Goal: Contribute content: Contribute content

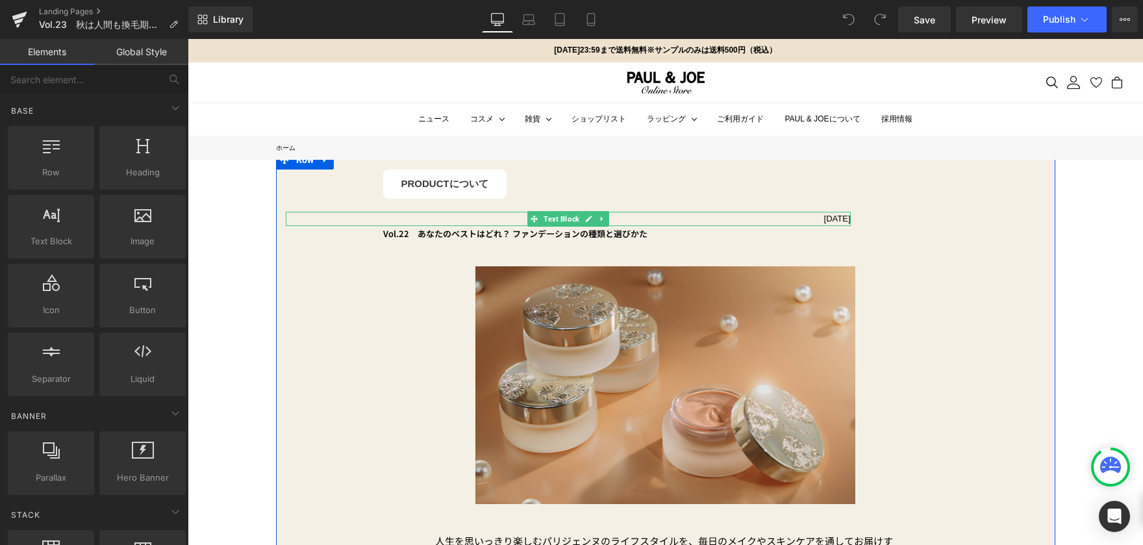
click at [840, 218] on p "[DATE]" at bounding box center [568, 219] width 565 height 14
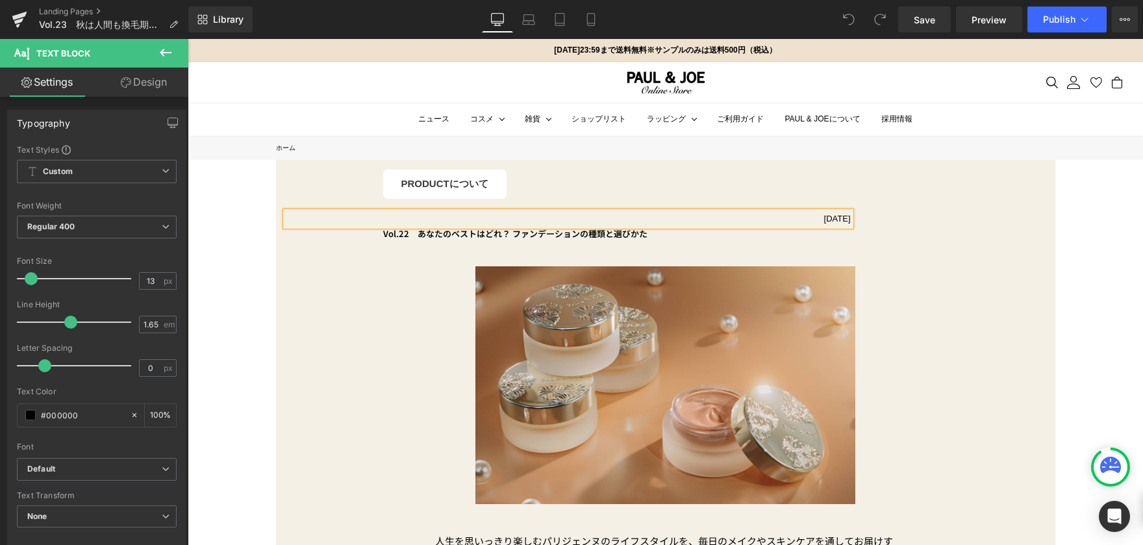
click at [840, 218] on p "[DATE]" at bounding box center [568, 219] width 565 height 14
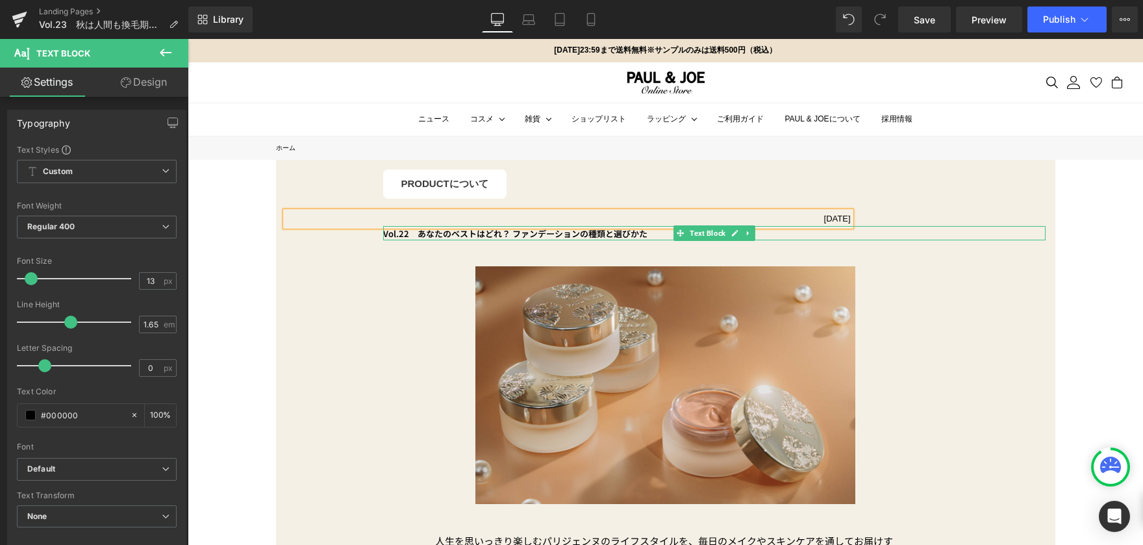
click at [439, 237] on div at bounding box center [714, 238] width 662 height 3
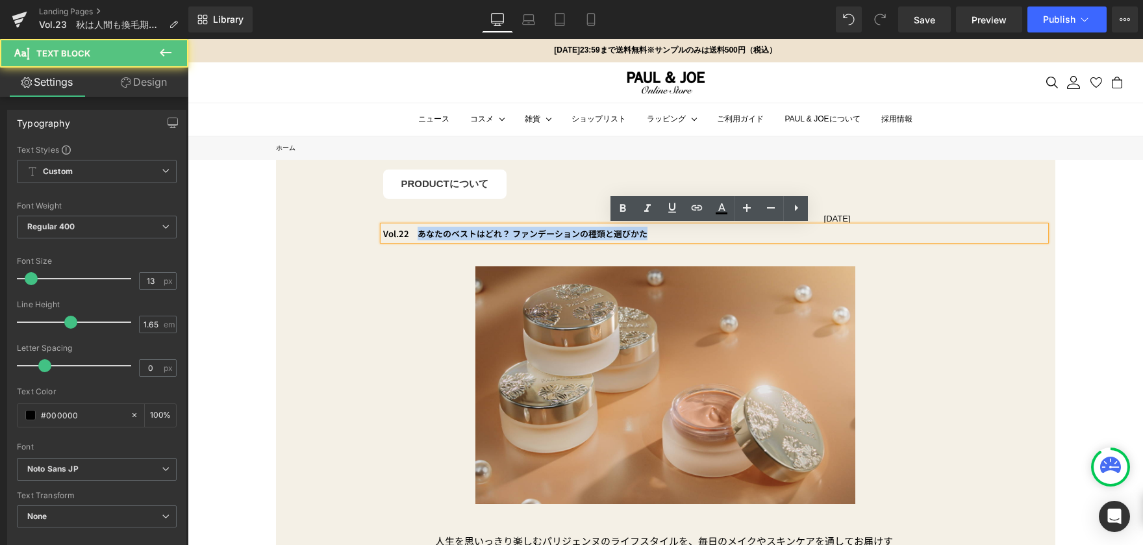
drag, startPoint x: 414, startPoint y: 235, endPoint x: 638, endPoint y: 237, distance: 224.1
click at [638, 237] on b "Vol.22　あなたのベストはどれ？ ファンデーションの種類と選びかた" at bounding box center [515, 233] width 264 height 12
paste div
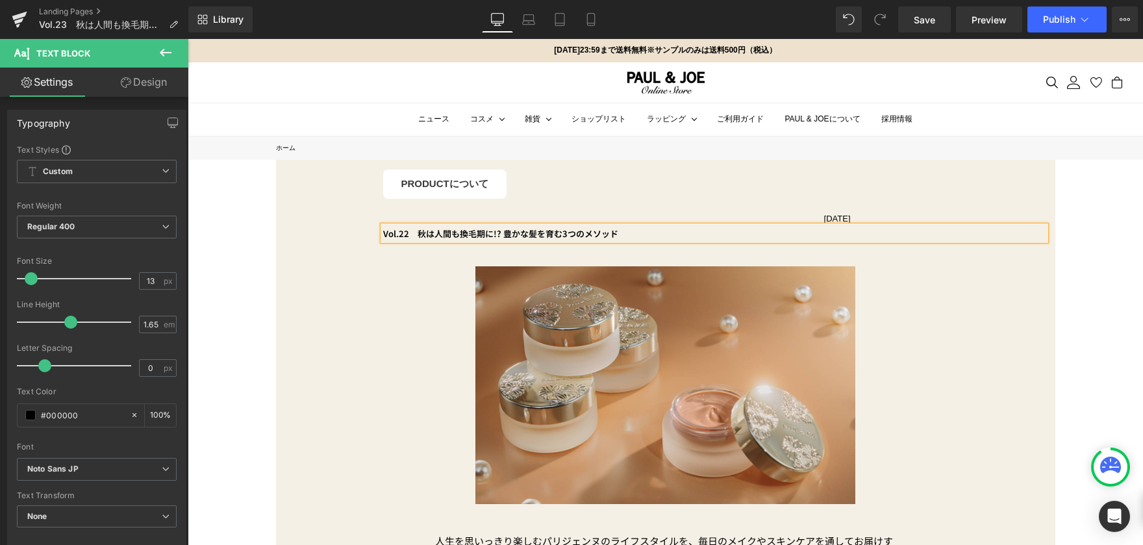
click at [403, 237] on b "Vol.22　秋は人間も換毛期に!? 豊かな髪を育む3つのメソッド" at bounding box center [500, 233] width 235 height 12
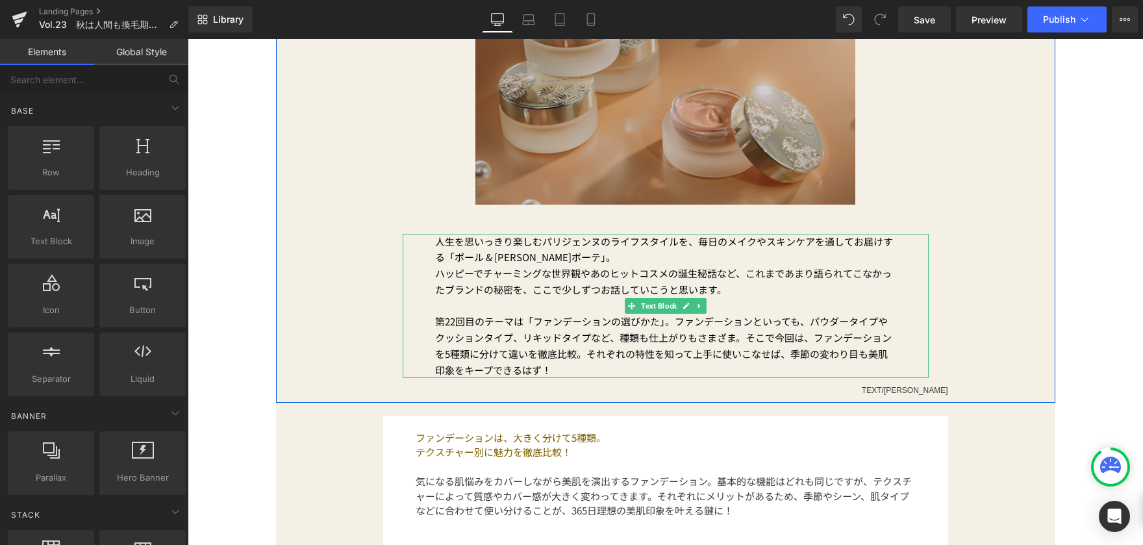
scroll to position [195, 0]
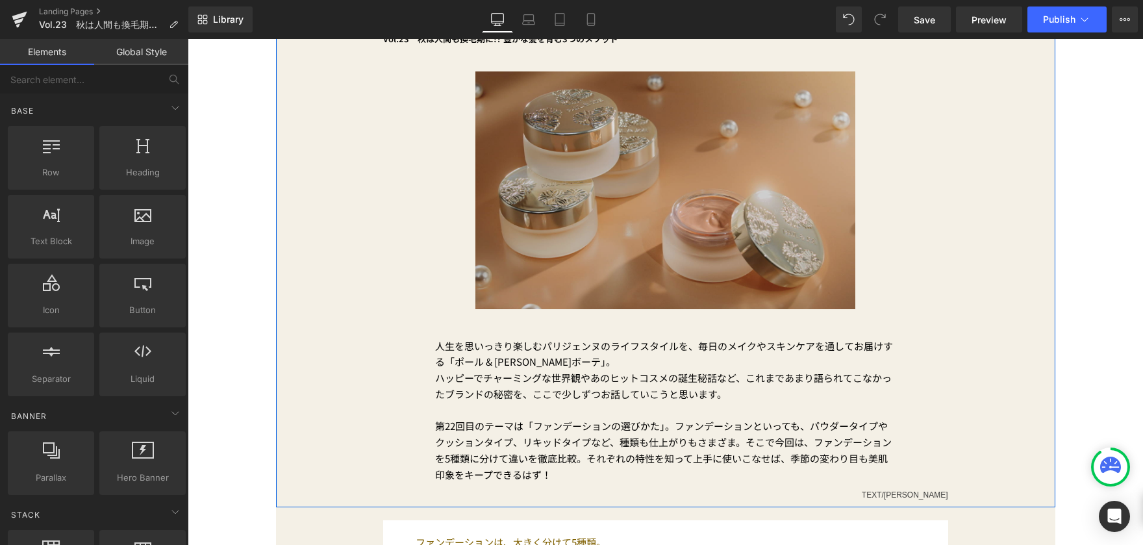
click at [603, 174] on img at bounding box center [665, 190] width 380 height 238
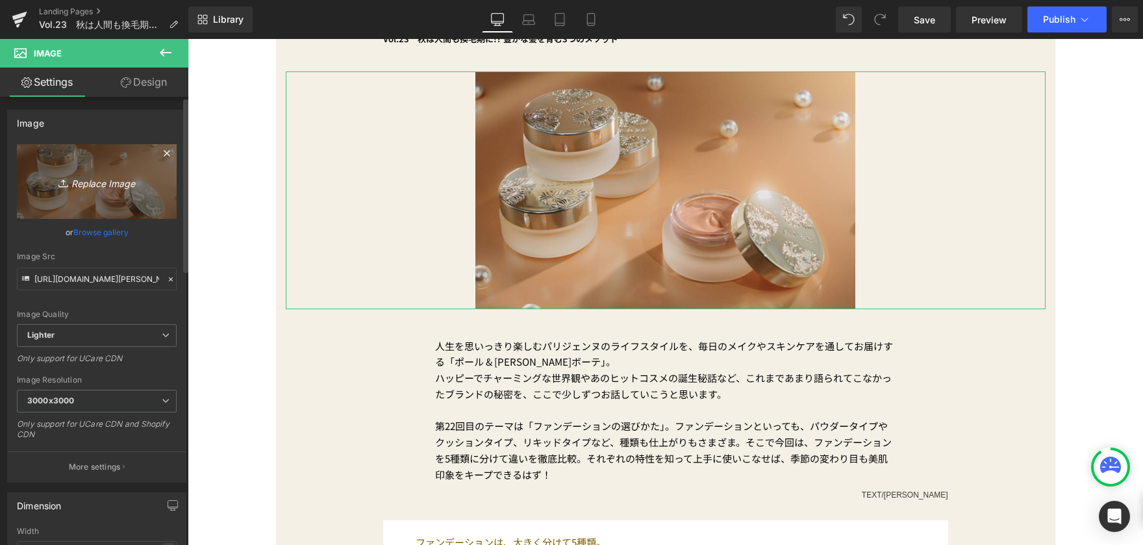
click at [122, 189] on icon "Replace Image" at bounding box center [97, 181] width 104 height 16
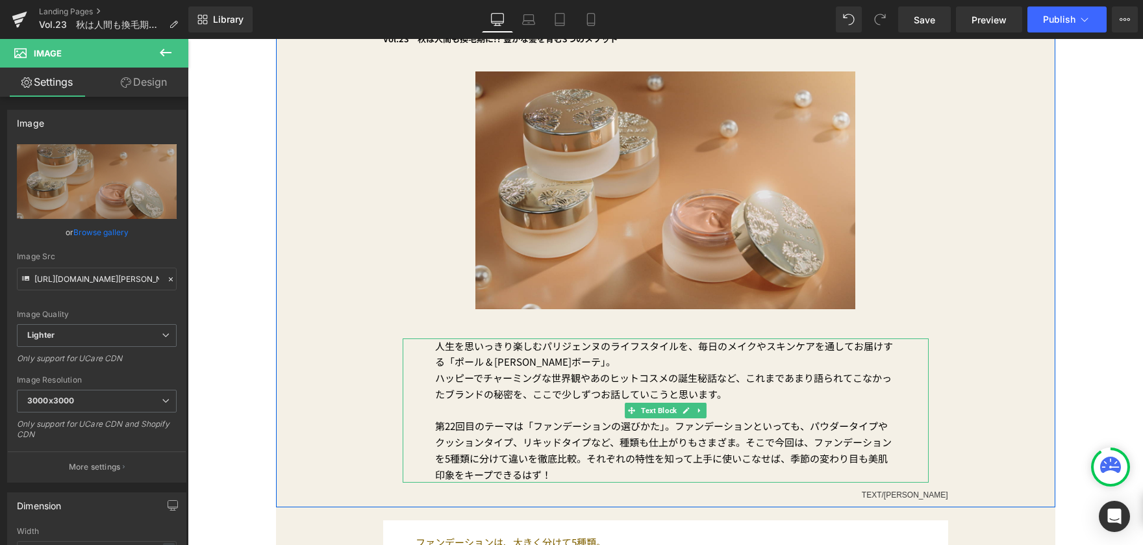
click at [450, 434] on p "第22回目のテーマは「ファンデーションの選びかた」。ファンデーションといっても、パウダータイプやクッションタイプ、リキッドタイプなど、種類も仕上がりもさまざま…" at bounding box center [665, 443] width 461 height 81
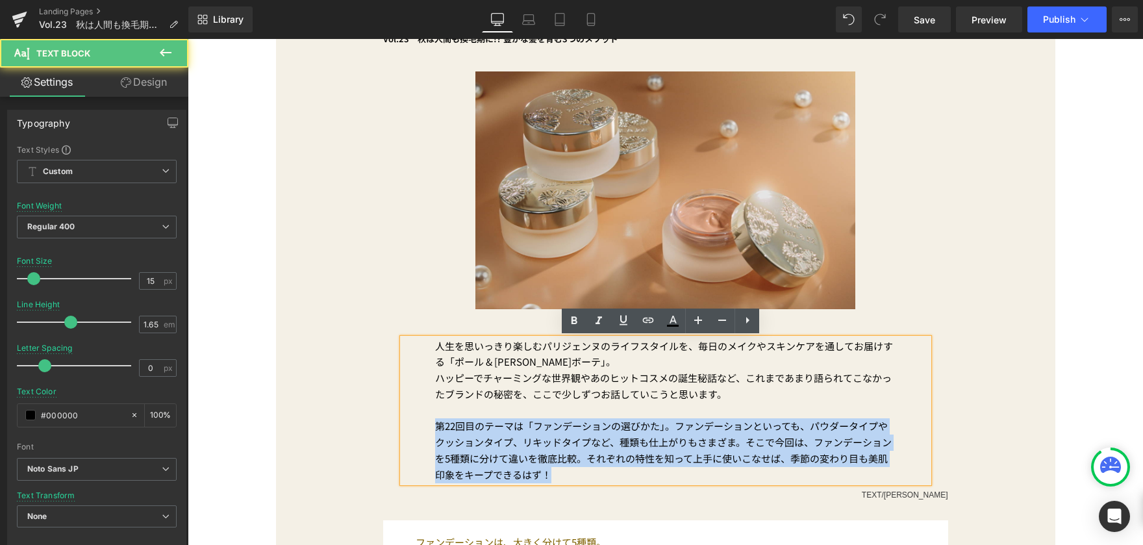
drag, startPoint x: 429, startPoint y: 428, endPoint x: 564, endPoint y: 471, distance: 141.3
click at [564, 471] on div "人生を思いっきり楽しむパリジェンヌのライフスタイルを、毎日のメイクやスキンケアを通してお届けする「 [PERSON_NAME] & [PERSON_NAME]…" at bounding box center [666, 410] width 526 height 145
paste div
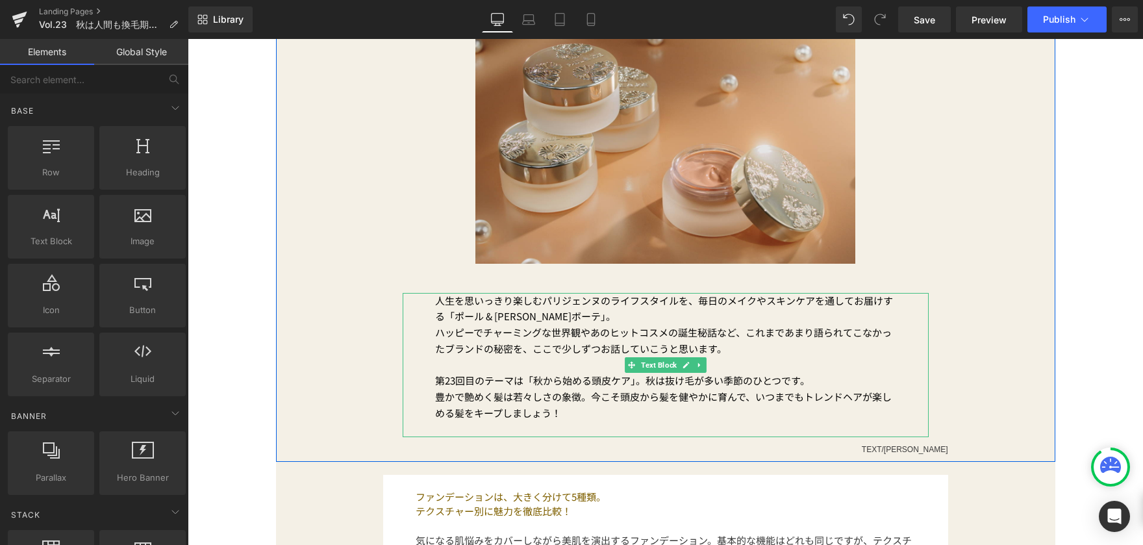
scroll to position [260, 0]
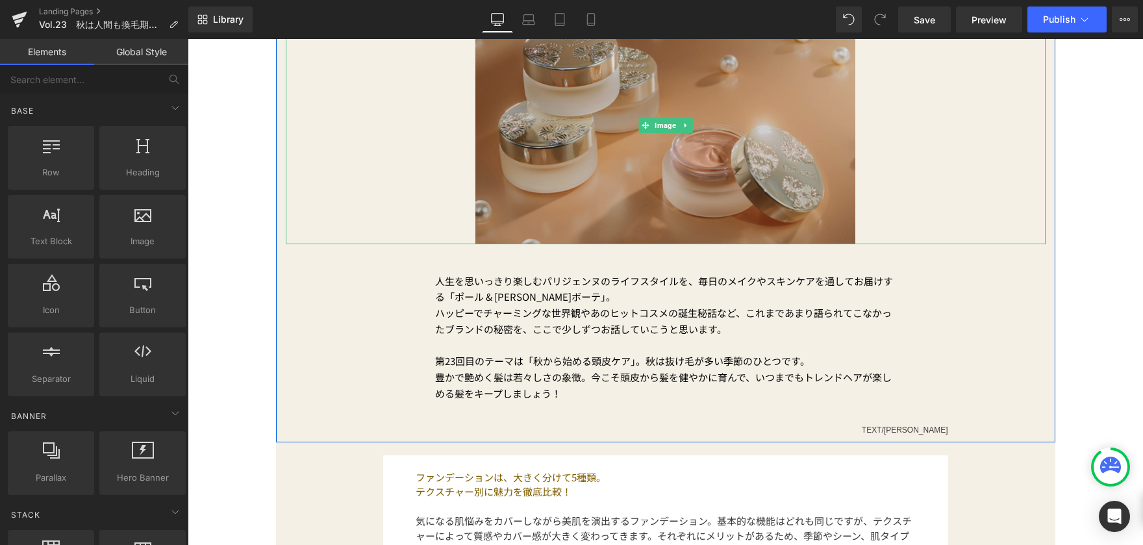
click at [554, 186] on img at bounding box center [665, 125] width 380 height 238
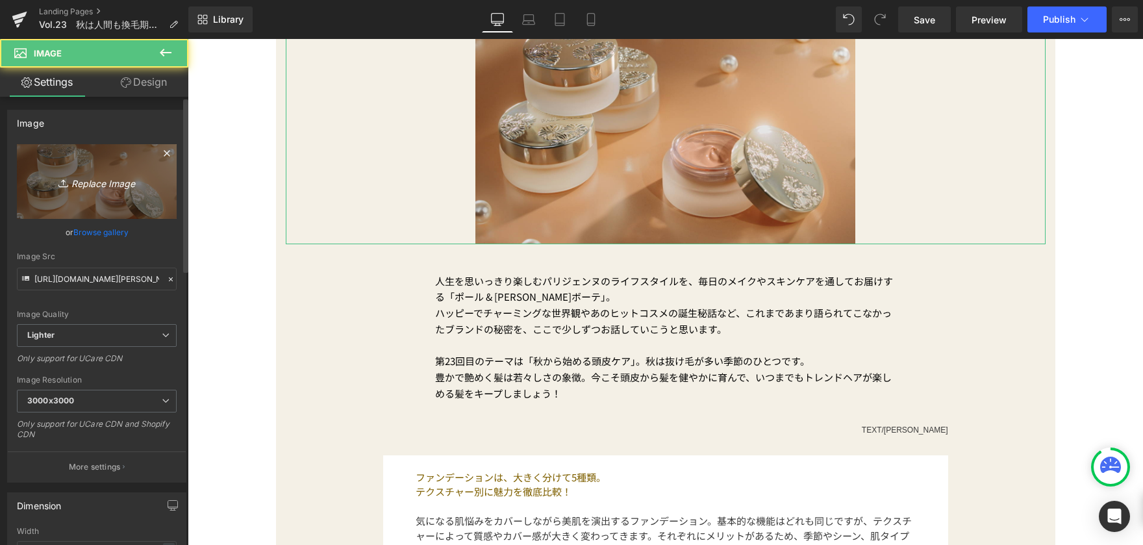
click at [114, 177] on icon "Replace Image" at bounding box center [97, 181] width 104 height 16
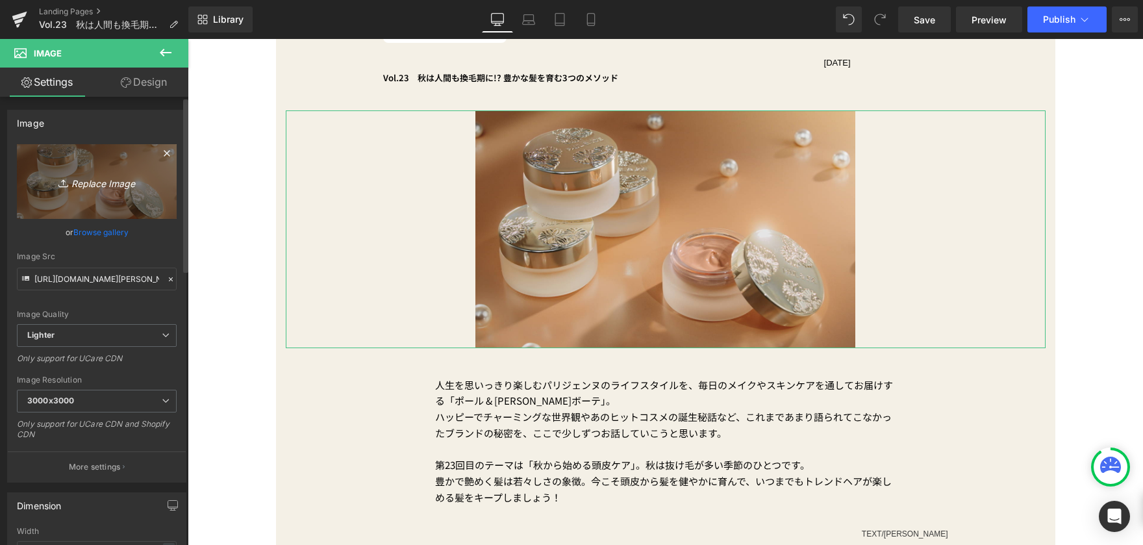
scroll to position [130, 0]
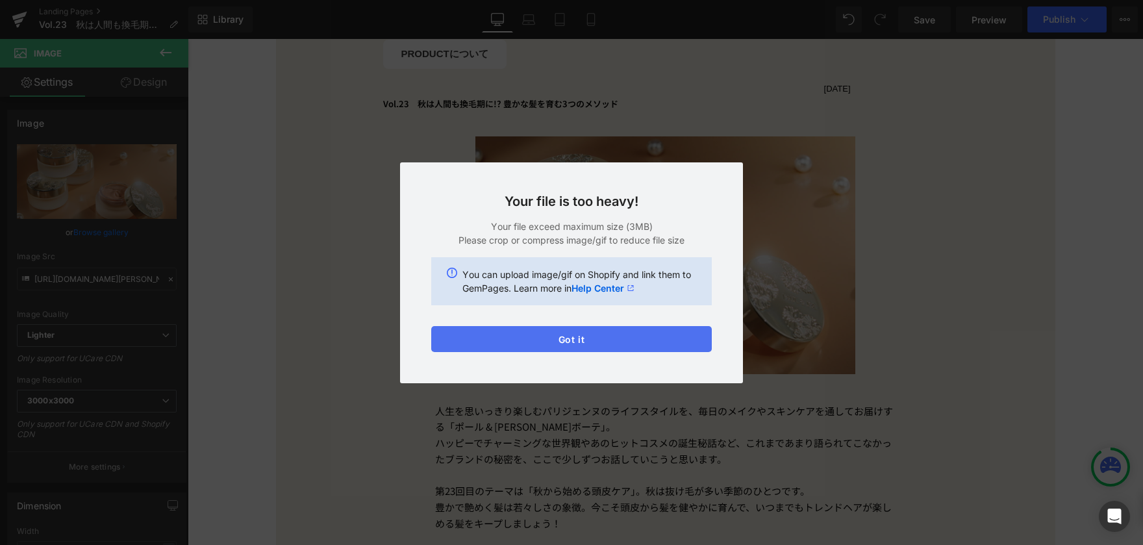
click at [606, 344] on button "Got it" at bounding box center [571, 339] width 281 height 26
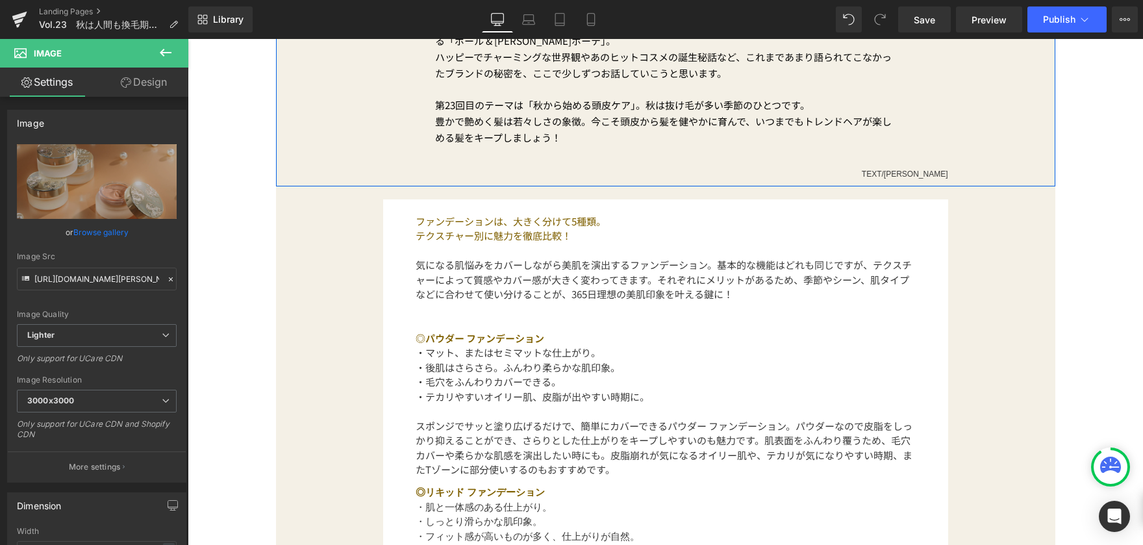
scroll to position [520, 0]
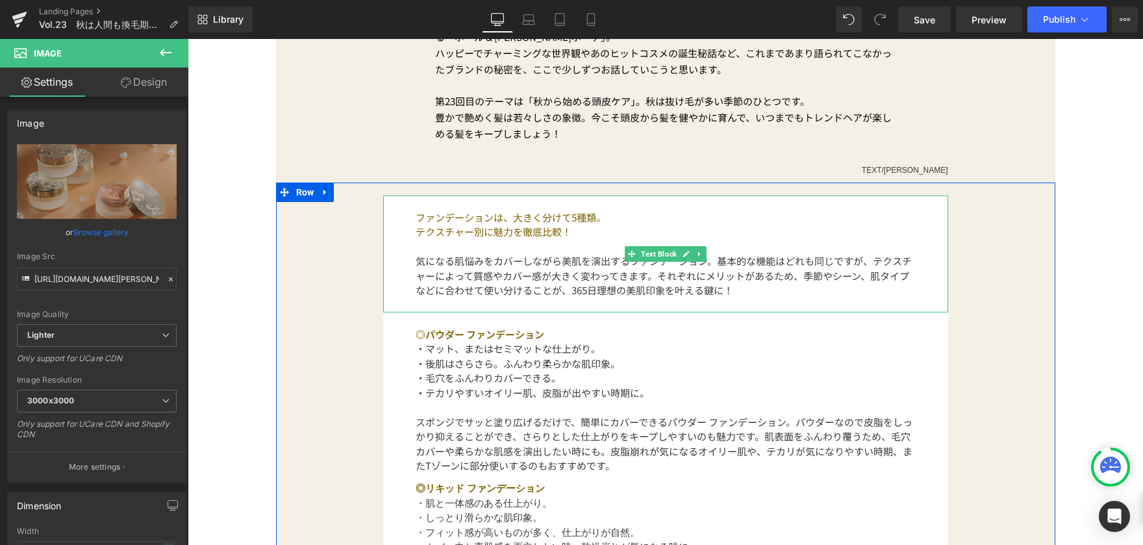
click at [431, 220] on span "ファンデーションは、大きく分けて5種類。" at bounding box center [511, 217] width 190 height 14
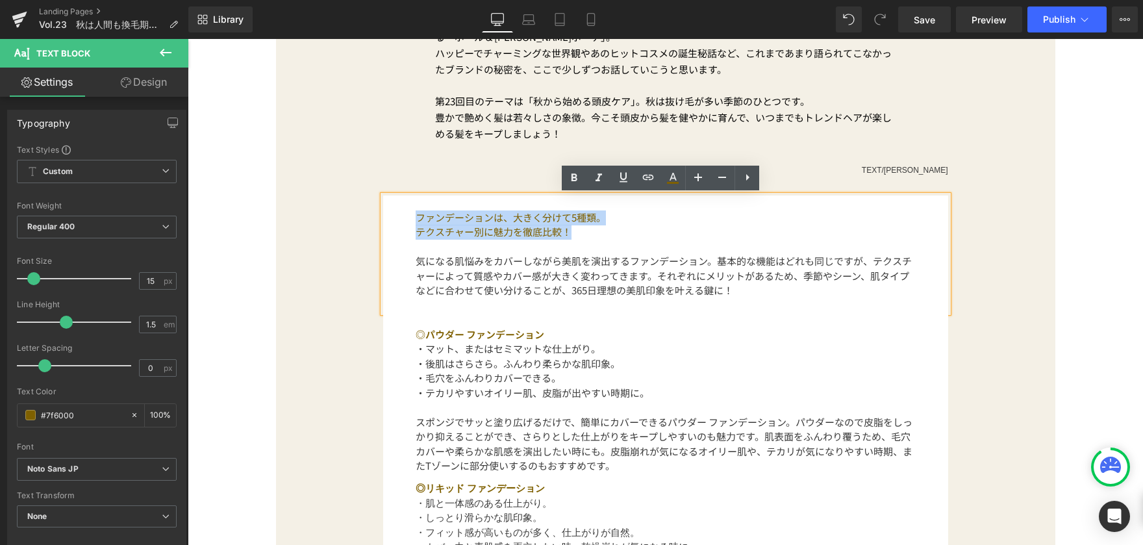
drag, startPoint x: 411, startPoint y: 218, endPoint x: 567, endPoint y: 234, distance: 156.6
click at [567, 234] on div "ファンデーションは、大きく分けて5種類。 テクスチャー別に魅力を徹底比較！ 気になる肌悩みをカバーしながら美肌を演出するファンデーション。基本的な機能はどれも…" at bounding box center [665, 253] width 565 height 117
paste div
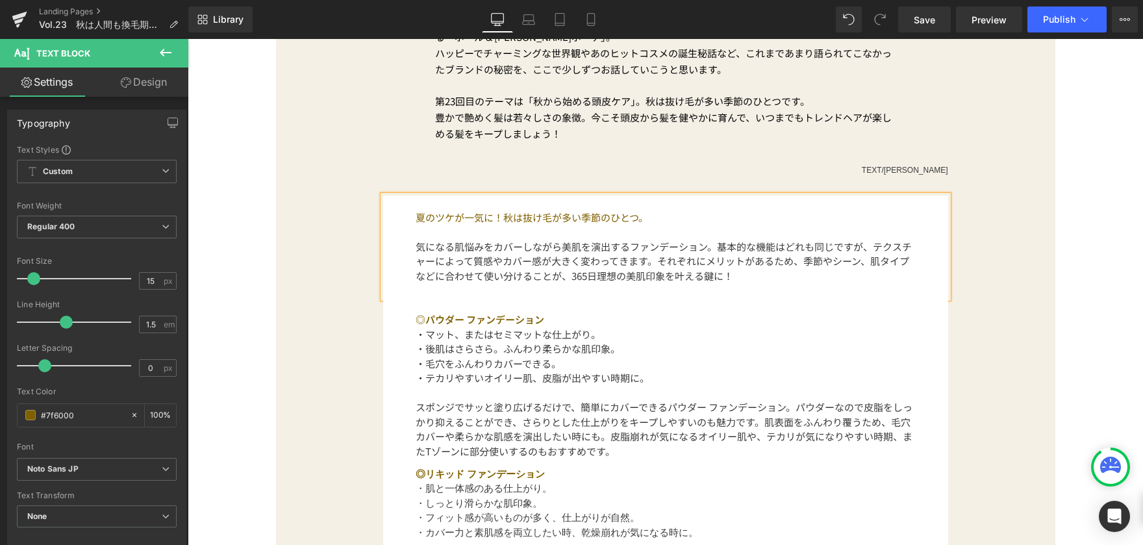
click at [427, 251] on font "気になる肌悩みをカバーしながら美肌を演出するファンデーション。基本的な機能はどれも同じですが、テクスチャーによって質感やカバー感が大きく変わってきます。それぞ…" at bounding box center [664, 261] width 496 height 43
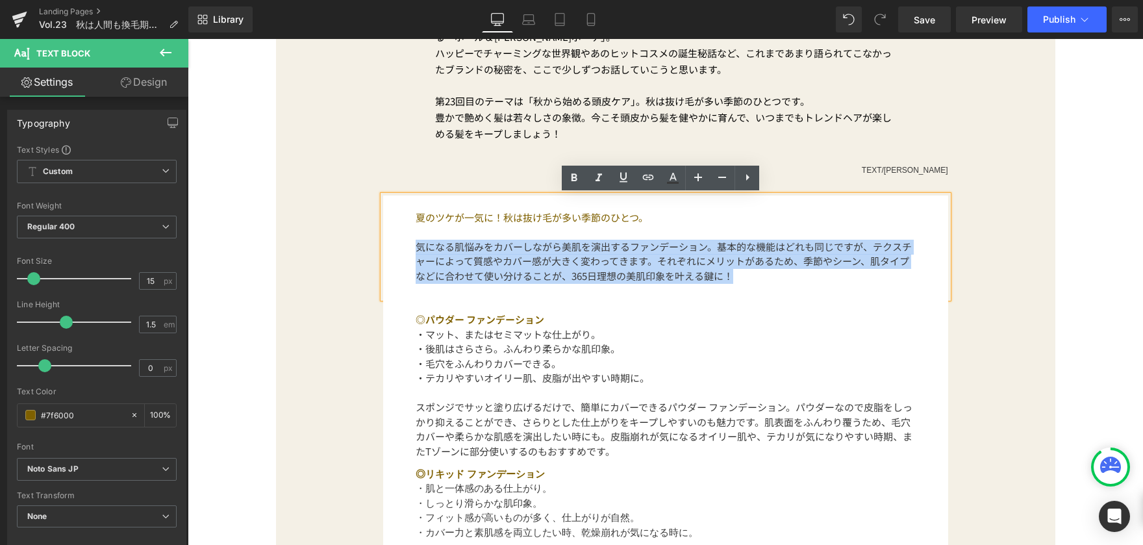
drag, startPoint x: 413, startPoint y: 249, endPoint x: 747, endPoint y: 276, distance: 334.9
click at [747, 276] on p "気になる肌悩みをカバーしながら美肌を演出するファンデーション。基本的な機能はどれも同じですが、テクスチャーによって質感やカバー感が大きく変わってきます。それぞ…" at bounding box center [666, 262] width 500 height 44
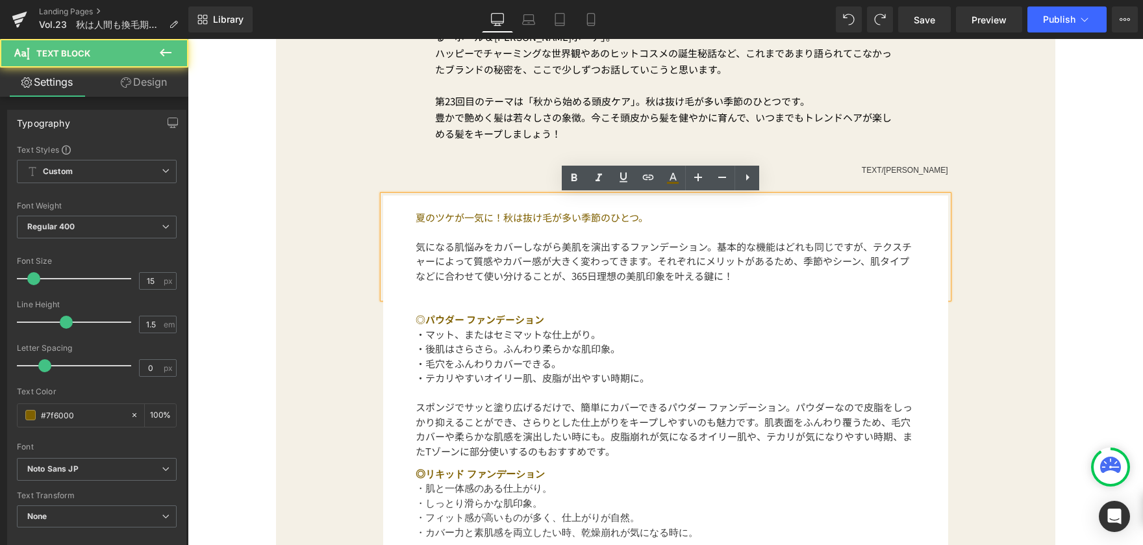
click at [484, 265] on font "気になる肌悩みをカバーしながら美肌を演出するファンデーション。基本的な機能はどれも同じですが、テクスチャーによって質感やカバー感が大きく変わってきます。それぞ…" at bounding box center [664, 261] width 496 height 43
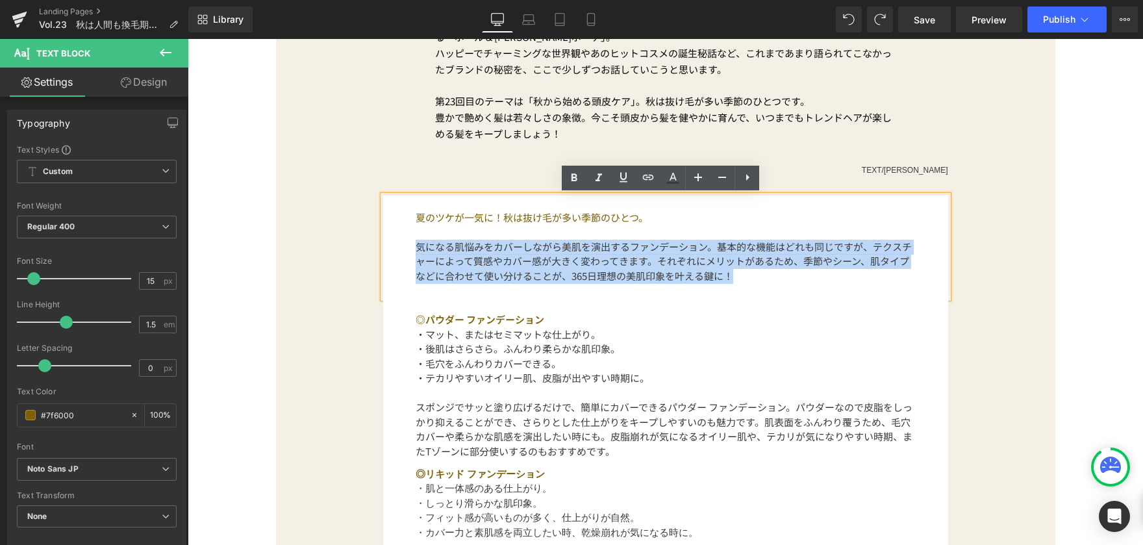
drag, startPoint x: 412, startPoint y: 247, endPoint x: 729, endPoint y: 273, distance: 318.0
click at [729, 273] on p "気になる肌悩みをカバーしながら美肌を演出するファンデーション。基本的な機能はどれも同じですが、テクスチャーによって質感やカバー感が大きく変わってきます。それぞ…" at bounding box center [666, 262] width 500 height 44
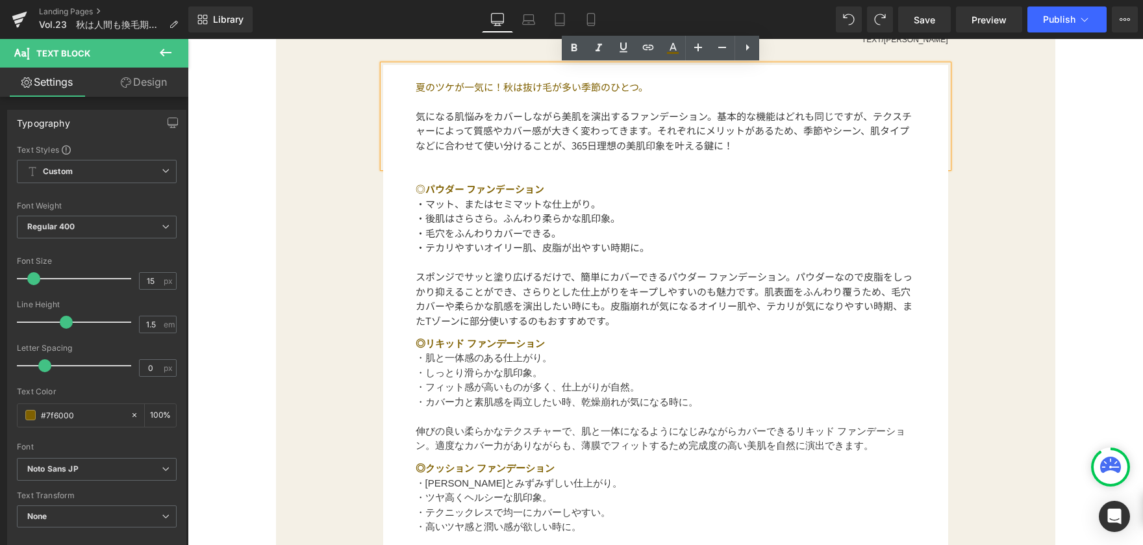
scroll to position [649, 0]
click at [699, 232] on p "・毛穴をふんわりカバーできる。" at bounding box center [666, 234] width 500 height 15
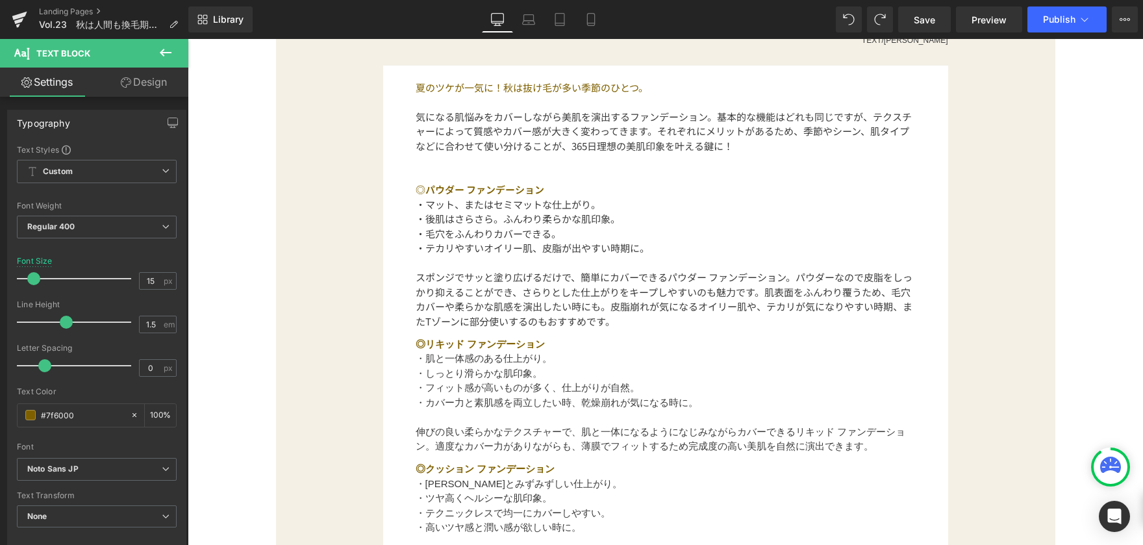
drag, startPoint x: 204, startPoint y: 140, endPoint x: 251, endPoint y: 142, distance: 46.8
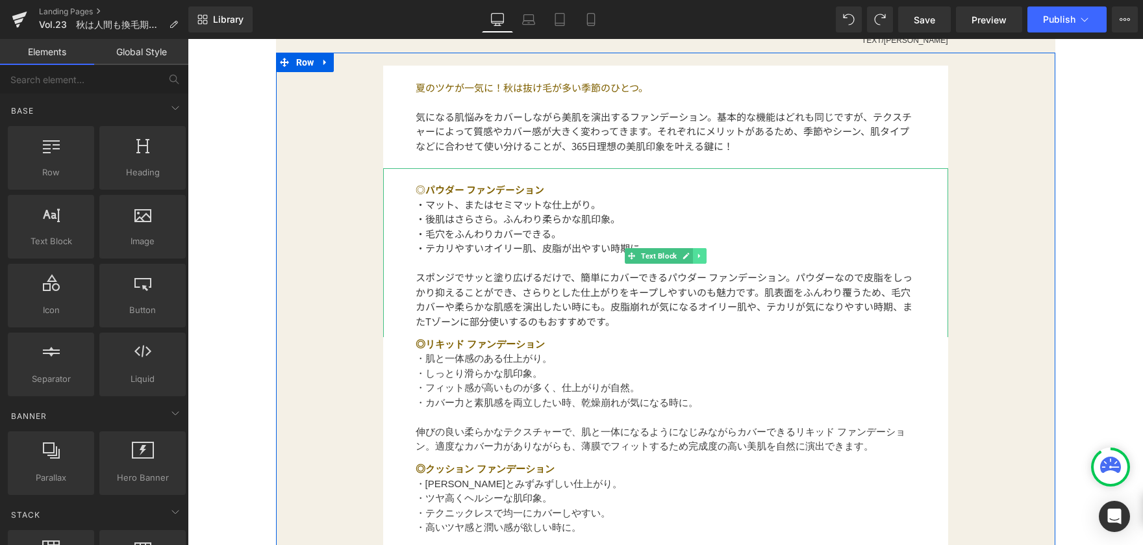
click at [696, 257] on icon at bounding box center [699, 256] width 7 height 8
click at [703, 256] on icon at bounding box center [706, 255] width 7 height 7
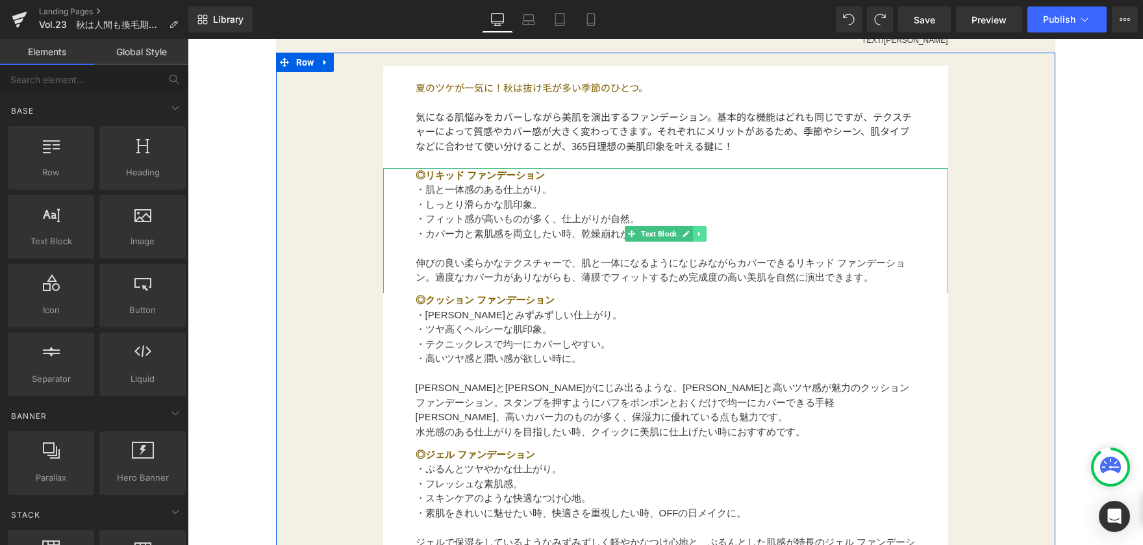
click at [694, 238] on link at bounding box center [700, 234] width 14 height 16
click at [703, 236] on icon at bounding box center [706, 234] width 7 height 8
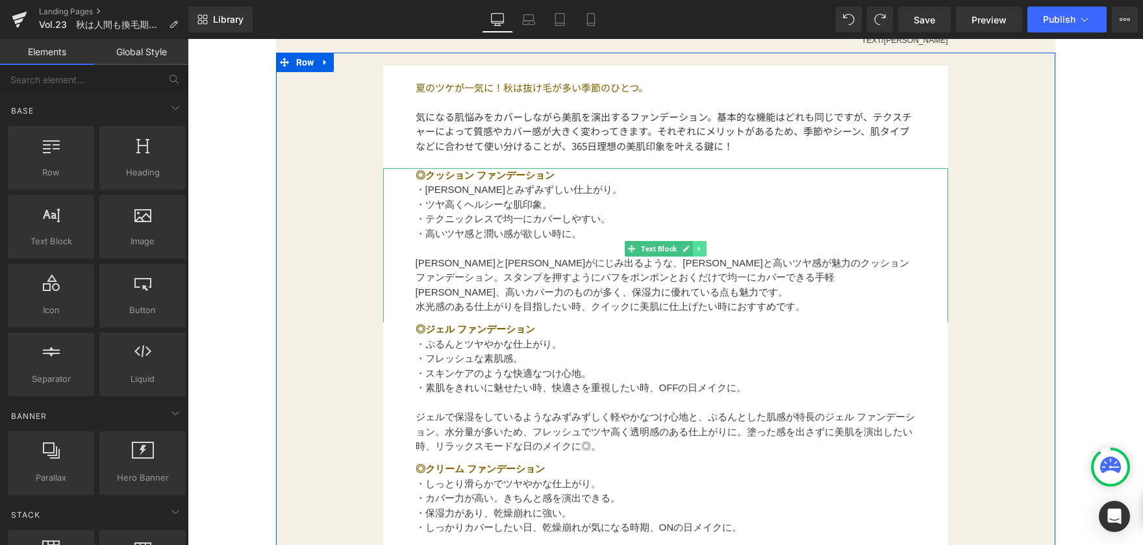
click at [696, 249] on icon at bounding box center [699, 249] width 7 height 8
click at [703, 245] on icon at bounding box center [706, 249] width 7 height 8
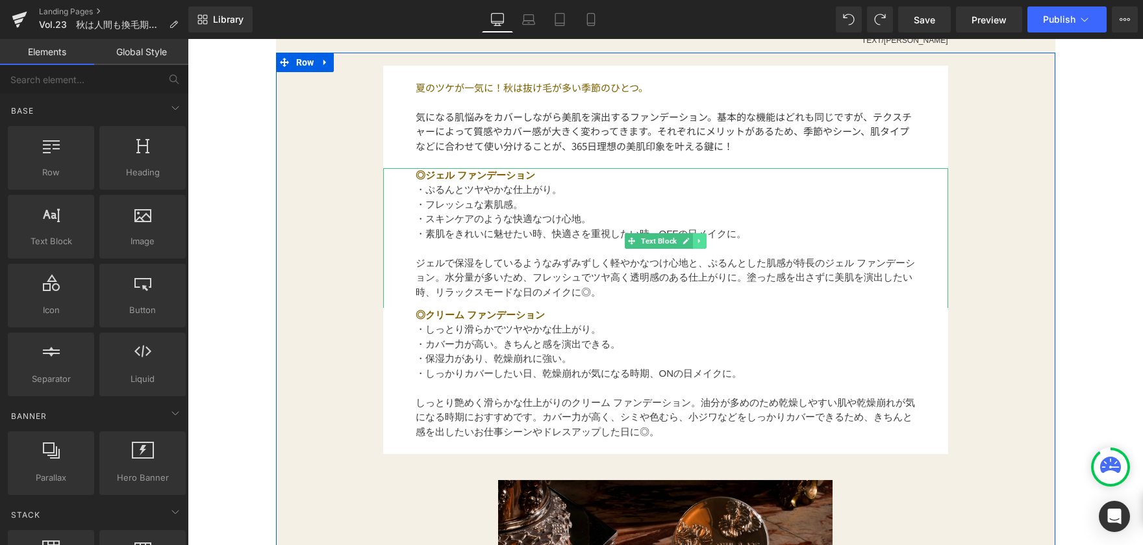
click at [696, 244] on icon at bounding box center [699, 241] width 7 height 8
click at [703, 243] on icon at bounding box center [706, 241] width 7 height 7
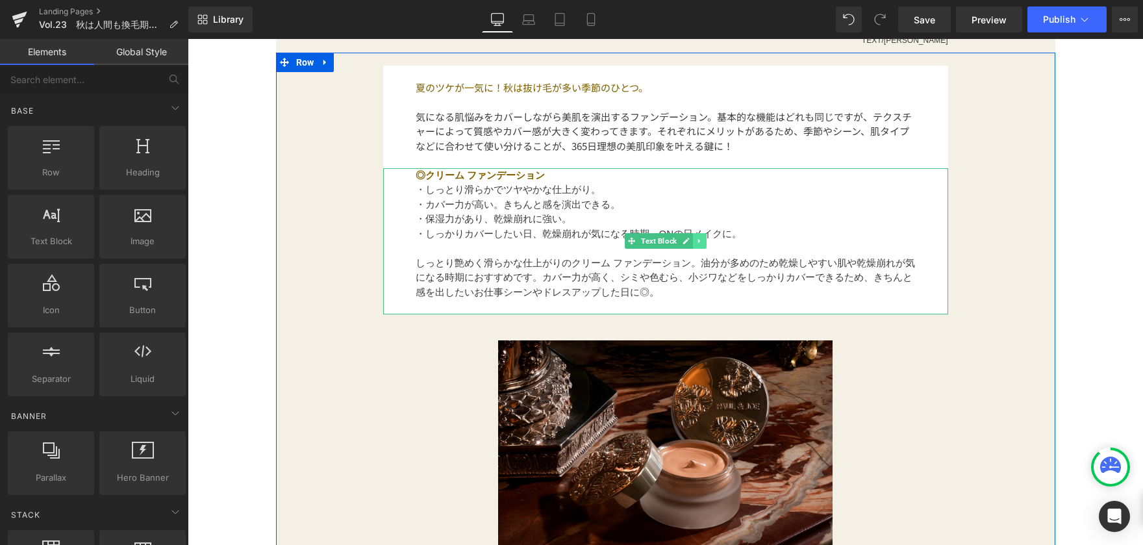
click at [698, 236] on link at bounding box center [700, 241] width 14 height 16
click at [703, 244] on icon at bounding box center [706, 241] width 7 height 8
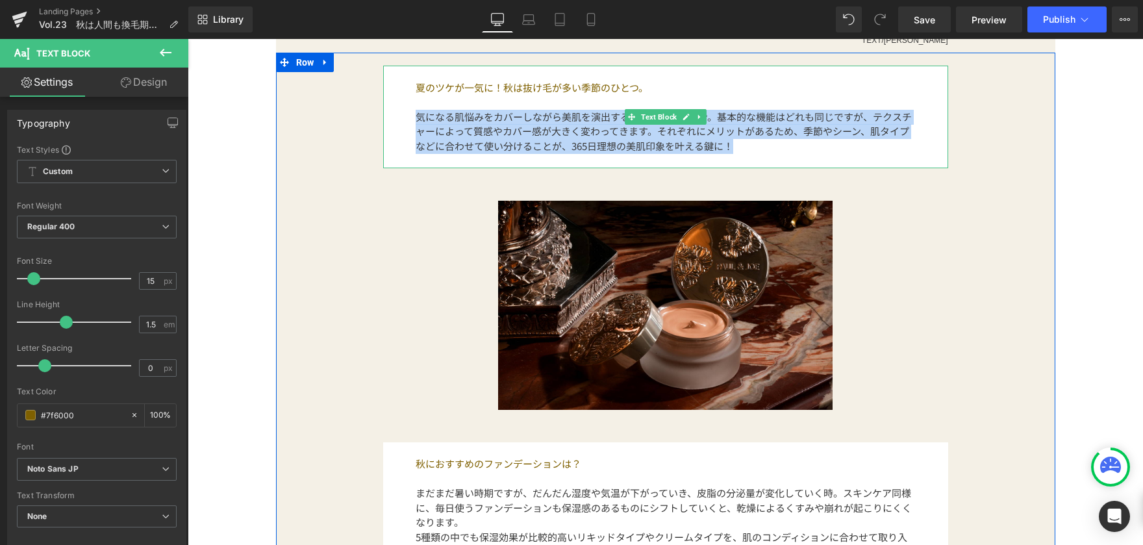
drag, startPoint x: 620, startPoint y: 147, endPoint x: 733, endPoint y: 153, distance: 113.1
click at [733, 153] on div "夏のツケが一気に！秋は抜け毛が多い季節のひとつ。 気になる肌悩みをカバーしながら美肌を演出するファンデーション。基本的な機能はどれも同じですが、テクスチャーに…" at bounding box center [665, 117] width 565 height 103
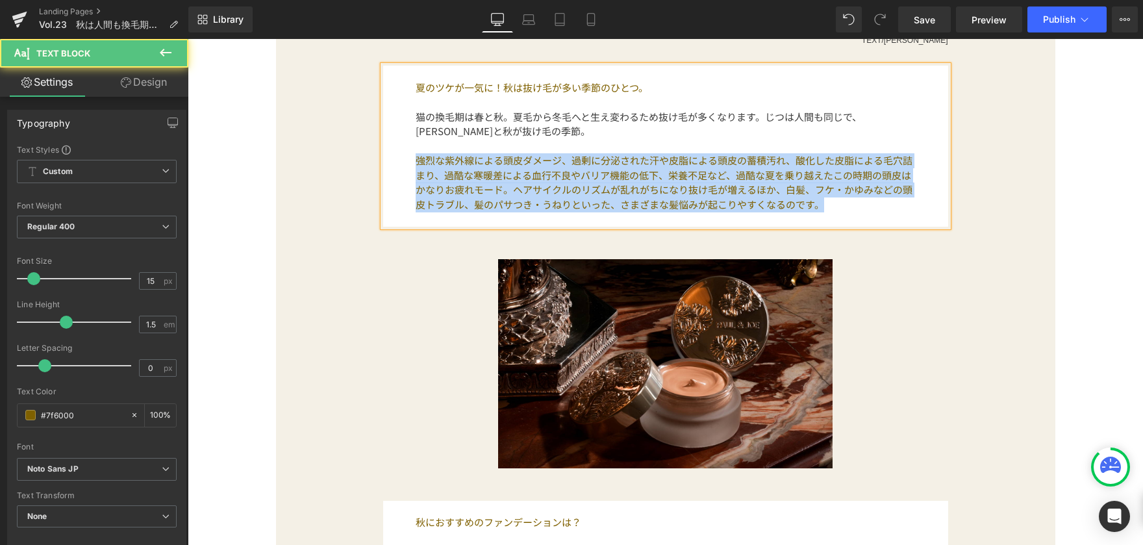
drag, startPoint x: 406, startPoint y: 161, endPoint x: 823, endPoint y: 208, distance: 419.5
click at [823, 208] on div "夏のツケが一気に！秋は抜け毛が多い季節のひとつ。 猫の換毛期は春と秋。夏毛から冬毛へと生え変わるため抜け毛が多くなります。じつは人間も同じで、[PERSON_…" at bounding box center [665, 146] width 565 height 161
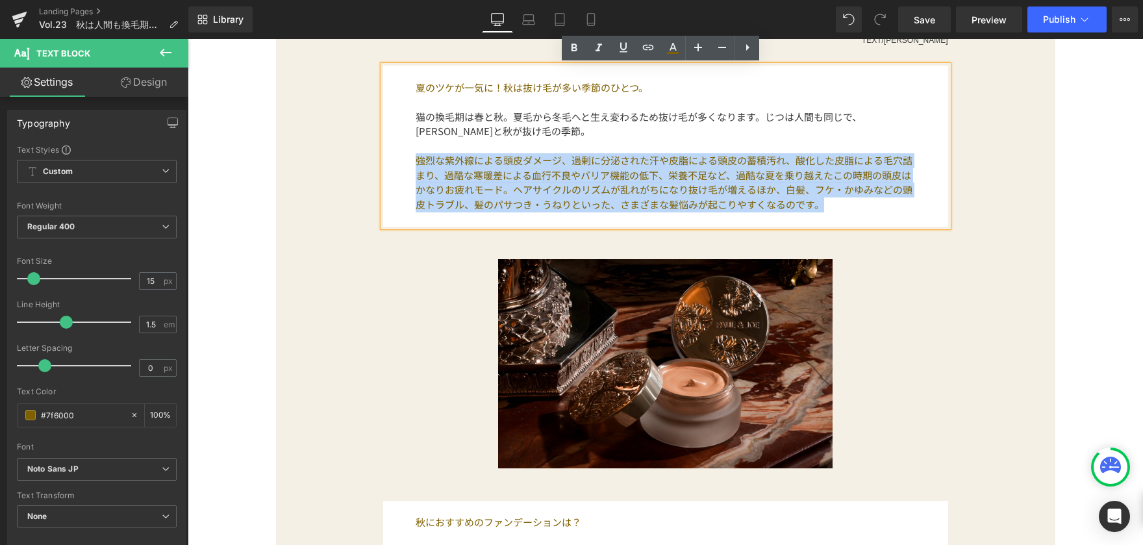
copy p "強烈な紫外線による頭皮ダメージ、過剰に分泌された汗や皮脂による頭皮の蓄積汚れ、酸化した皮脂による毛穴詰まり、過酷な寒暖差による血行不良やバリア機能の低下、栄養…"
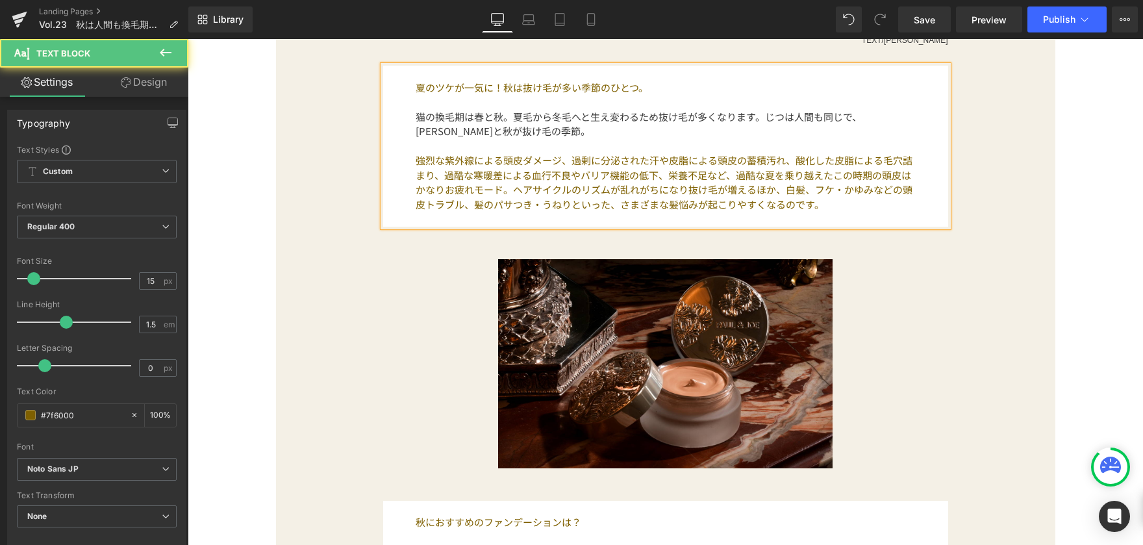
click at [576, 134] on p "猫の換毛期は春と秋。夏毛から冬毛へと生え変わるため抜け毛が多くなります。じつは人間も同じで、[PERSON_NAME]と秋が抜け毛の季節。" at bounding box center [666, 124] width 500 height 29
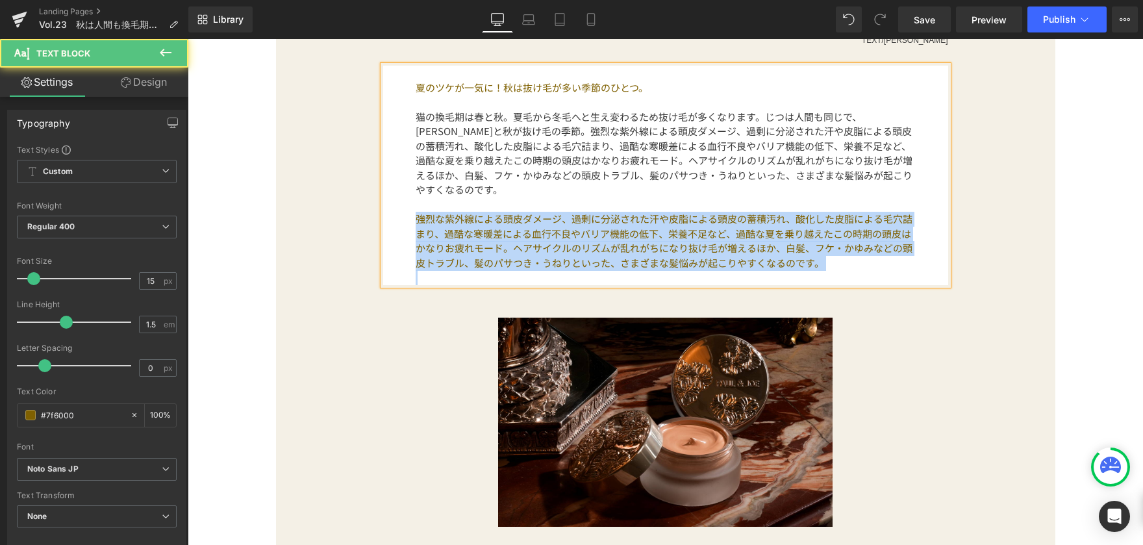
drag, startPoint x: 408, startPoint y: 205, endPoint x: 871, endPoint y: 262, distance: 466.5
click at [871, 262] on div "夏のツケが一気に！秋は抜け毛が多い季節のひとつ。 猫の換毛期は春と秋。夏毛から冬毛へと生え変わるため抜け毛が多くなります。じつは人間も同じで、[PERSON_…" at bounding box center [665, 176] width 565 height 220
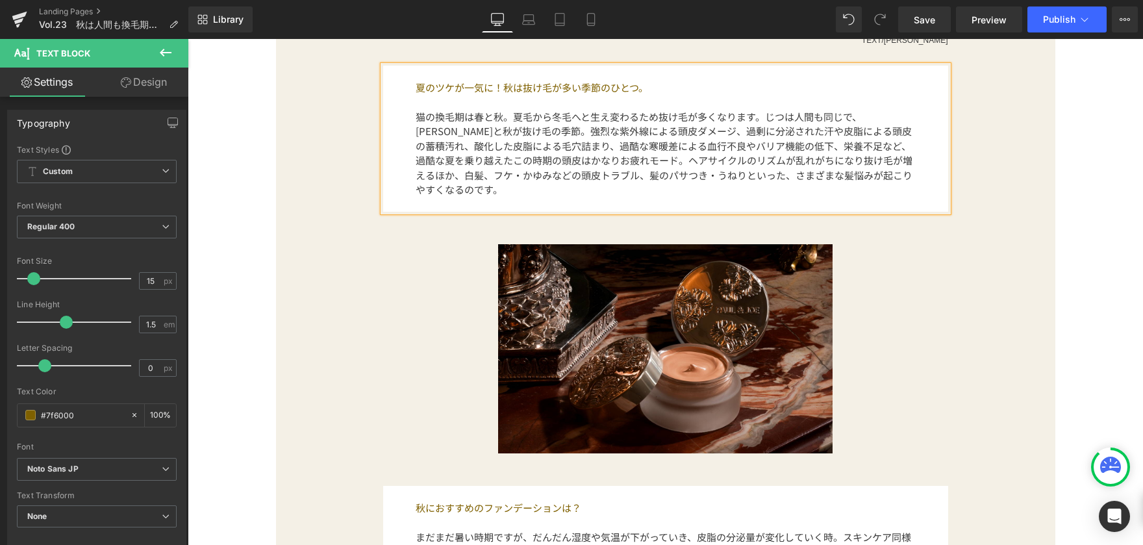
click at [471, 133] on font "猫の換毛期は春と秋。夏毛から冬毛へと生え変わるため抜け毛が多くなります。じつは人間も同じで、[PERSON_NAME]と秋が抜け毛の季節。強烈な紫外線による頭…" at bounding box center [664, 153] width 497 height 87
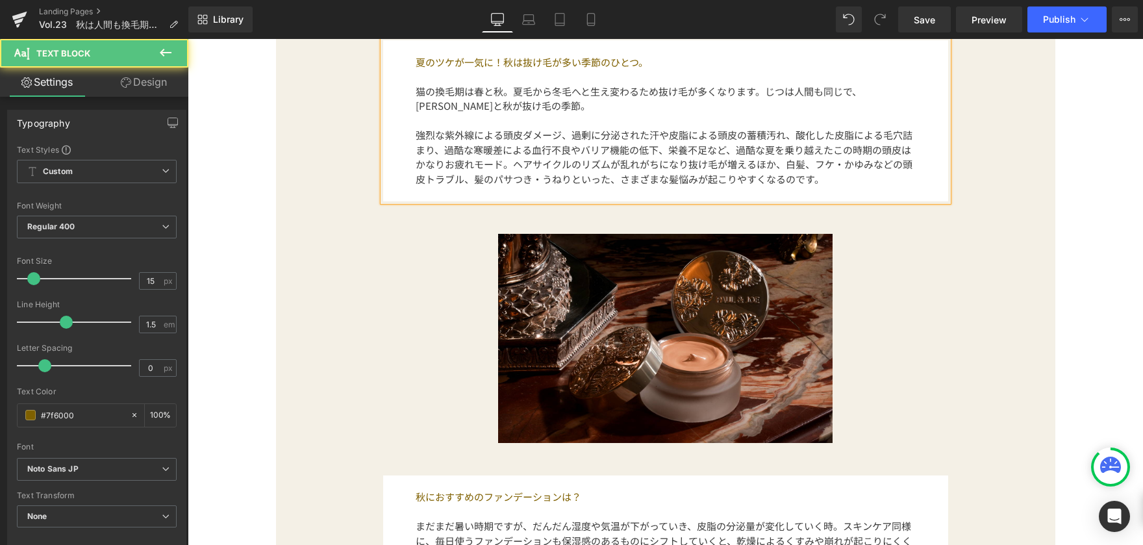
scroll to position [689, 0]
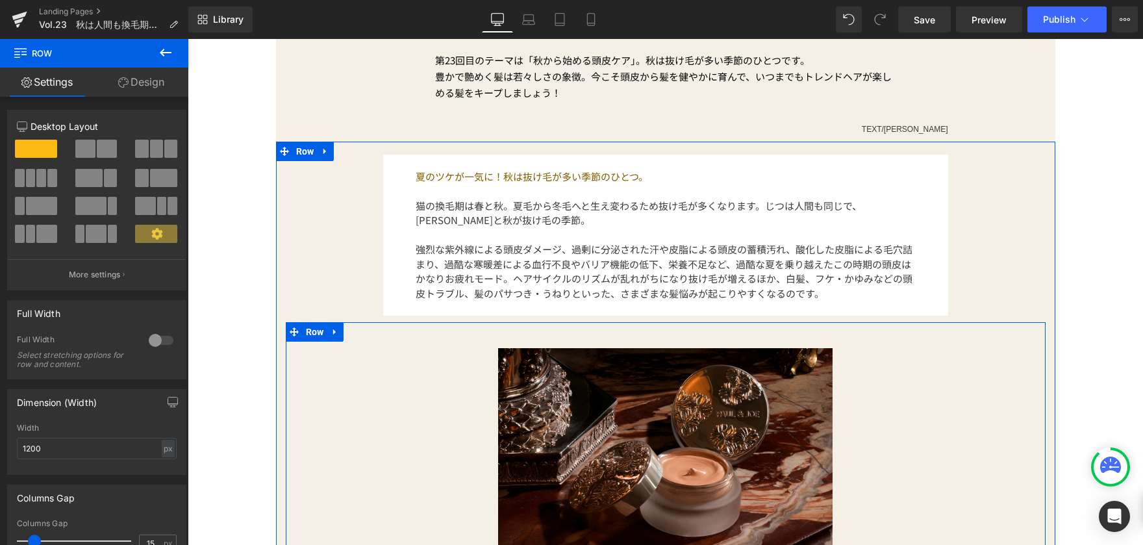
scroll to position [559, 0]
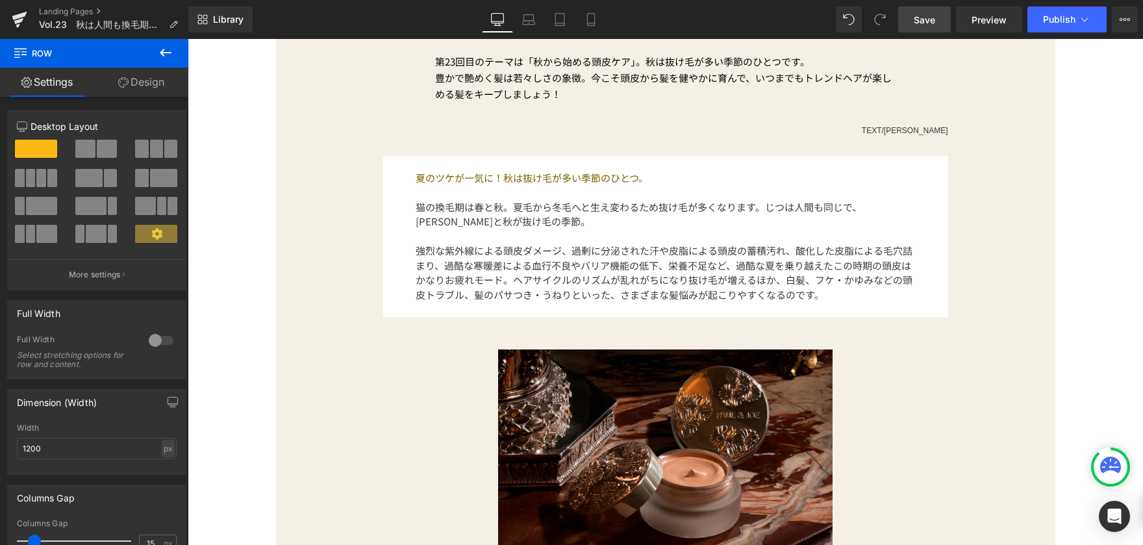
click at [931, 25] on span "Save" at bounding box center [924, 20] width 21 height 14
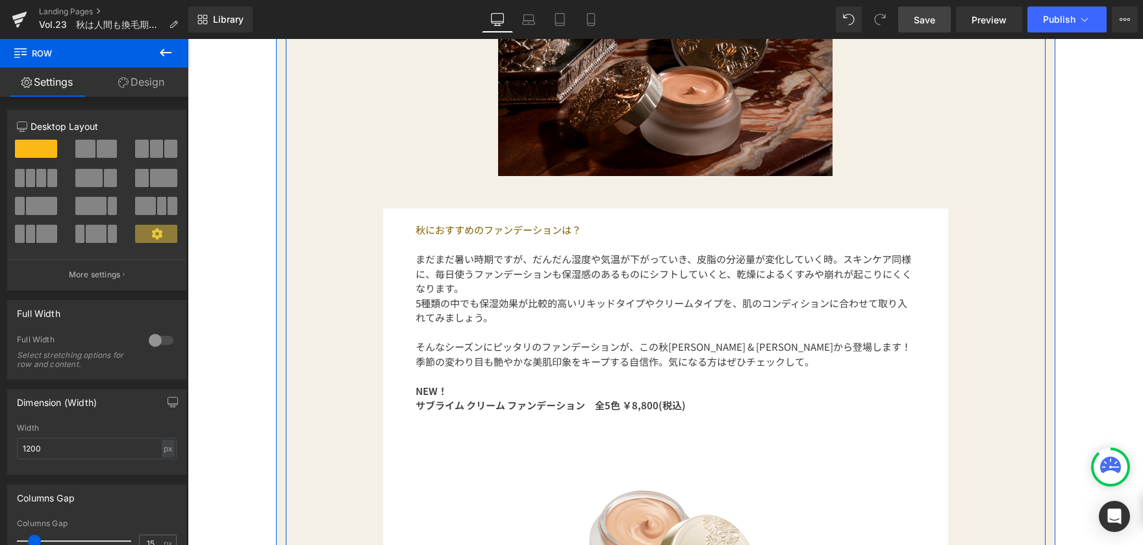
scroll to position [1014, 0]
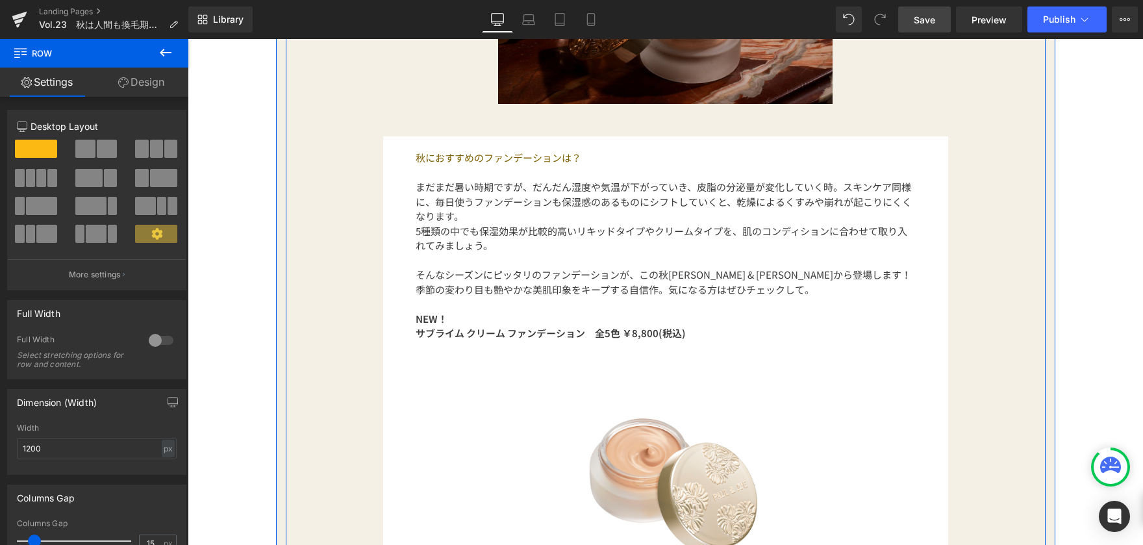
click at [441, 183] on font "まだまだ暑い時期ですが、だんだん湿度や気温が下がっていき、皮脂の分泌量が変化していく時。スキンケア同様に、毎日使うファンデーションも保湿感のあるものにシフトし…" at bounding box center [664, 201] width 496 height 43
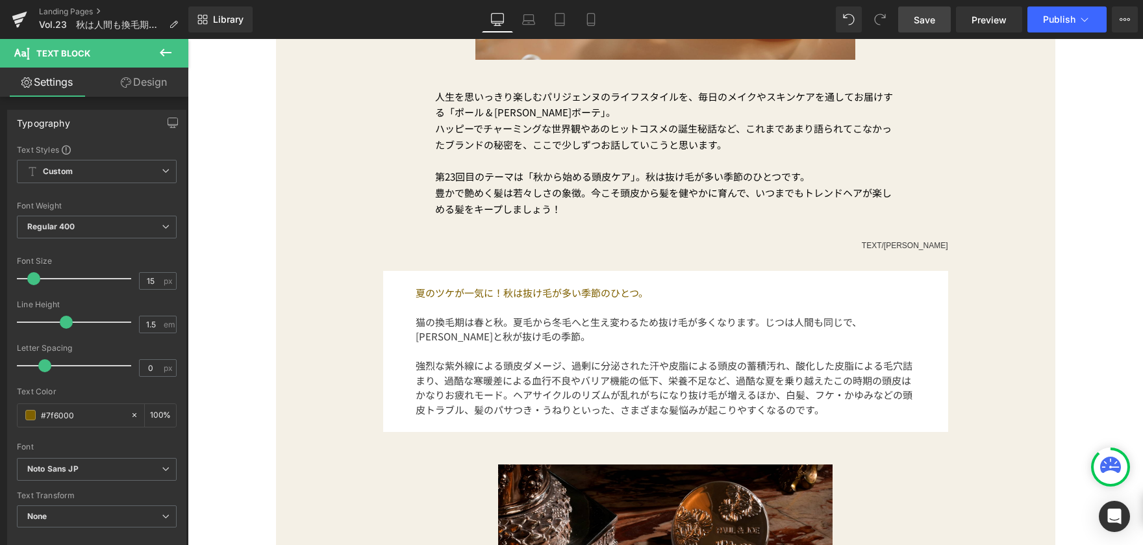
scroll to position [429, 0]
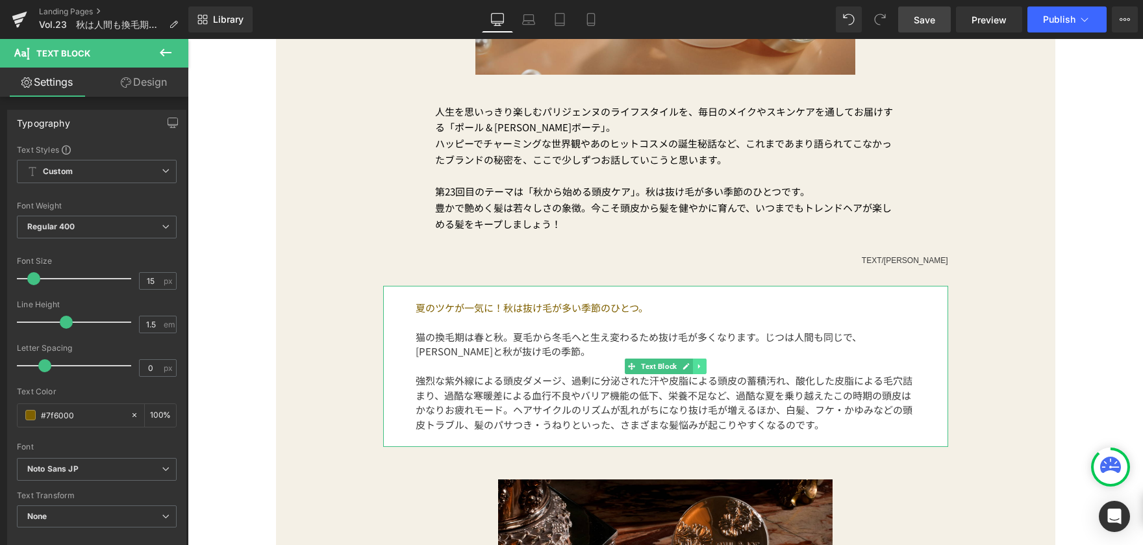
click at [696, 369] on icon at bounding box center [699, 366] width 7 height 8
click at [689, 370] on icon at bounding box center [692, 366] width 7 height 7
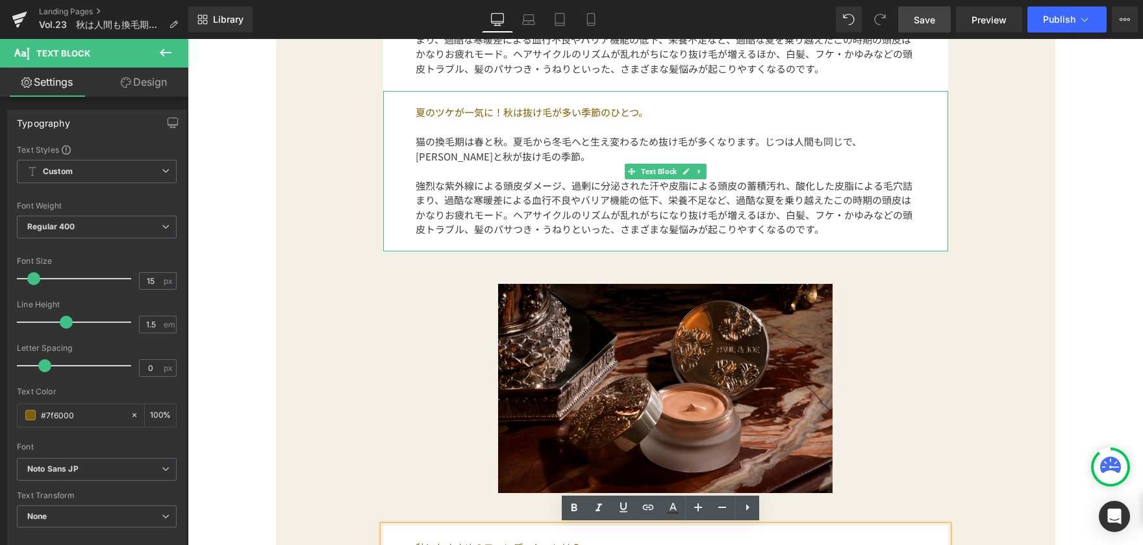
scroll to position [657, 0]
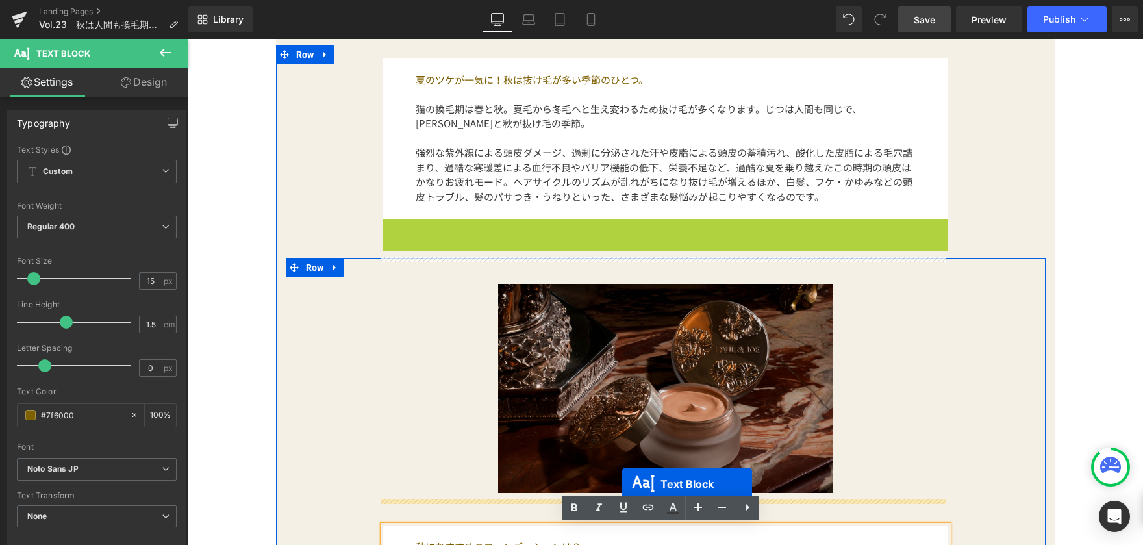
drag, startPoint x: 655, startPoint y: 169, endPoint x: 622, endPoint y: 484, distance: 316.1
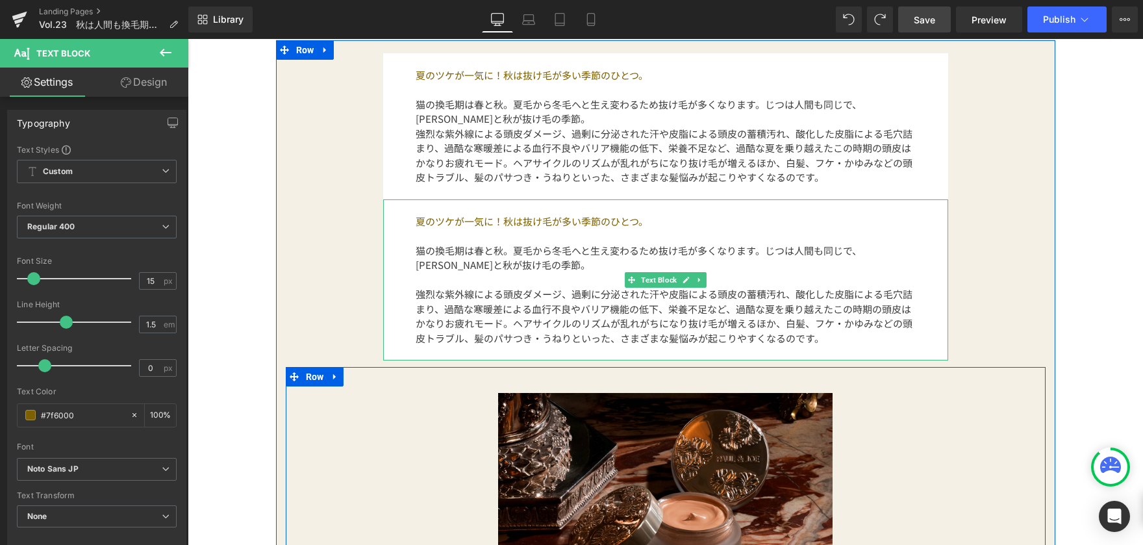
scroll to position [651, 0]
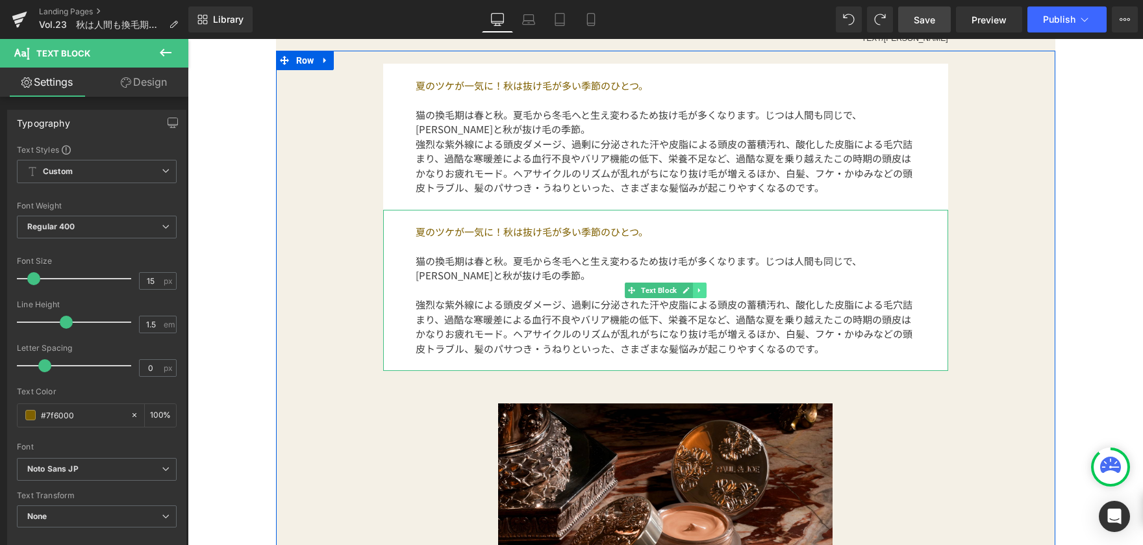
click at [697, 290] on icon at bounding box center [699, 290] width 7 height 8
click at [703, 292] on icon at bounding box center [706, 290] width 7 height 7
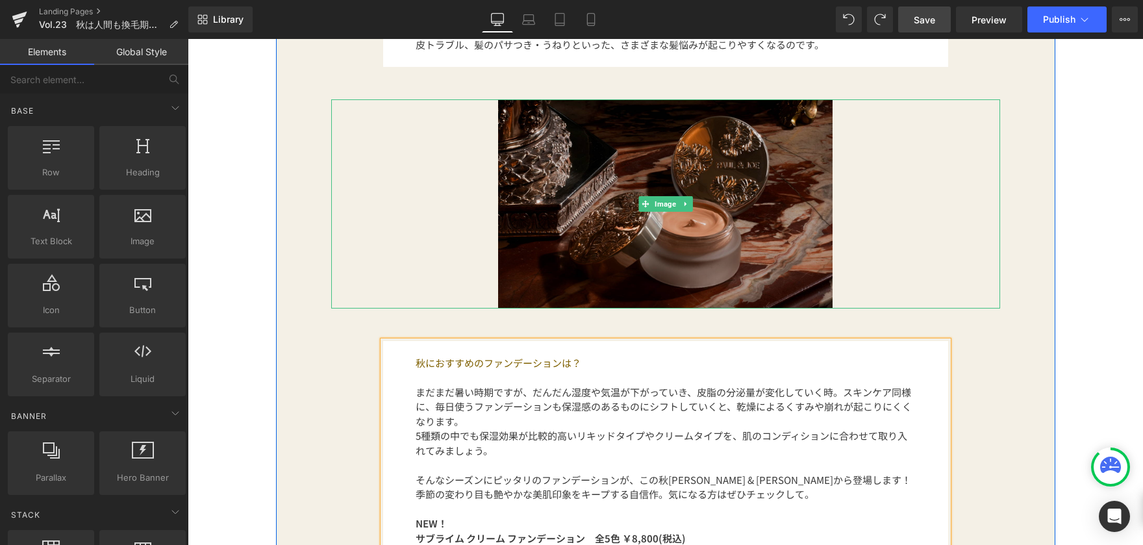
scroll to position [976, 0]
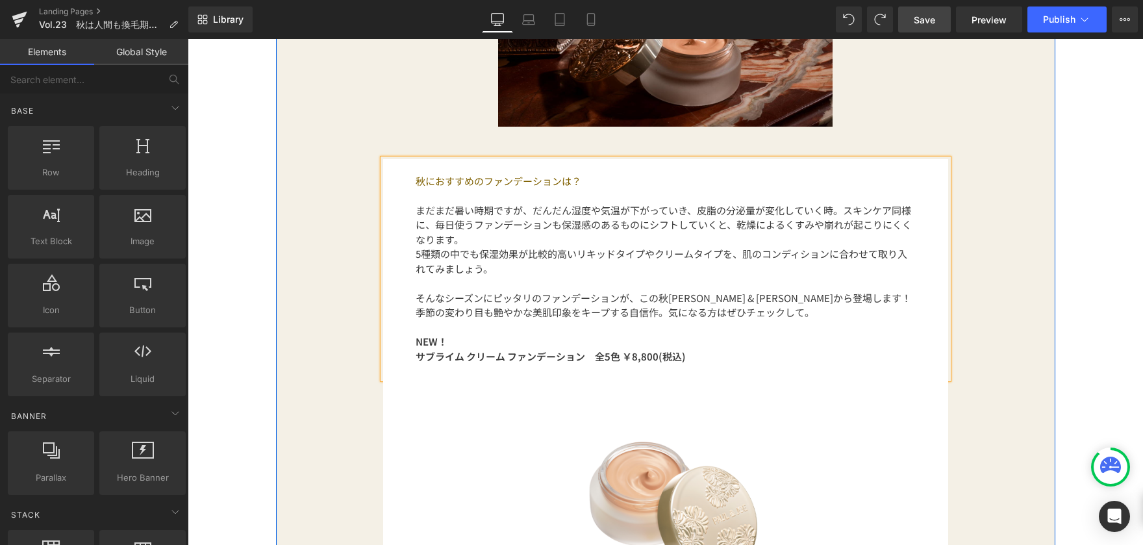
click at [438, 219] on font "まだまだ暑い時期ですが、だんだん湿度や気温が下がっていき、皮脂の分泌量が変化していく時。スキンケア同様に、毎日使うファンデーションも保湿感のあるものにシフトし…" at bounding box center [664, 224] width 496 height 43
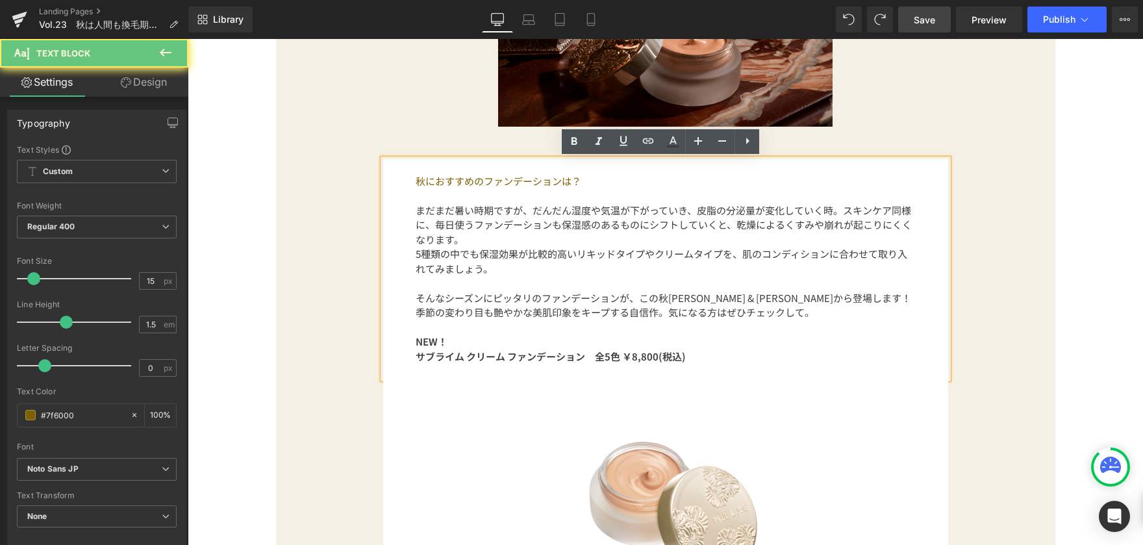
click at [408, 181] on div "秋におすすめのファンデーションは？ まだまだ暑い時期ですが、だんだん湿度や気温が下がっていき、皮脂の分泌量が変化していく時。スキンケア同様に、毎日使うファンデ…" at bounding box center [665, 269] width 565 height 220
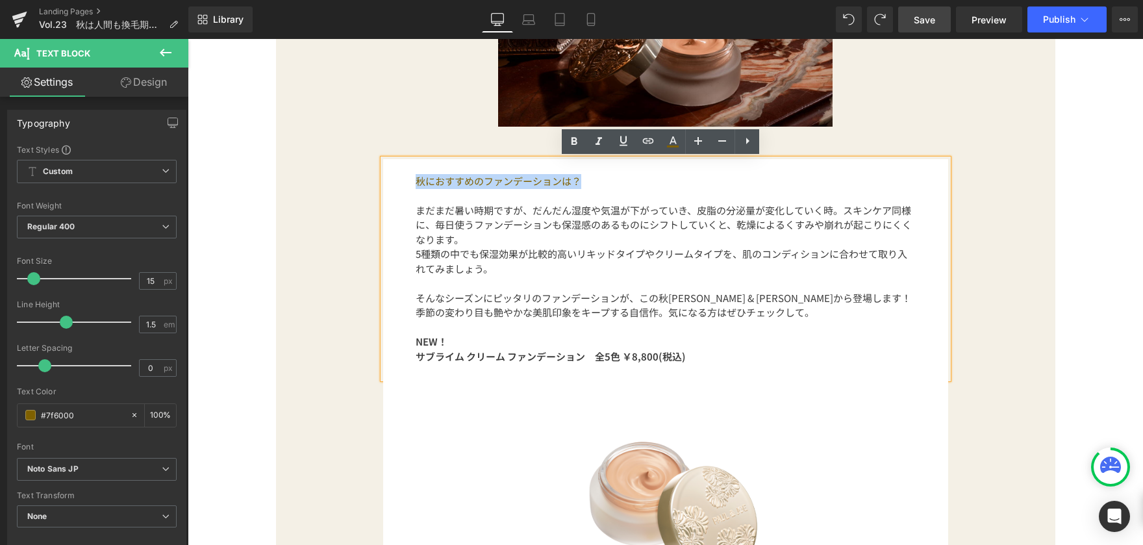
drag, startPoint x: 408, startPoint y: 181, endPoint x: 580, endPoint y: 182, distance: 172.1
click at [580, 182] on div "秋におすすめのファンデーションは？ まだまだ暑い時期ですが、だんだん湿度や気温が下がっていき、皮脂の分泌量が変化していく時。スキンケア同様に、毎日使うファンデ…" at bounding box center [665, 269] width 565 height 220
paste div
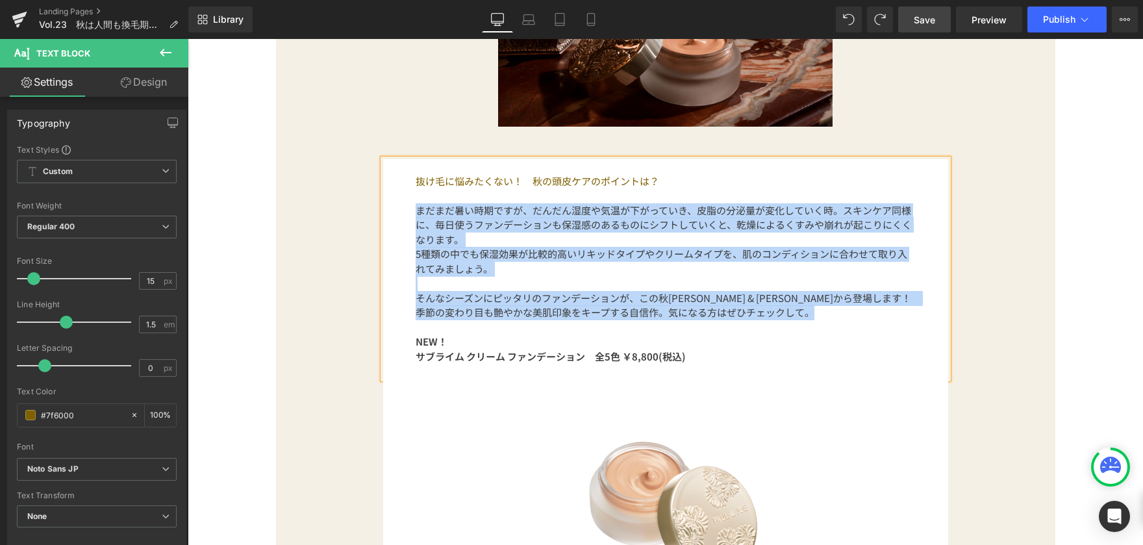
drag, startPoint x: 411, startPoint y: 215, endPoint x: 799, endPoint y: 325, distance: 403.1
click at [799, 325] on div "抜け毛に悩みたくない！　秋の頭皮ケアのポイントは？ まだまだ暑い時期ですが、だんだん湿度や気温が下がっていき、皮脂の分泌量が変化していく時。スキンケア同様に、…" at bounding box center [665, 269] width 565 height 220
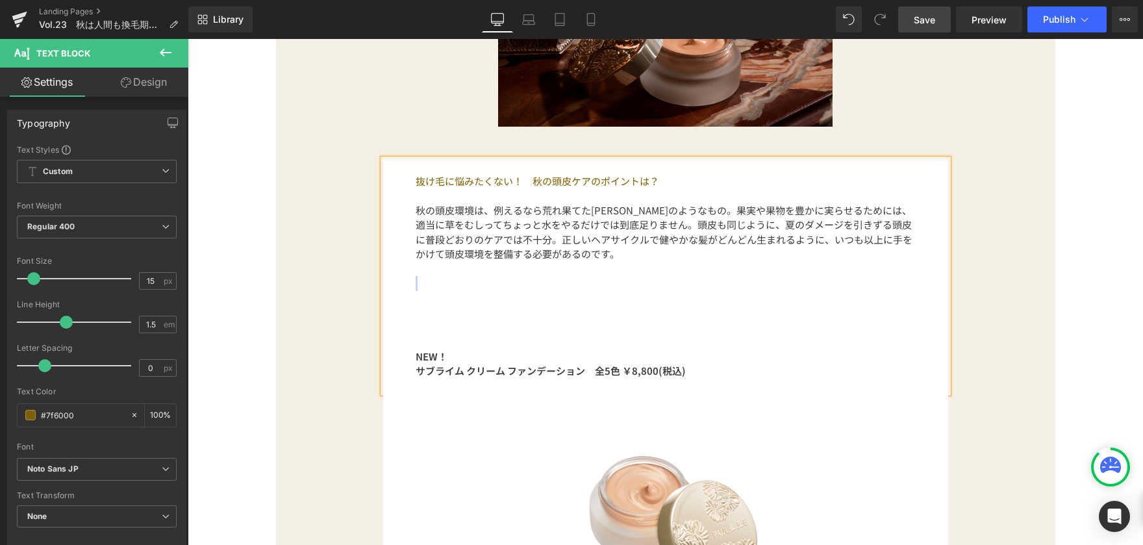
click at [527, 294] on div "抜け毛に悩みたくない！　秋の頭皮ケアのポイントは？ 秋の頭皮環境は、例えるなら荒れ果てた[PERSON_NAME]のようなもの。果実や果物を豊かに実らせるため…" at bounding box center [665, 276] width 565 height 234
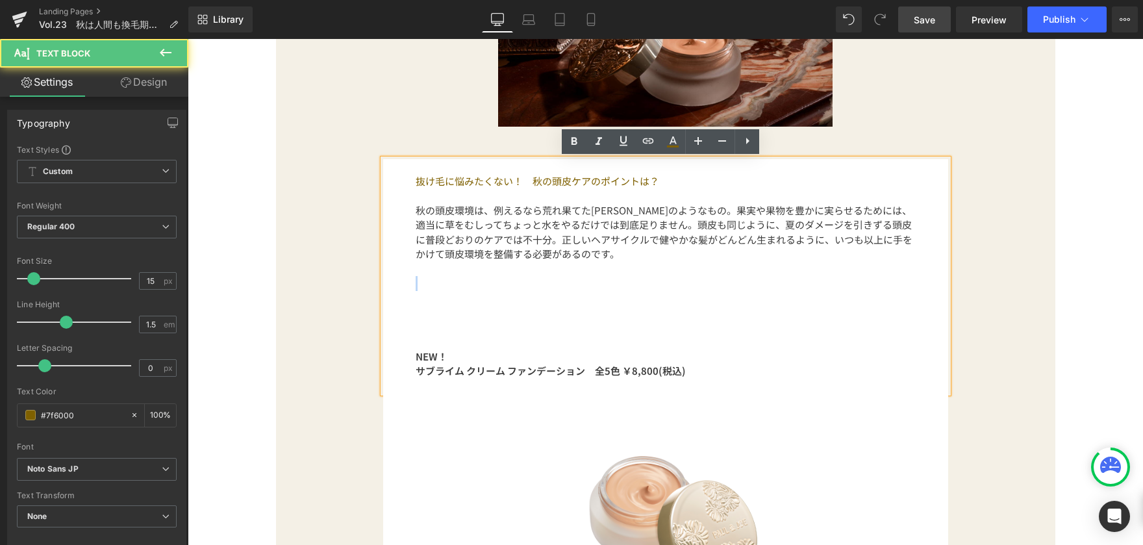
click at [485, 289] on p at bounding box center [666, 283] width 500 height 15
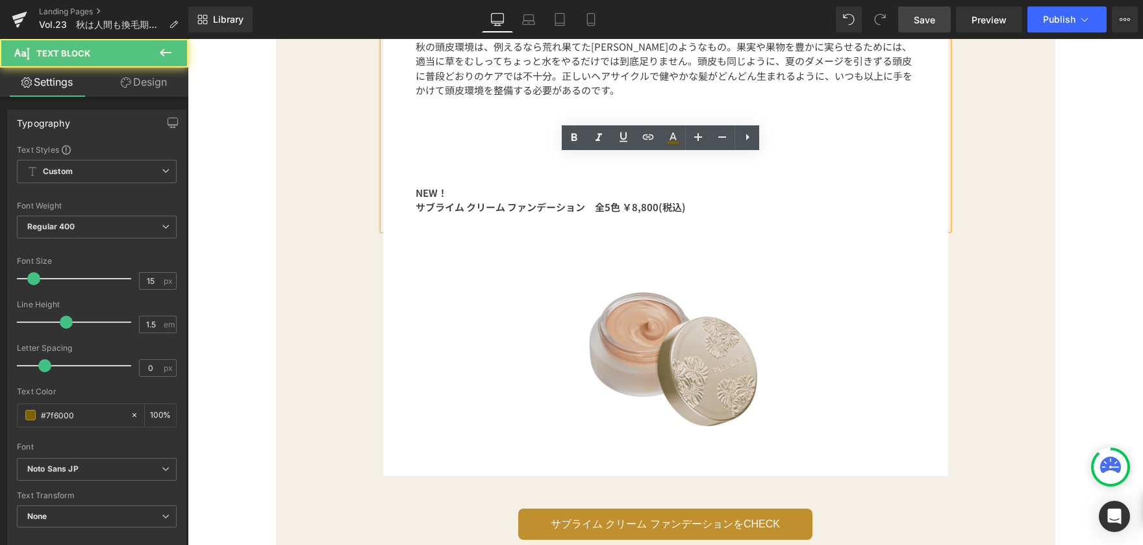
scroll to position [1171, 0]
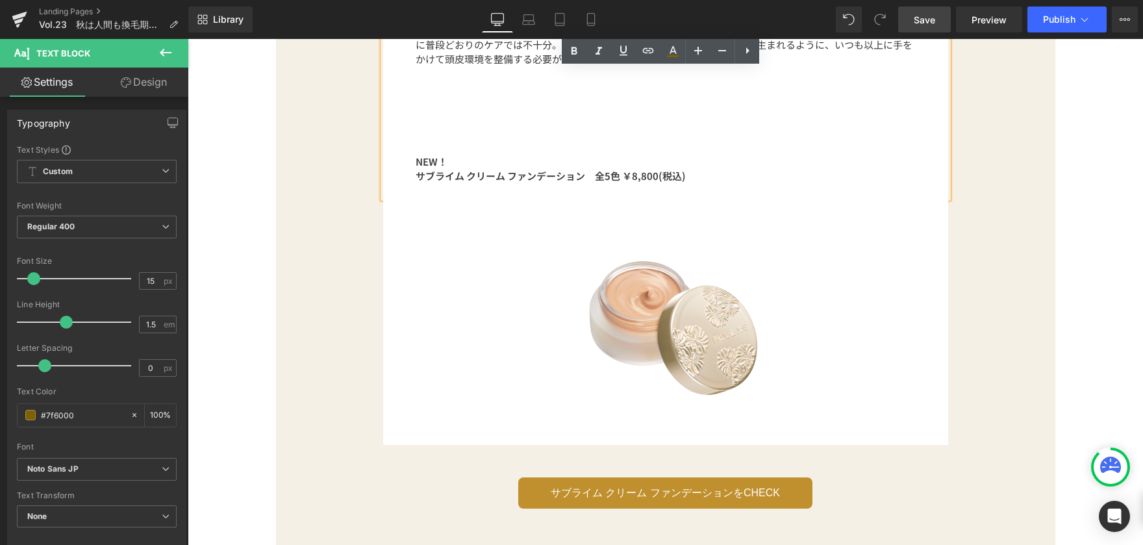
click at [338, 264] on div "Image 抜け毛に悩みたくない！　秋の頭皮ケアのポイントは？ 秋の頭皮環境は、例えるなら荒れ果てた[PERSON_NAME]のようなもの。果実や果物を豊かに…" at bounding box center [666, 122] width 760 height 850
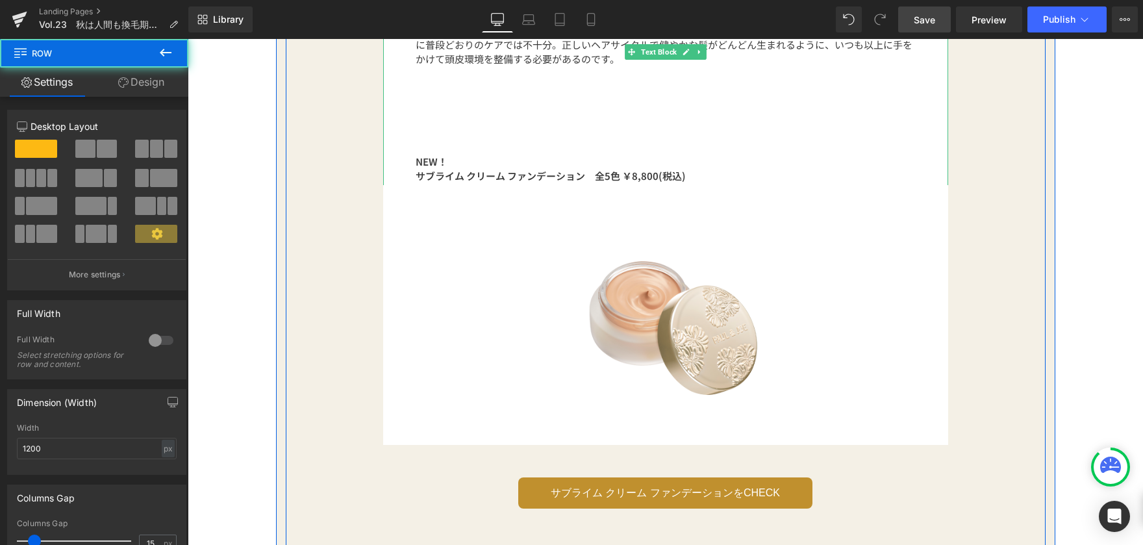
click at [482, 216] on div "Image" at bounding box center [665, 322] width 565 height 234
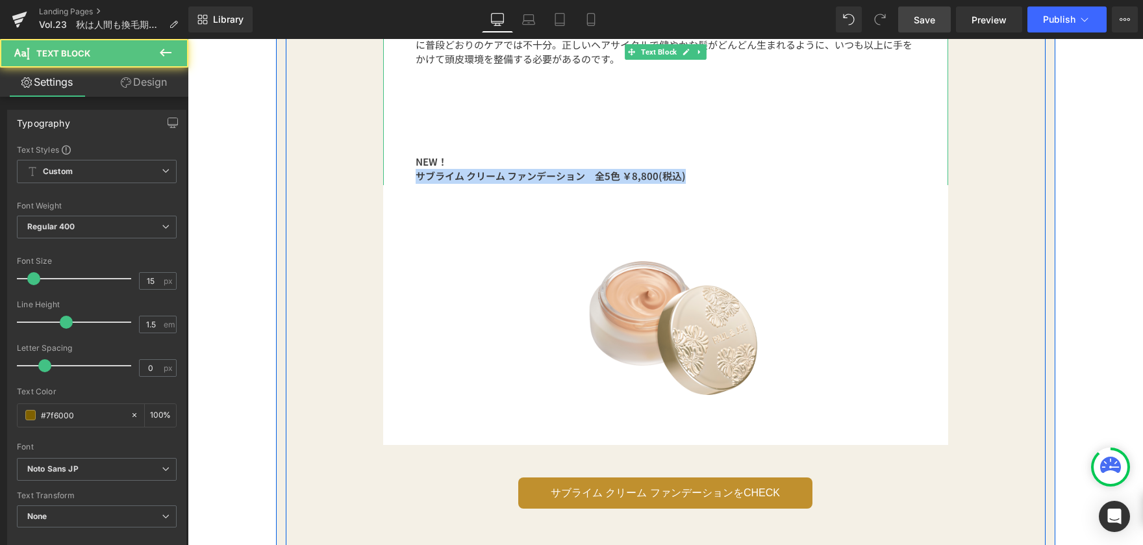
drag, startPoint x: 701, startPoint y: 173, endPoint x: 387, endPoint y: 169, distance: 314.3
click at [387, 169] on div "抜け毛に悩みたくない！　秋の頭皮ケアのポイントは？ 秋の頭皮環境は、例えるなら荒れ果てた[PERSON_NAME]のようなもの。果実や果物を豊かに実らせるため…" at bounding box center [665, 81] width 565 height 234
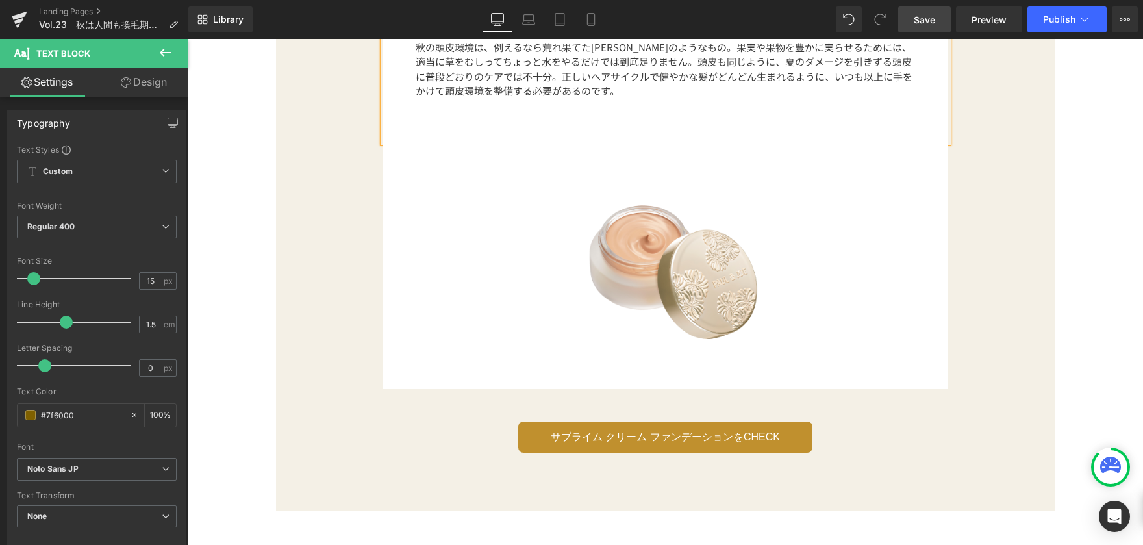
scroll to position [1124, 0]
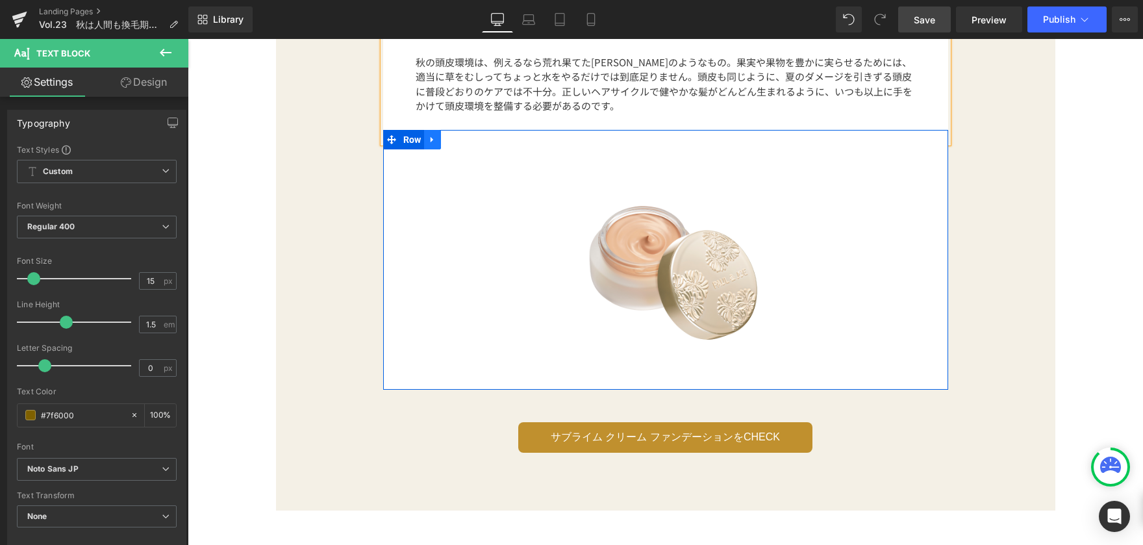
click at [431, 143] on icon at bounding box center [432, 139] width 9 height 10
click at [462, 141] on icon at bounding box center [466, 139] width 9 height 9
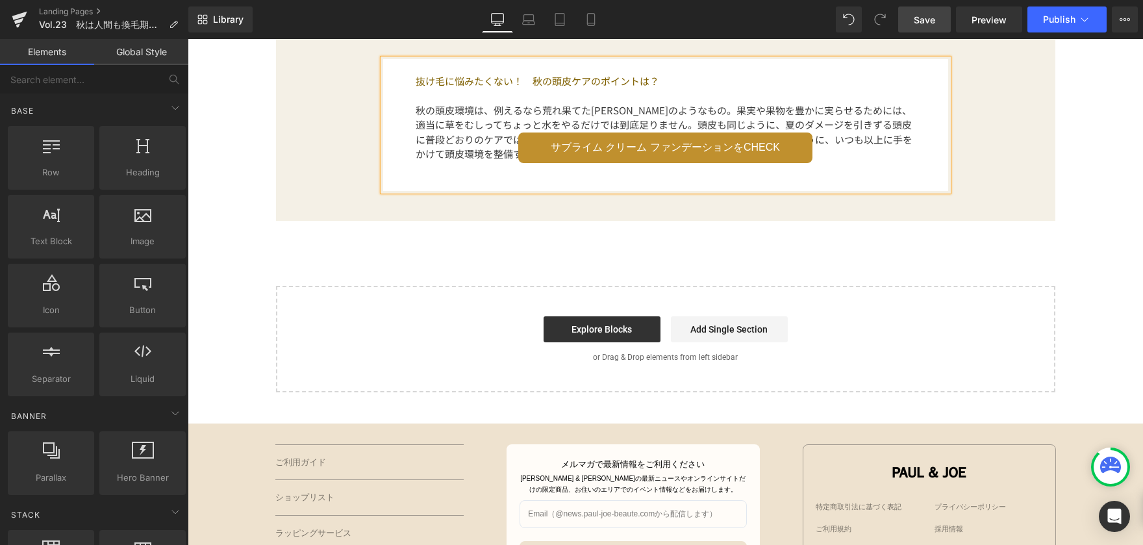
scroll to position [1059, 0]
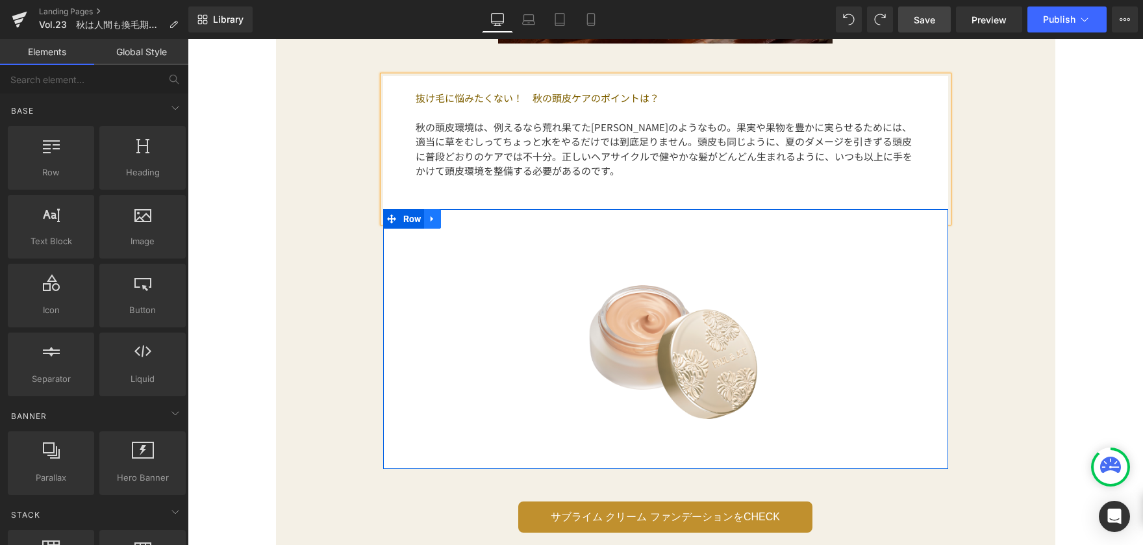
click at [428, 223] on icon at bounding box center [432, 219] width 9 height 10
click at [462, 221] on icon at bounding box center [466, 219] width 9 height 10
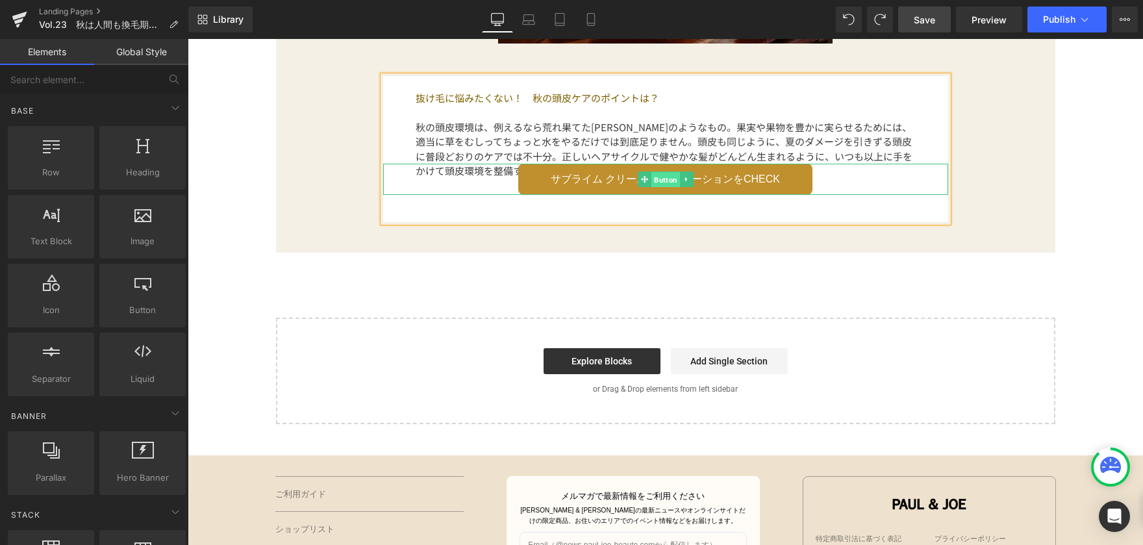
click at [652, 180] on span "Button" at bounding box center [665, 180] width 29 height 16
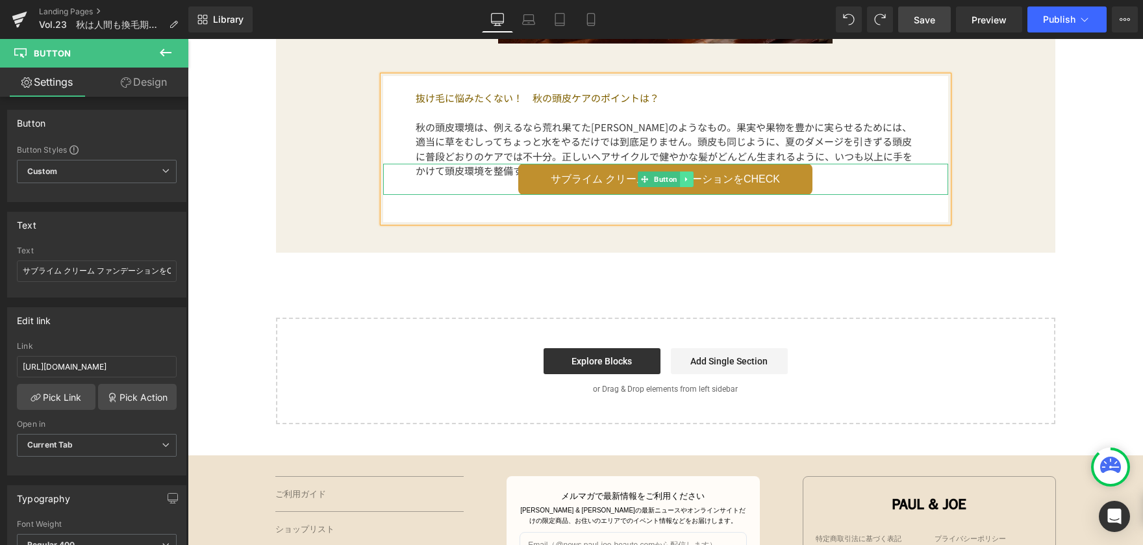
click at [680, 183] on link at bounding box center [686, 179] width 14 height 16
click at [690, 182] on icon at bounding box center [693, 179] width 7 height 8
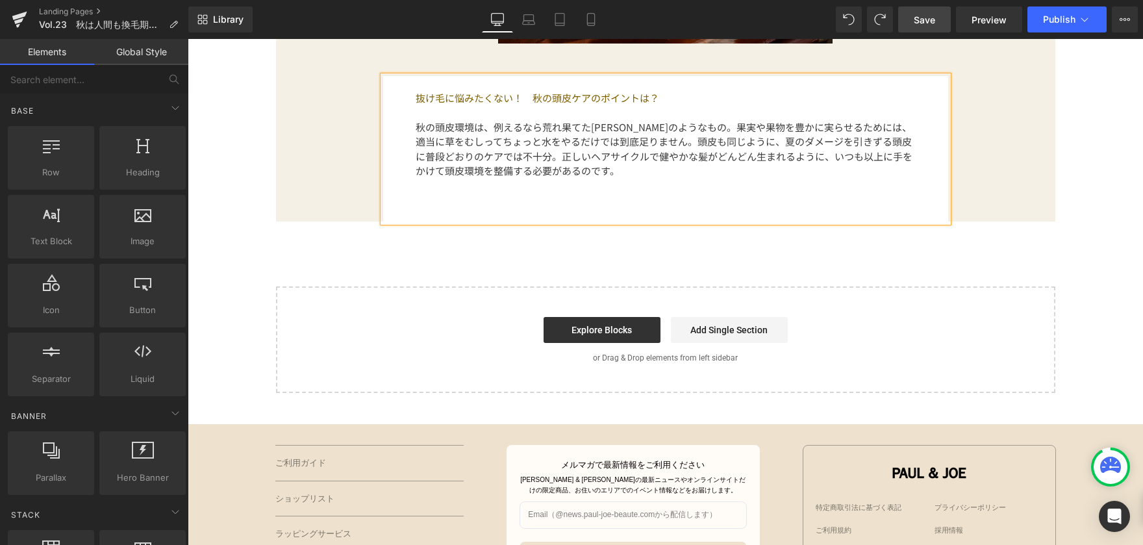
click at [557, 190] on p at bounding box center [666, 186] width 500 height 15
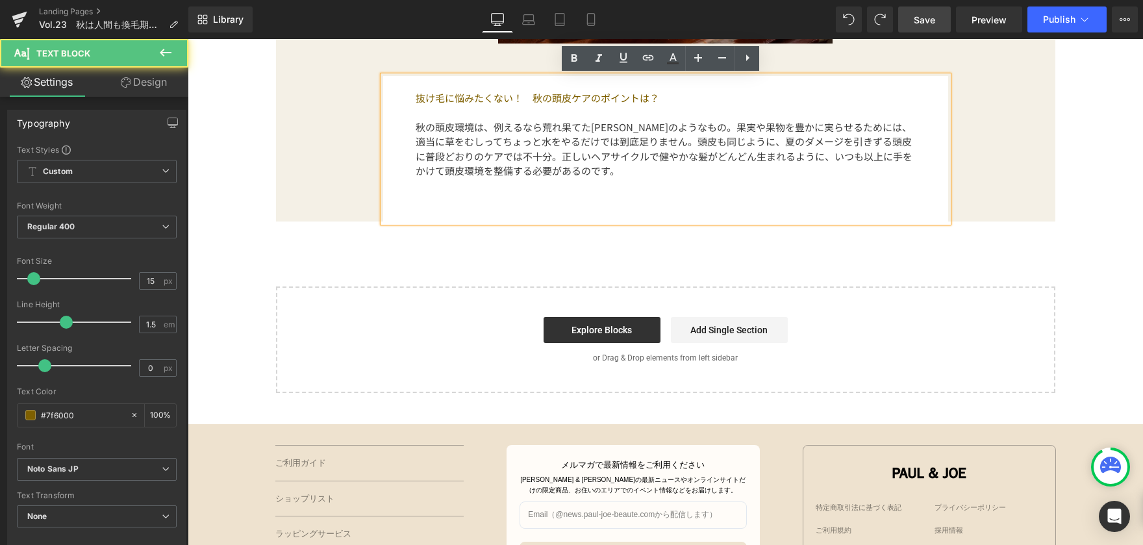
click at [568, 173] on p "秋の頭皮環境は、例えるなら荒れ果てた[PERSON_NAME]のようなもの。果実や果物を豊かに実らせるためには、適当に草をむしってちょっと水をやるだけでは到底…" at bounding box center [666, 149] width 500 height 58
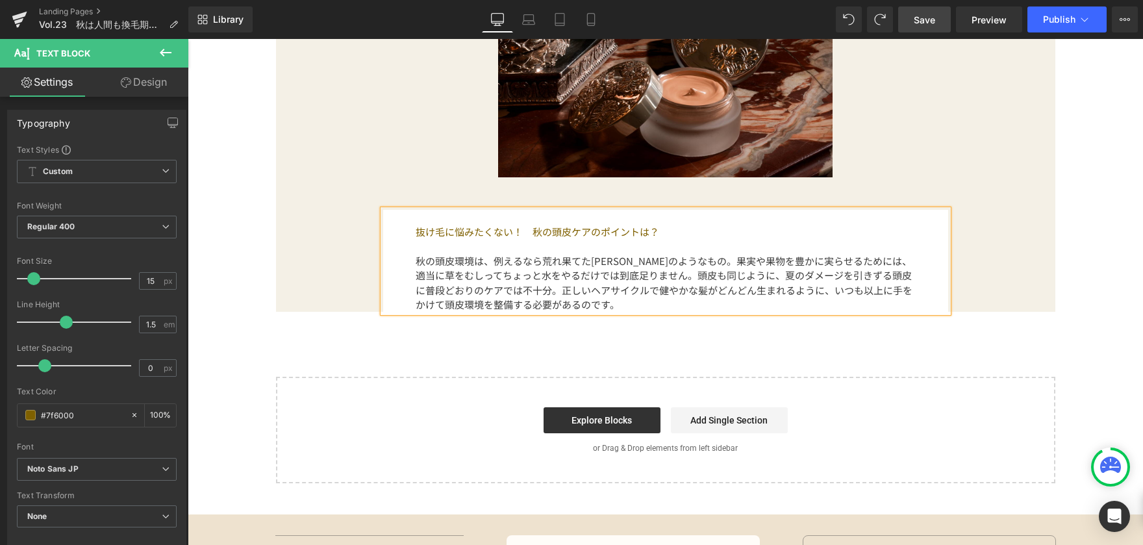
scroll to position [929, 0]
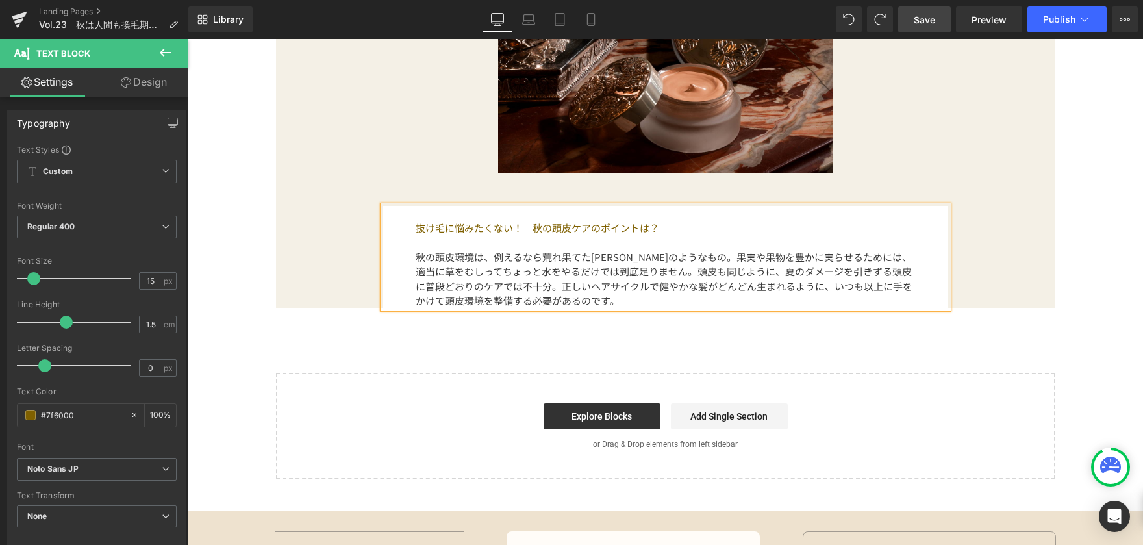
click at [299, 238] on div "Image 抜け毛に悩みたくない！　秋の頭皮ケアのポイントは？ 秋の頭皮環境は、例えるなら荒れ果てた[PERSON_NAME]のようなもの。果実や果物を豊かに…" at bounding box center [666, 113] width 760 height 350
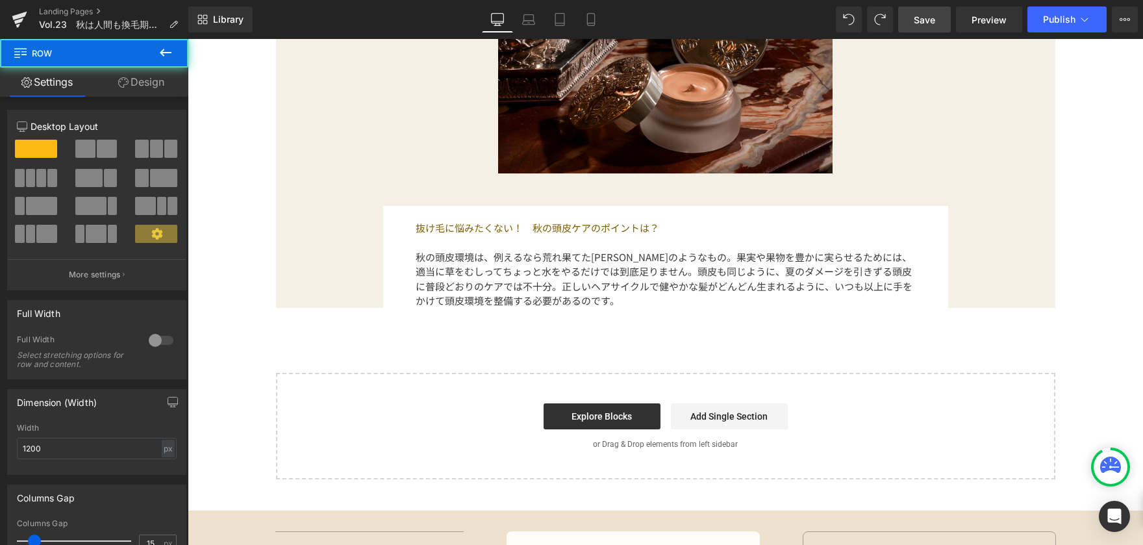
click at [310, 257] on div "Image 抜け毛に悩みたくない！　秋の頭皮ケアのポイントは？ 秋の頭皮環境は、例えるなら荒れ果てた[PERSON_NAME]のようなもの。果実や果物を豊かに…" at bounding box center [666, 113] width 760 height 350
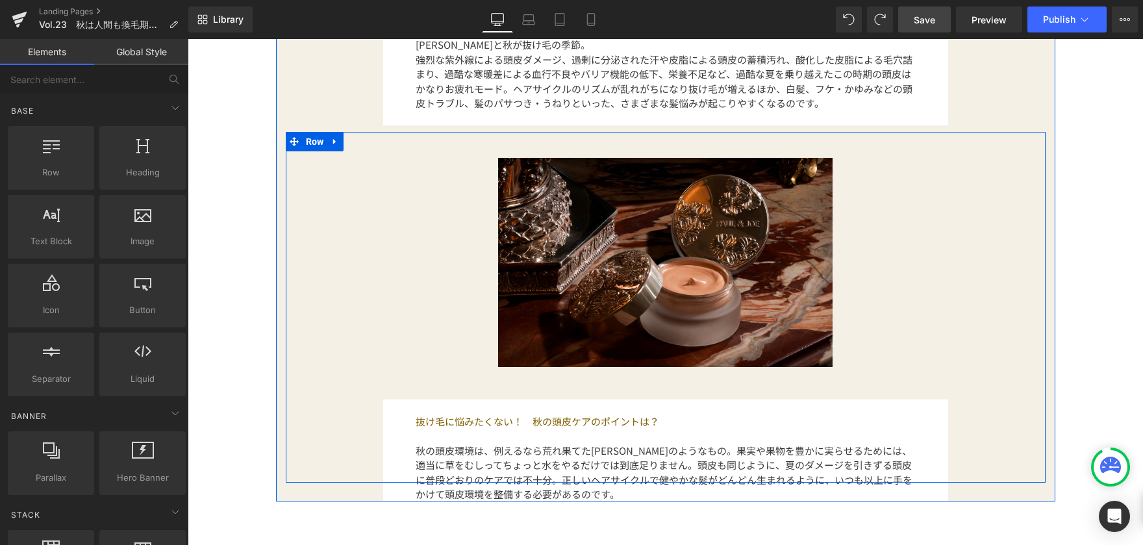
scroll to position [734, 0]
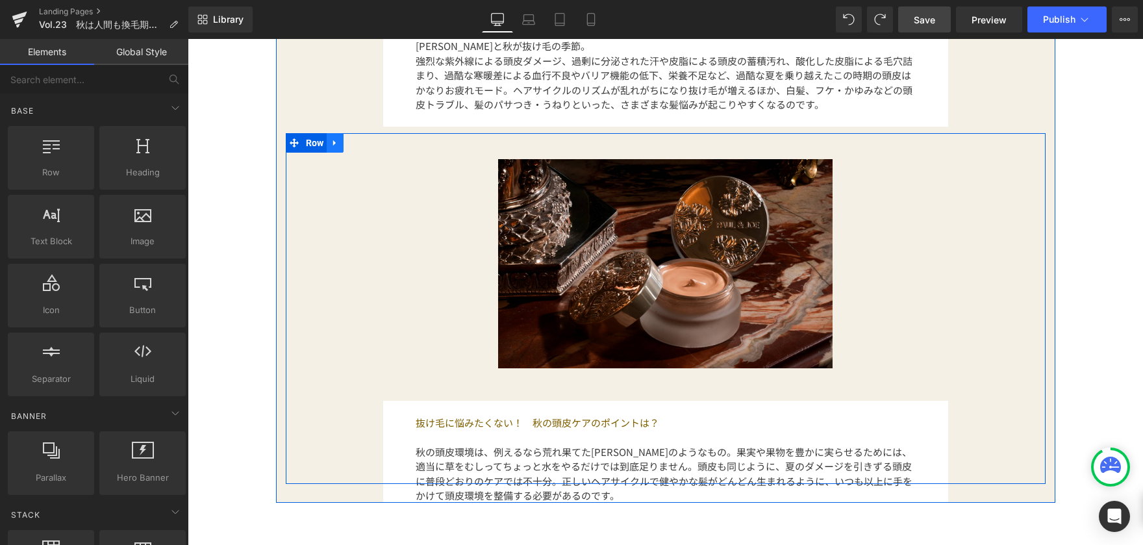
click at [331, 144] on icon at bounding box center [335, 143] width 9 height 10
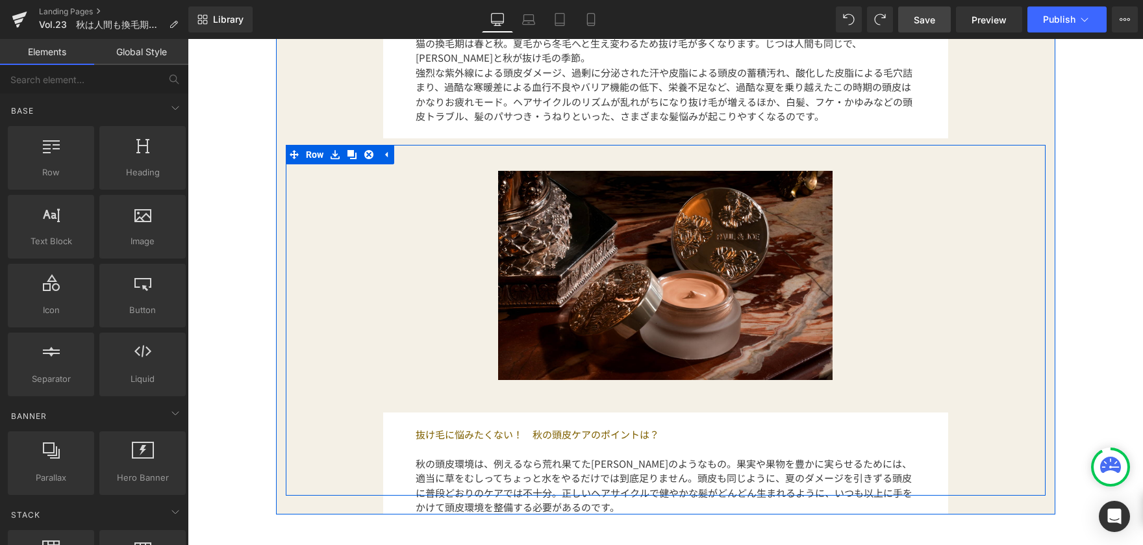
scroll to position [779, 0]
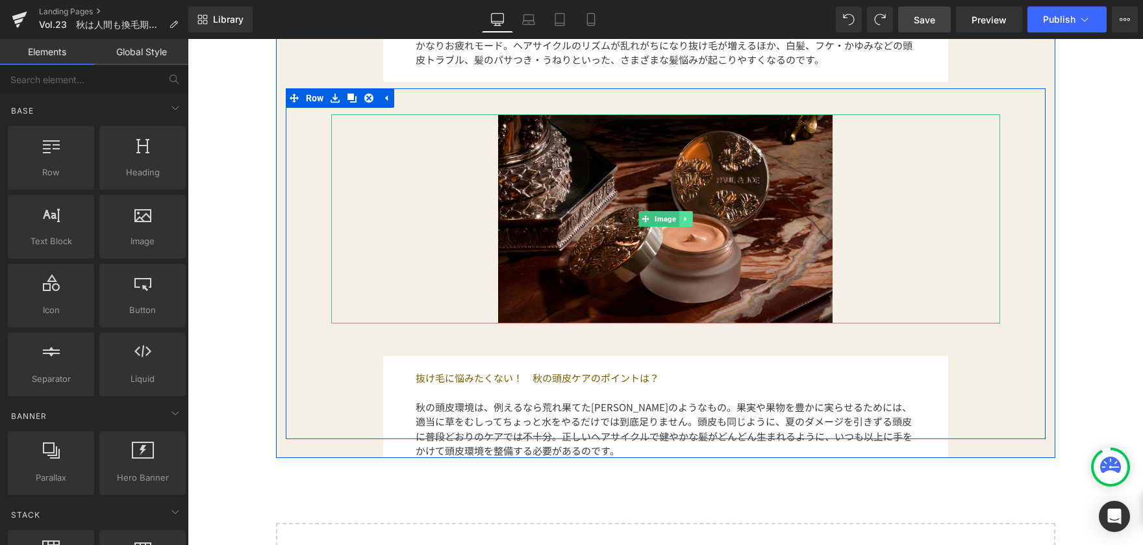
click at [682, 220] on icon at bounding box center [685, 219] width 7 height 8
click at [686, 220] on link at bounding box center [693, 219] width 14 height 16
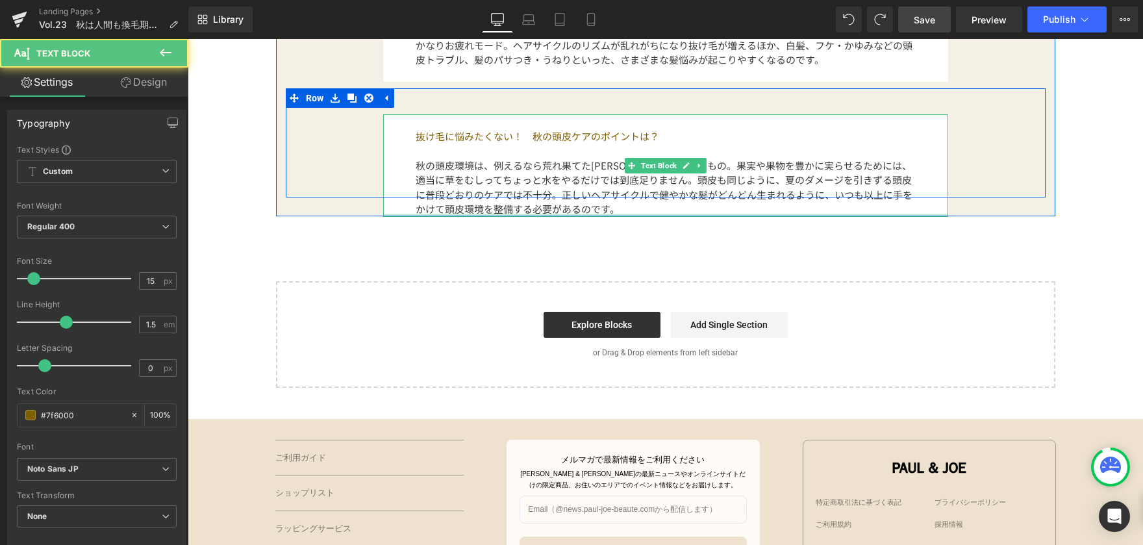
click at [449, 216] on div at bounding box center [665, 215] width 565 height 3
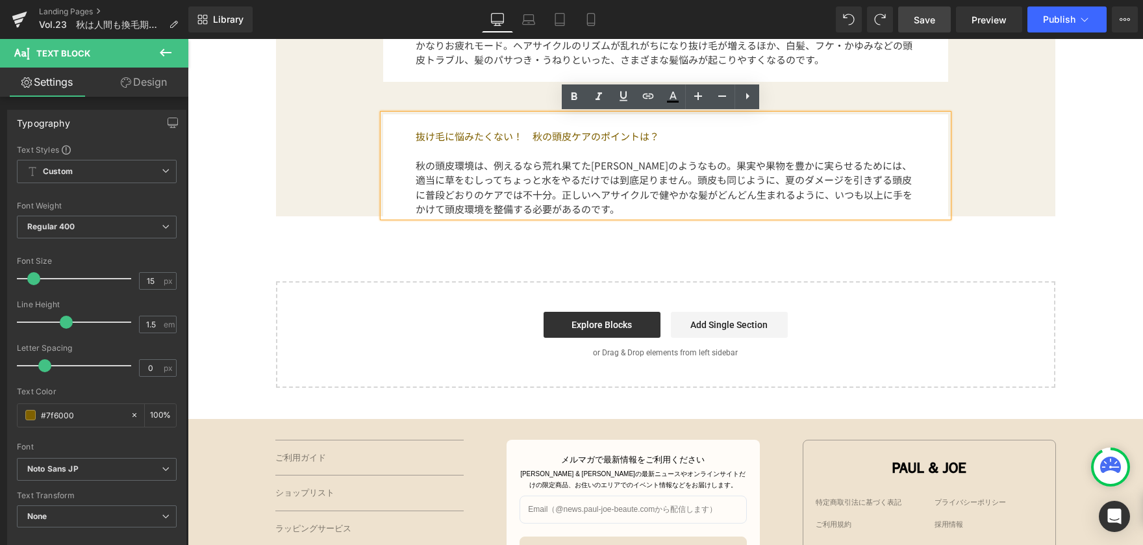
click at [313, 162] on div "抜け毛に悩みたくない！　秋の頭皮ケアのポイントは？ 秋の頭皮環境は、例えるなら荒れ果てた[PERSON_NAME]のようなもの。果実や果物を豊かに実らせるため…" at bounding box center [666, 142] width 760 height 109
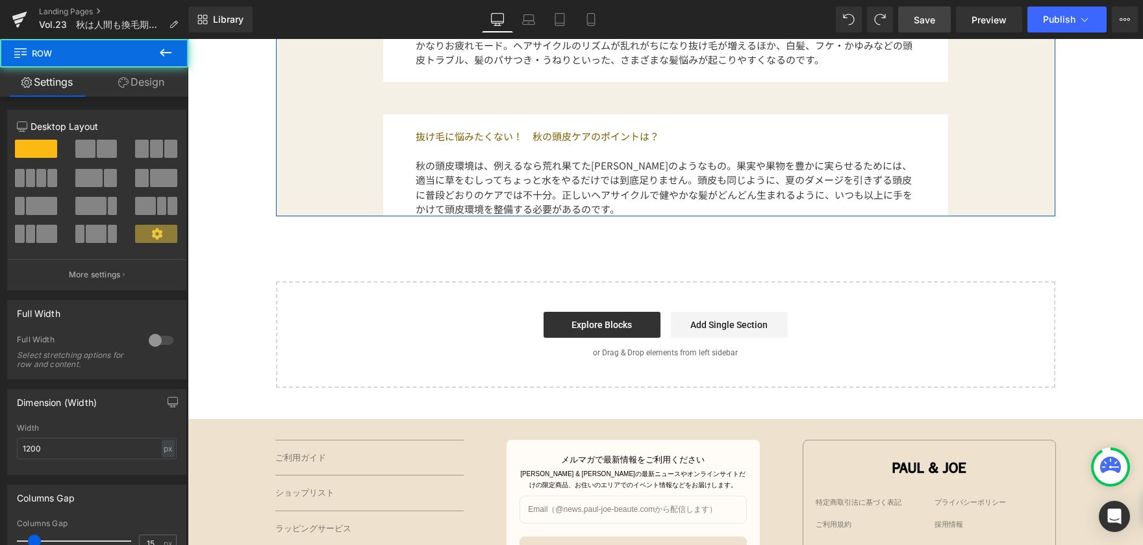
click at [188, 39] on div "135px" at bounding box center [188, 39] width 0 height 0
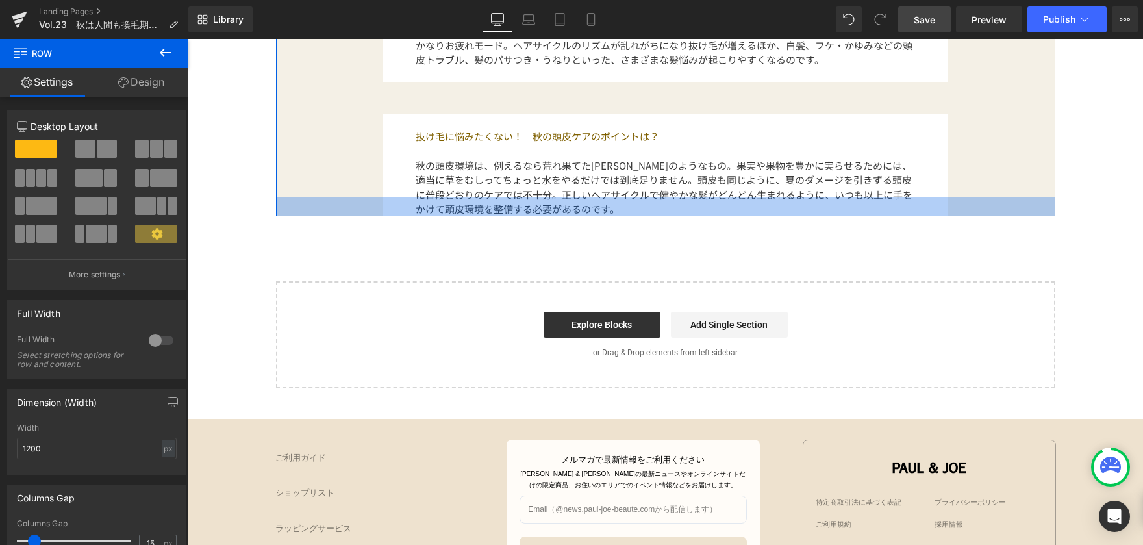
click at [281, 207] on div at bounding box center [665, 206] width 779 height 19
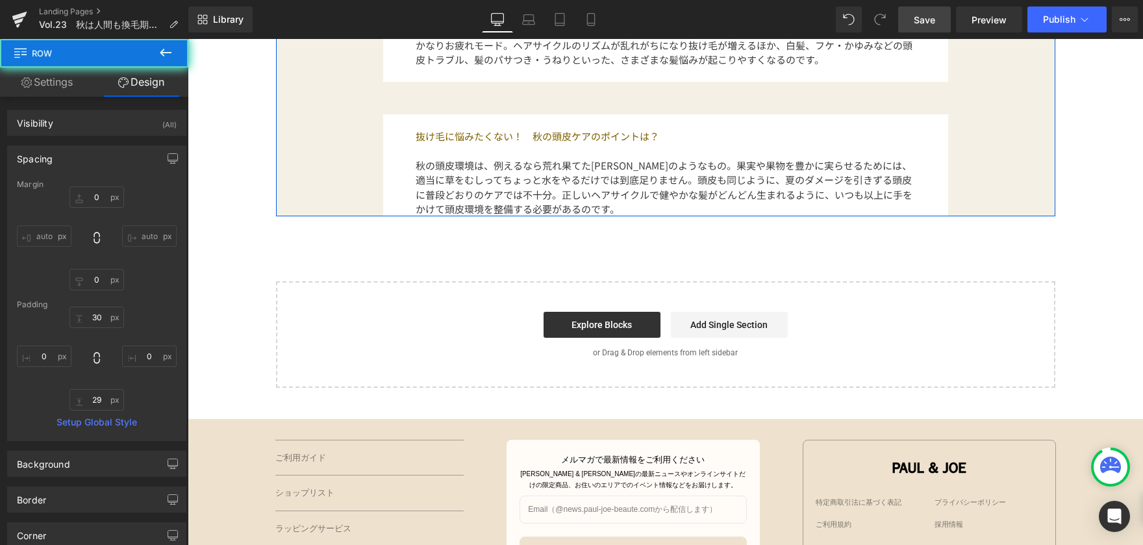
click at [158, 88] on link "Design" at bounding box center [141, 82] width 94 height 29
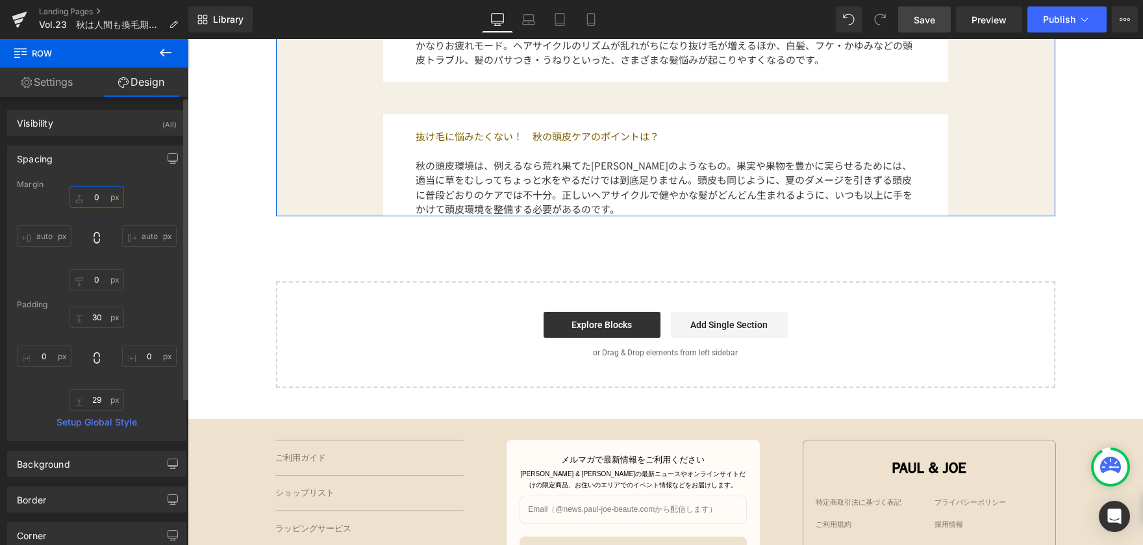
click at [99, 201] on input "0" at bounding box center [96, 196] width 55 height 21
click at [103, 275] on input "0" at bounding box center [96, 279] width 55 height 21
type input "８０"
type input "８"
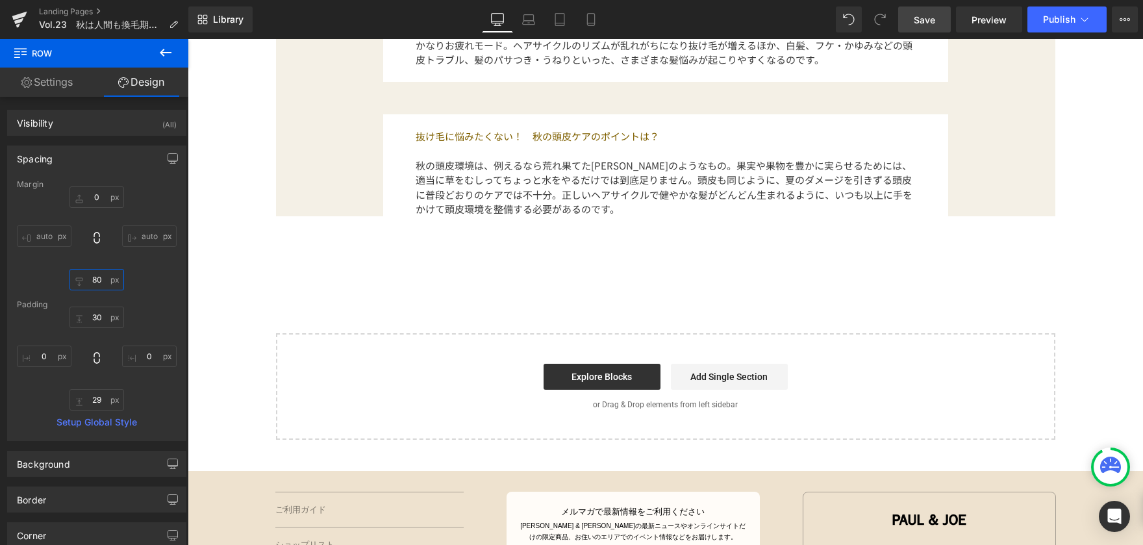
type input "8"
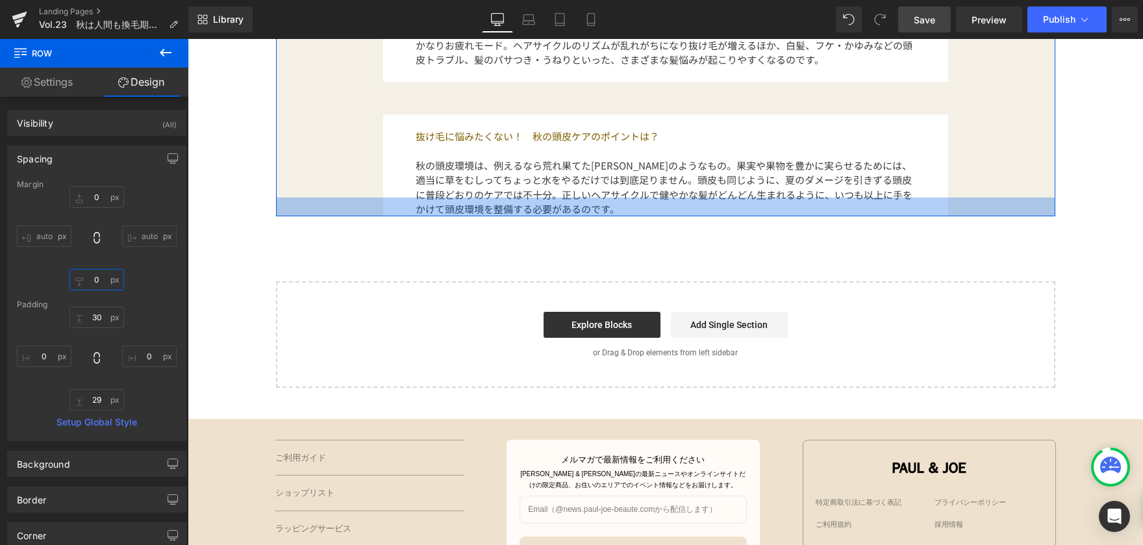
click at [295, 208] on div at bounding box center [665, 206] width 779 height 19
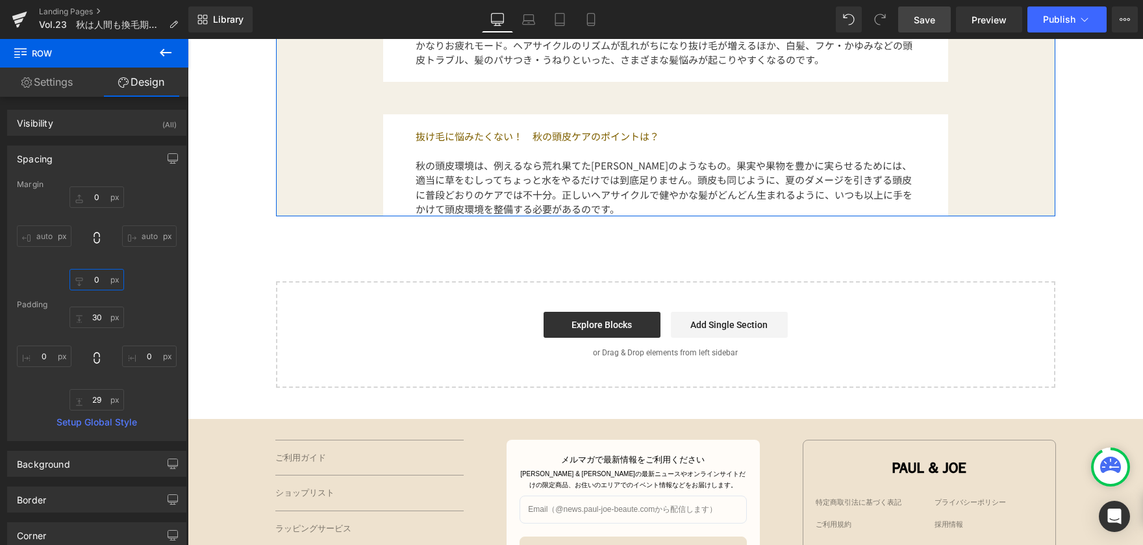
click at [295, 208] on div at bounding box center [665, 206] width 779 height 19
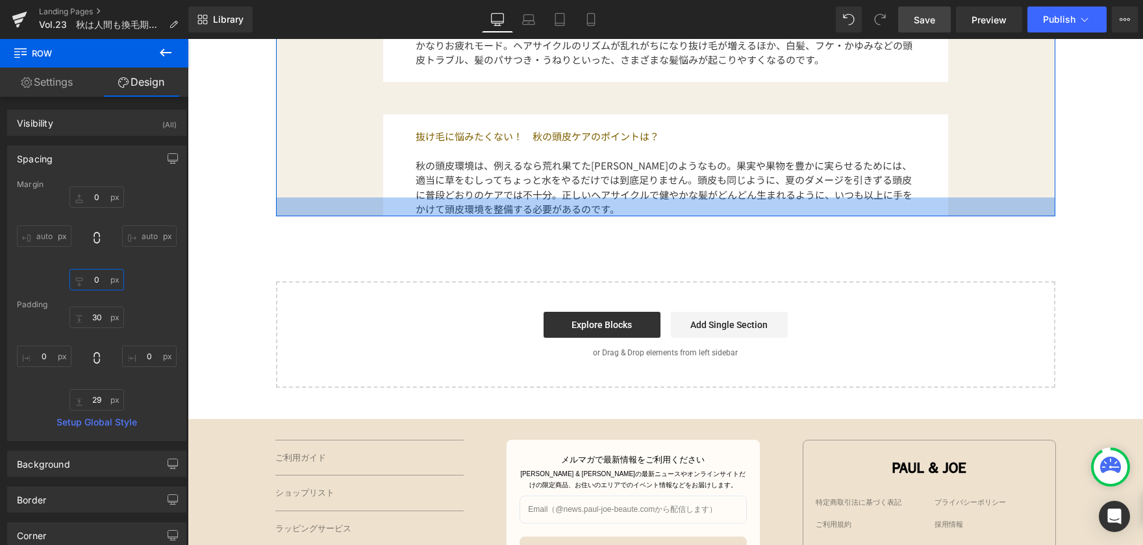
click at [295, 208] on div at bounding box center [665, 206] width 779 height 19
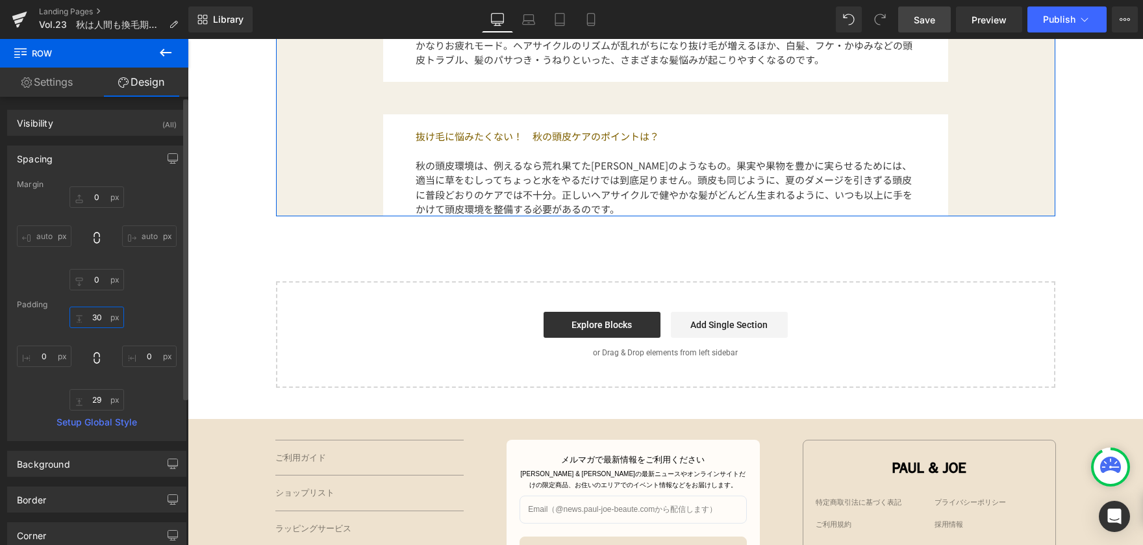
click at [103, 317] on input "30" at bounding box center [96, 317] width 55 height 21
type input "30"
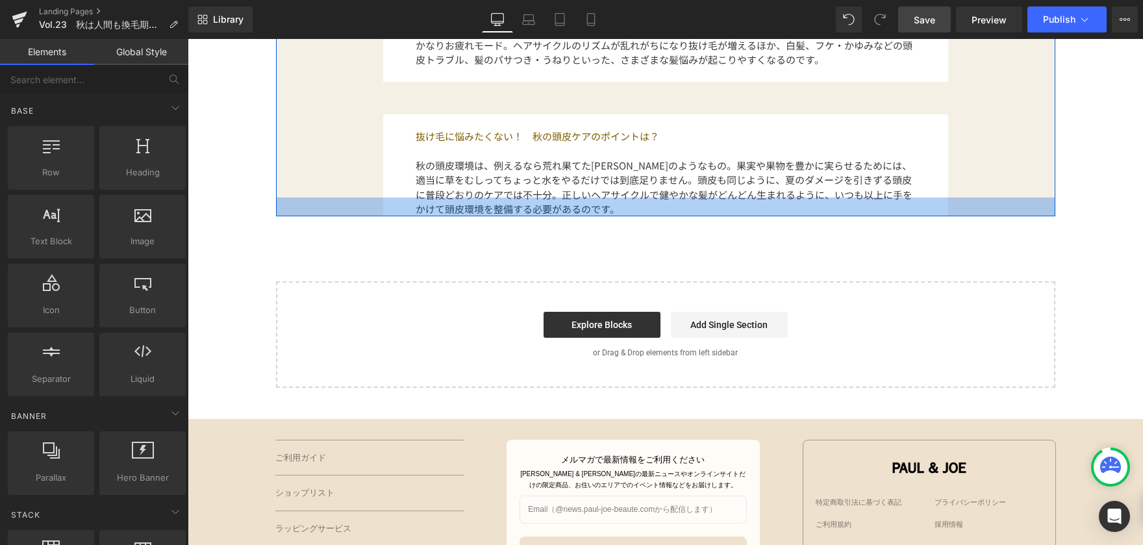
click at [351, 206] on div at bounding box center [665, 206] width 779 height 19
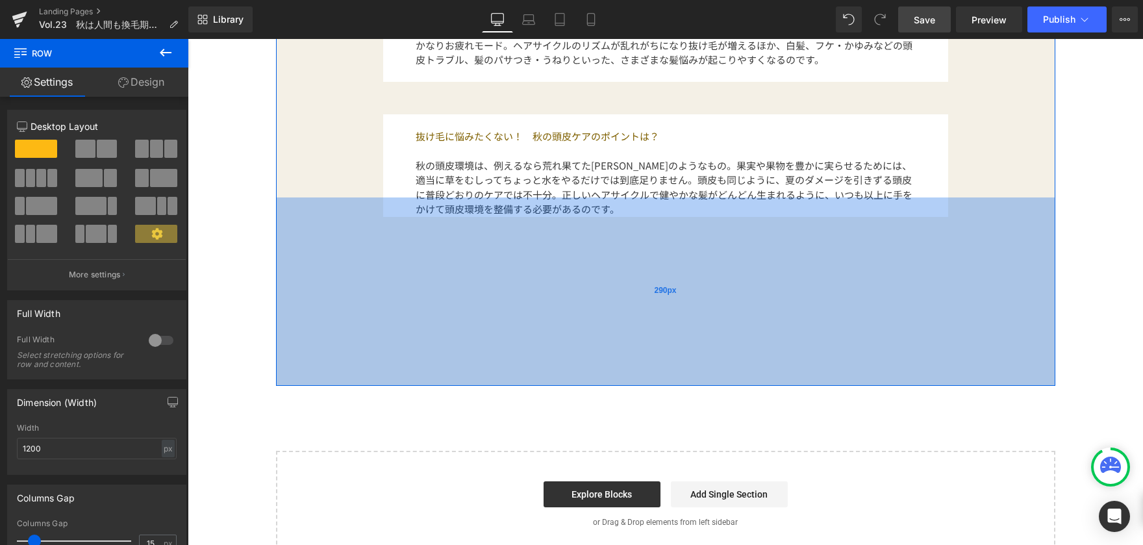
drag, startPoint x: 352, startPoint y: 214, endPoint x: 354, endPoint y: 403, distance: 189.6
click at [355, 386] on div "290px" at bounding box center [665, 291] width 779 height 188
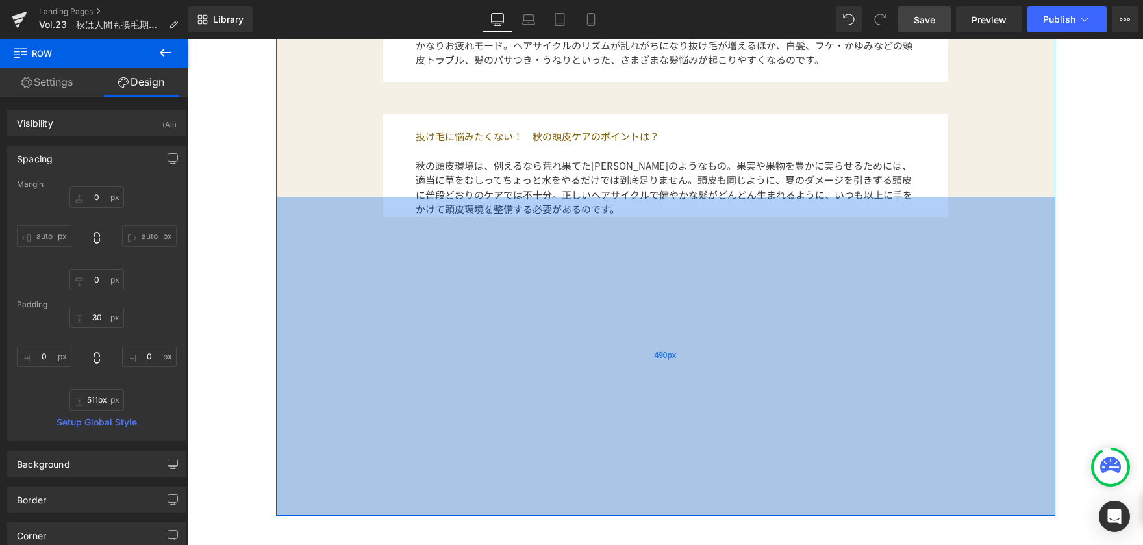
type input "512px"
drag, startPoint x: 557, startPoint y: 447, endPoint x: 558, endPoint y: 529, distance: 81.8
click at [558, 516] on div "490px" at bounding box center [665, 356] width 779 height 318
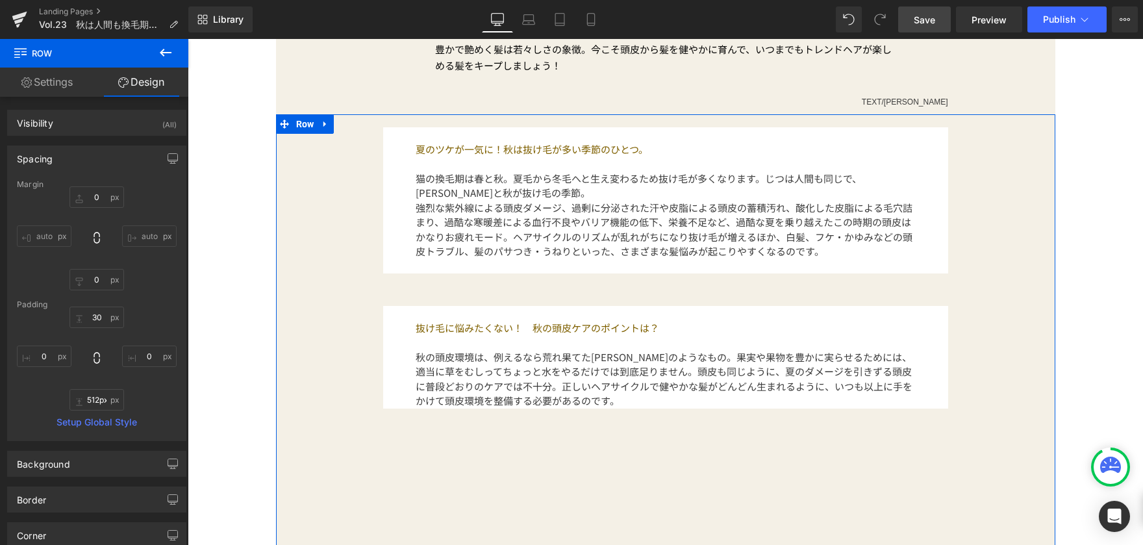
scroll to position [584, 0]
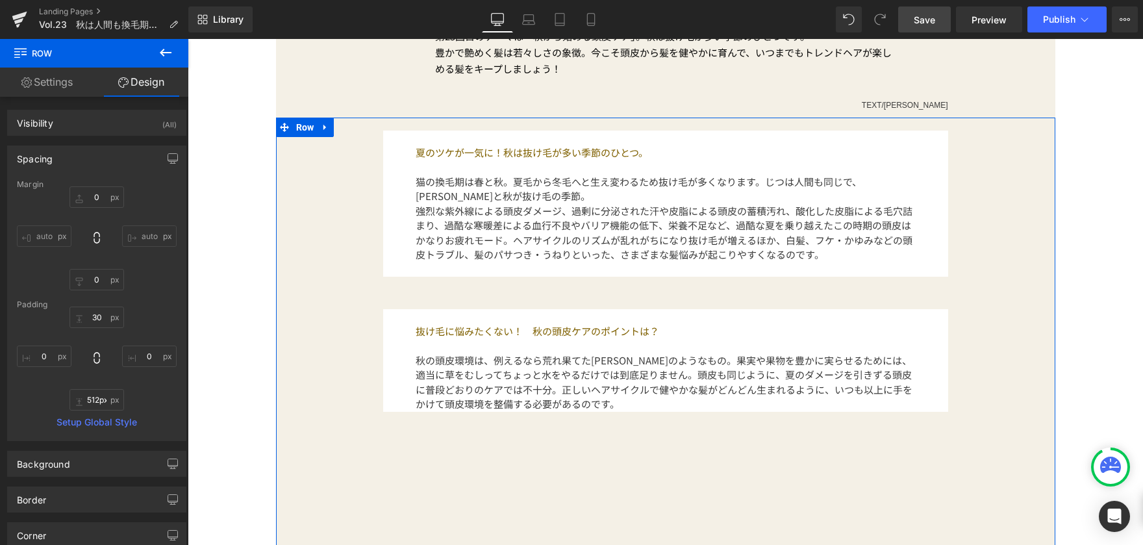
click at [575, 380] on font "秋の頭皮環境は、例えるなら荒れ果てた[PERSON_NAME]のようなもの。果実や果物を豊かに実らせるためには、適当に草をむしってちょっと水をやるだけでは到底…" at bounding box center [664, 382] width 497 height 58
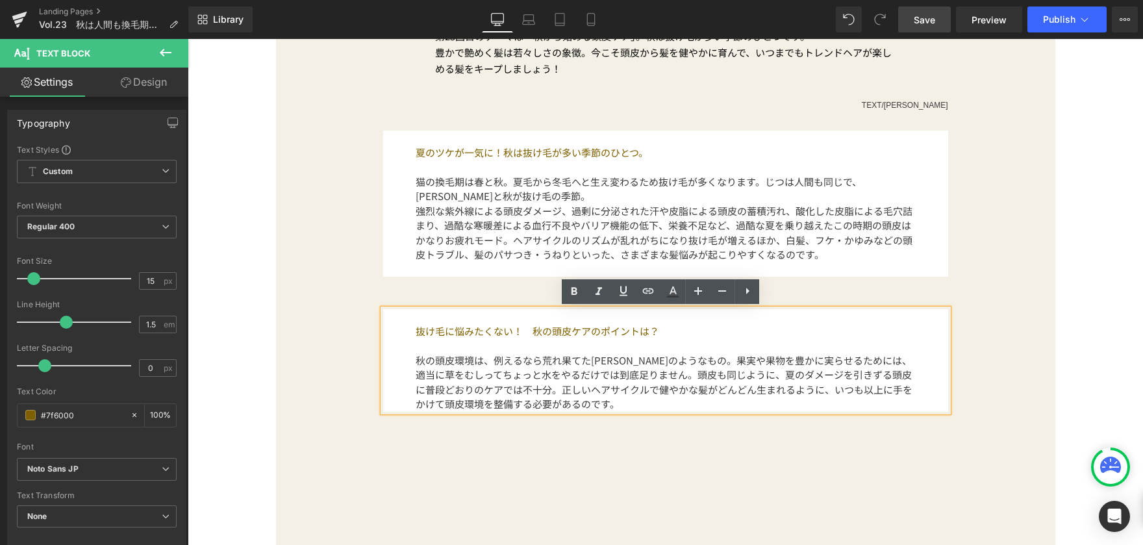
click at [567, 401] on p "秋の頭皮環境は、例えるなら荒れ果てた[PERSON_NAME]のようなもの。果実や果物を豊かに実らせるためには、適当に草をむしってちょっと水をやるだけでは到底…" at bounding box center [666, 382] width 500 height 58
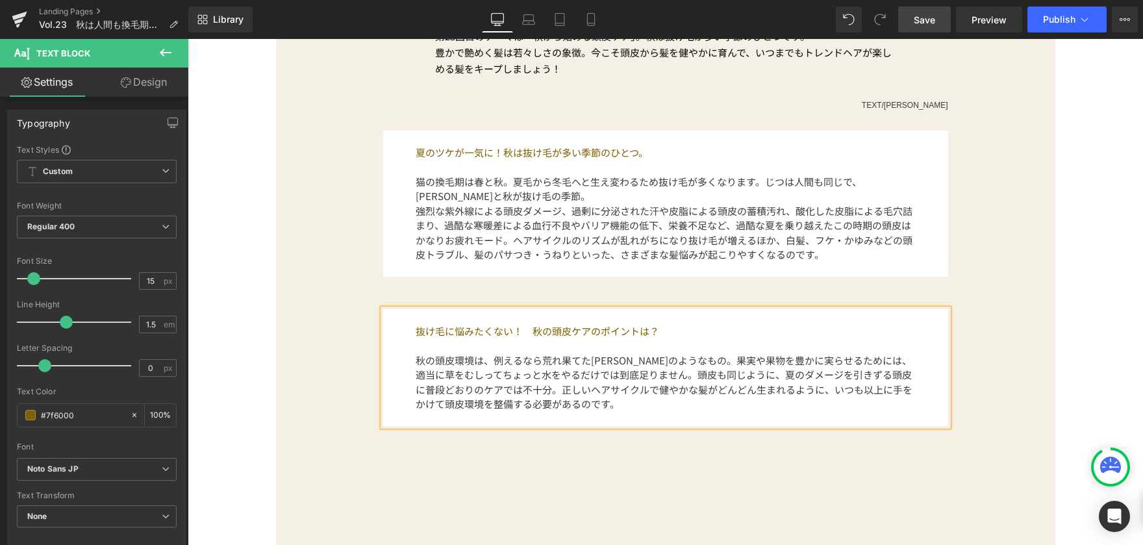
click at [870, 499] on div "夏のツケが一気に！秋は抜け毛が多い季節のひとつ。 猫の換毛期は春と秋。夏毛から冬毛へと生え変わるため抜け毛が多くなります。じつは人間も同じで、[PERSON_…" at bounding box center [665, 428] width 779 height 621
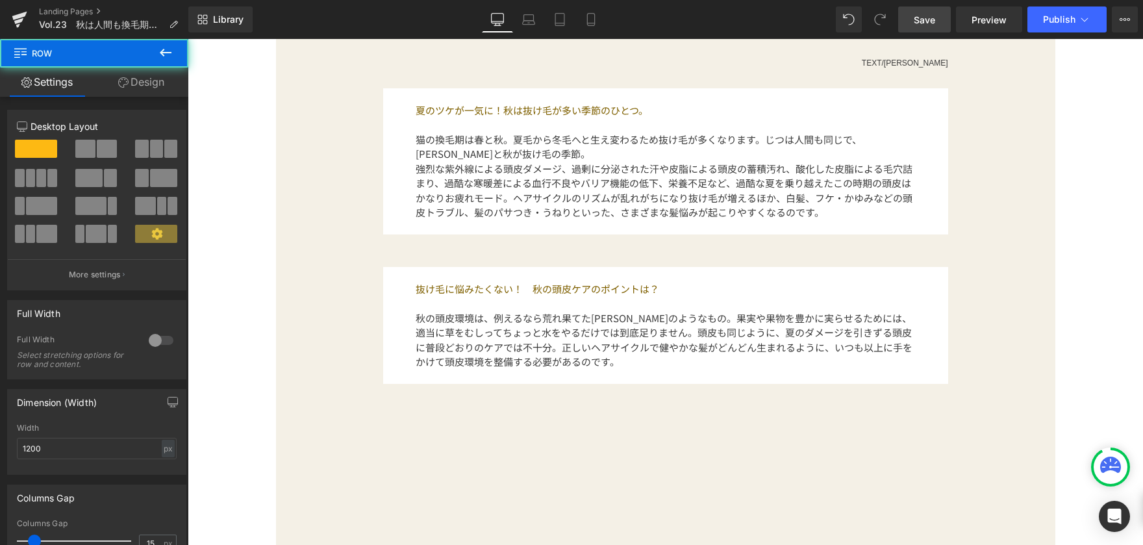
scroll to position [649, 0]
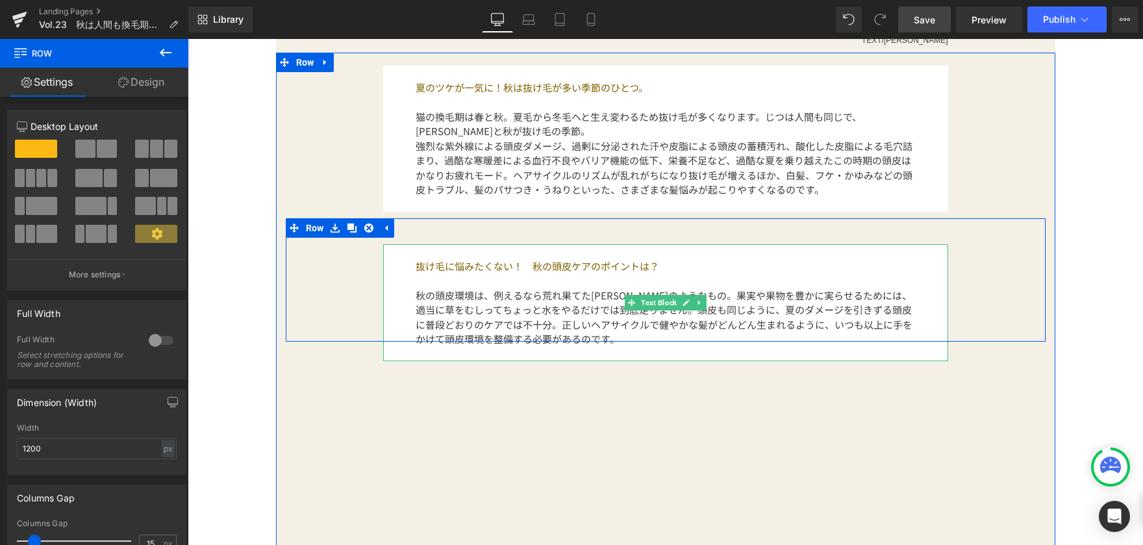
click at [697, 310] on font "秋の頭皮環境は、例えるなら荒れ果てた[PERSON_NAME]のようなもの。果実や果物を豊かに実らせるためには、適当に草をむしってちょっと水をやるだけでは到底…" at bounding box center [664, 317] width 497 height 58
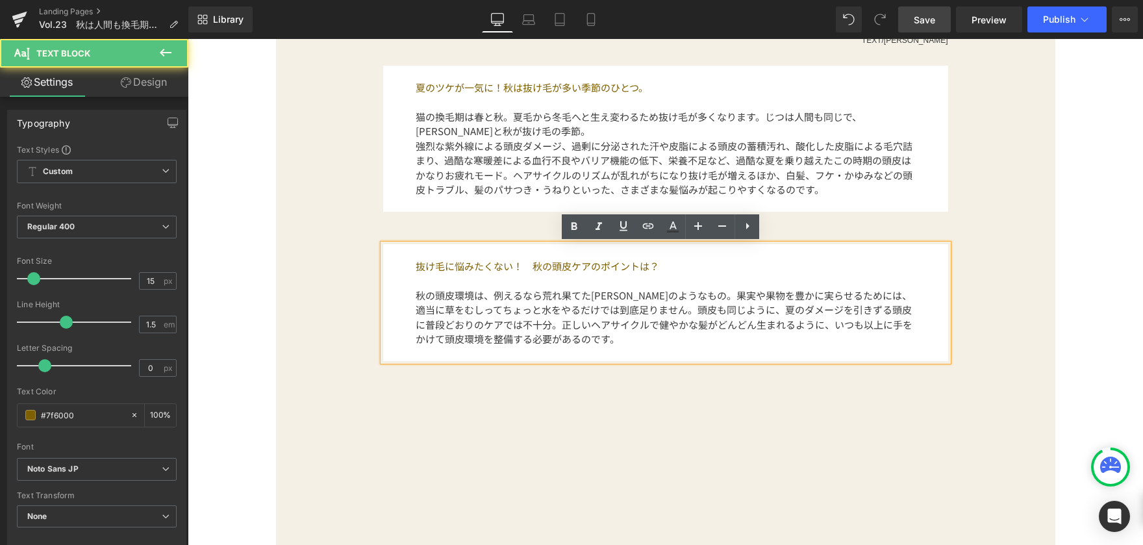
click at [772, 417] on div "夏のツケが一気に！秋は抜け毛が多い季節のひとつ。 猫の換毛期は春と秋。夏毛から冬毛へと生え変わるため抜け毛が多くなります。じつは人間も同じで、[PERSON_…" at bounding box center [665, 363] width 779 height 621
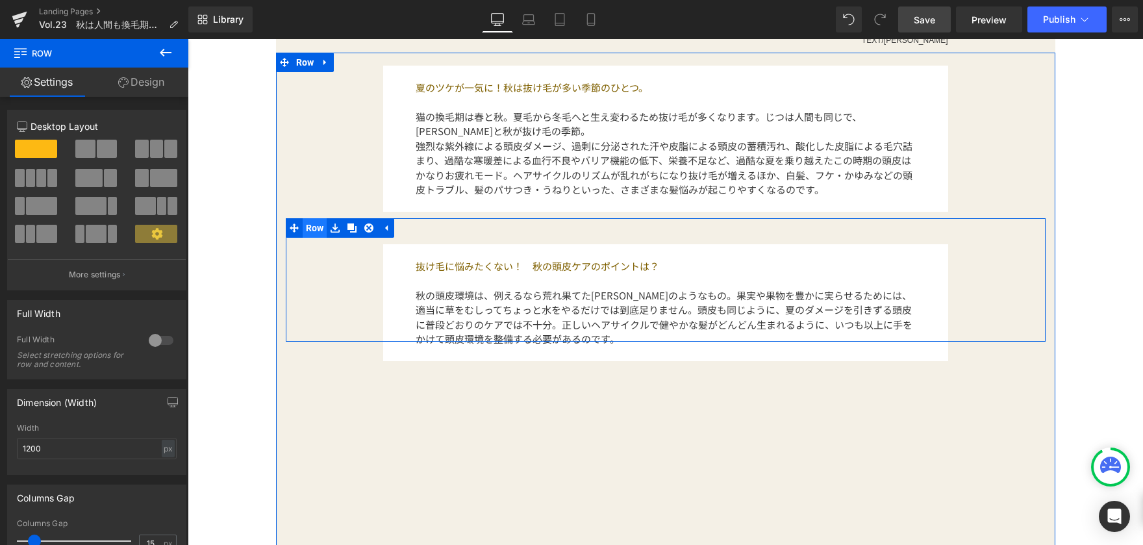
click at [305, 227] on span "Row" at bounding box center [315, 227] width 25 height 19
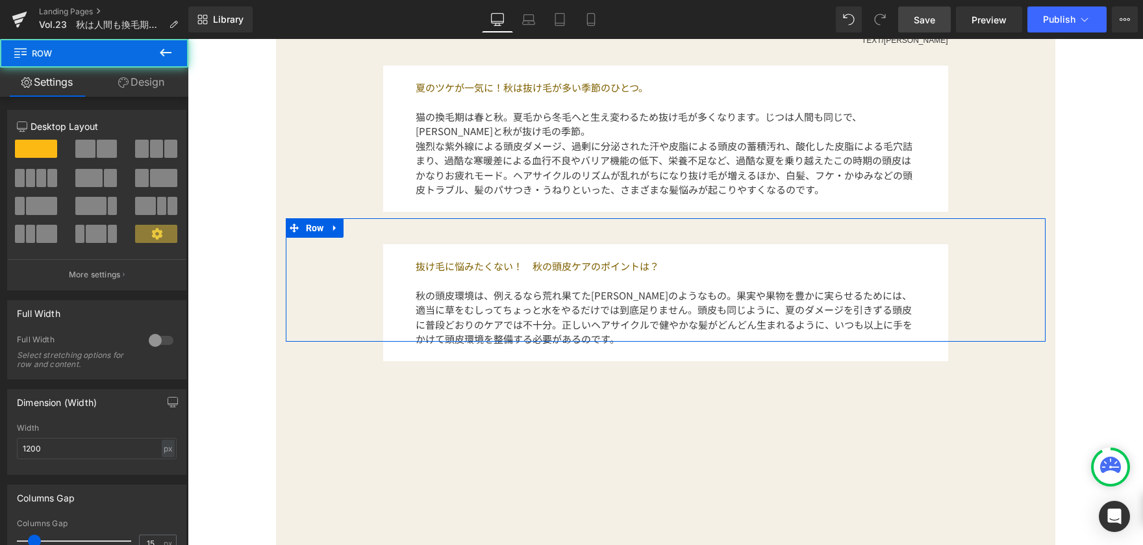
click at [149, 92] on link "Design" at bounding box center [141, 82] width 94 height 29
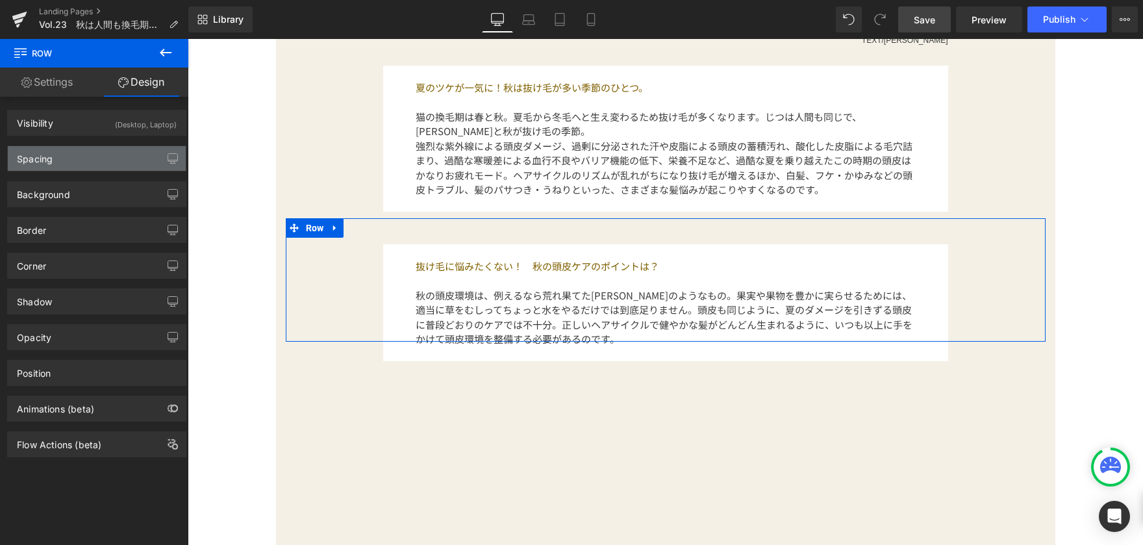
type input "0"
type input "135"
type input "10"
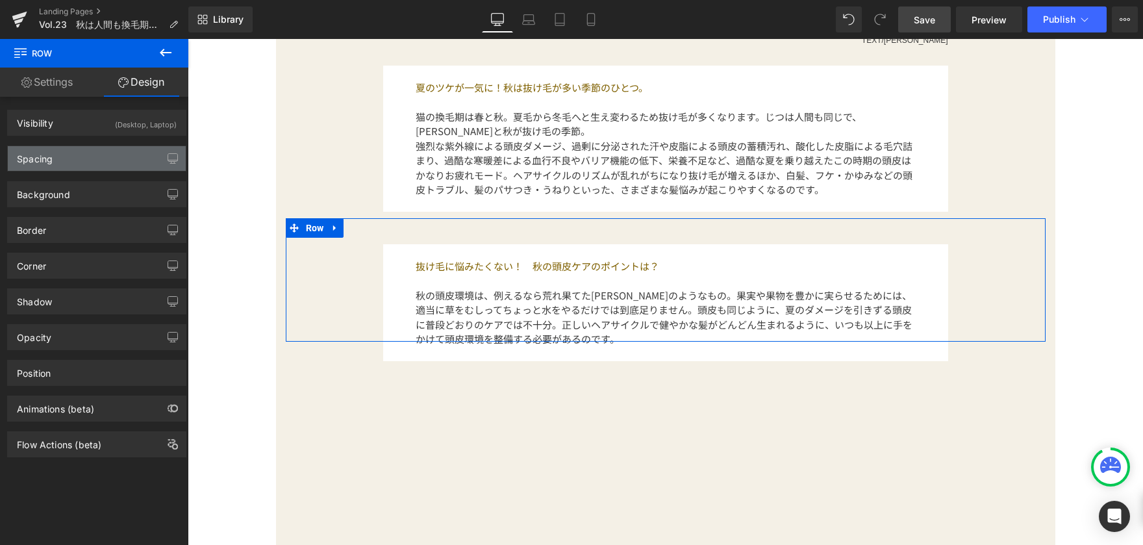
type input "135"
click at [105, 162] on div "Spacing" at bounding box center [97, 158] width 178 height 25
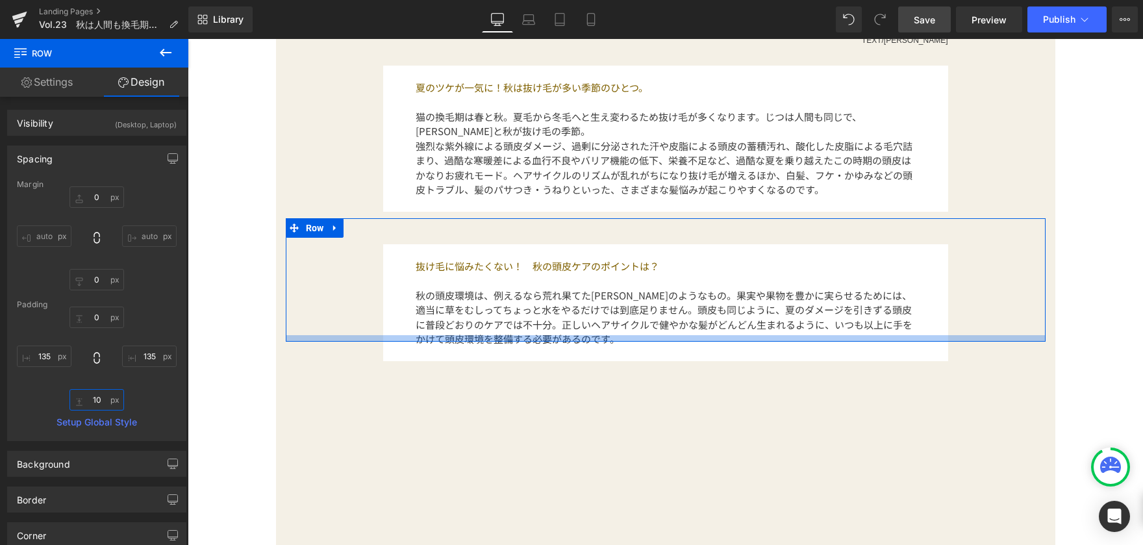
click at [100, 403] on input "10" at bounding box center [96, 399] width 55 height 21
click at [103, 276] on input "0" at bounding box center [96, 279] width 55 height 21
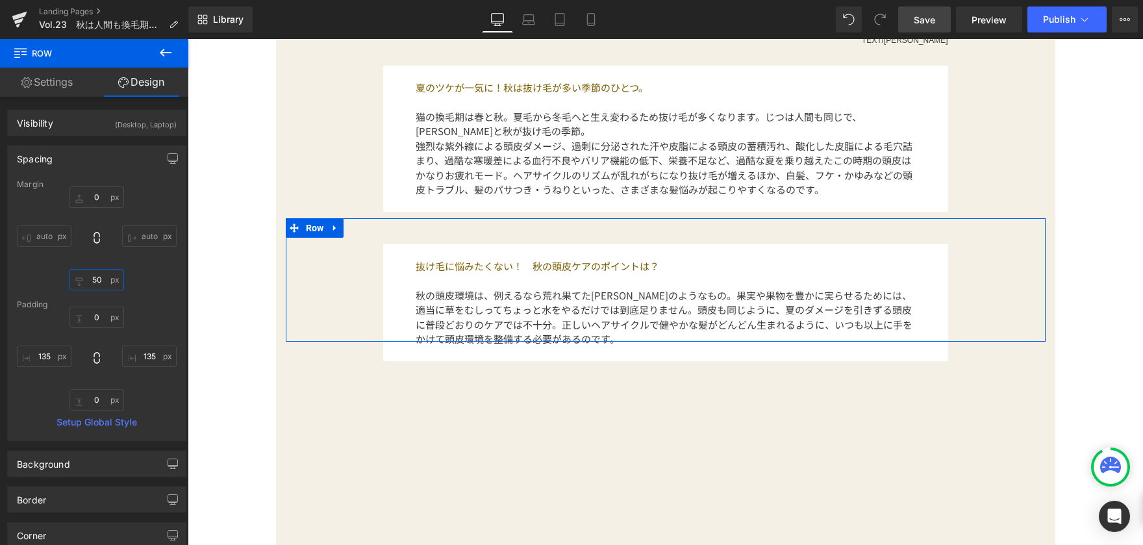
type input "5"
type input "50"
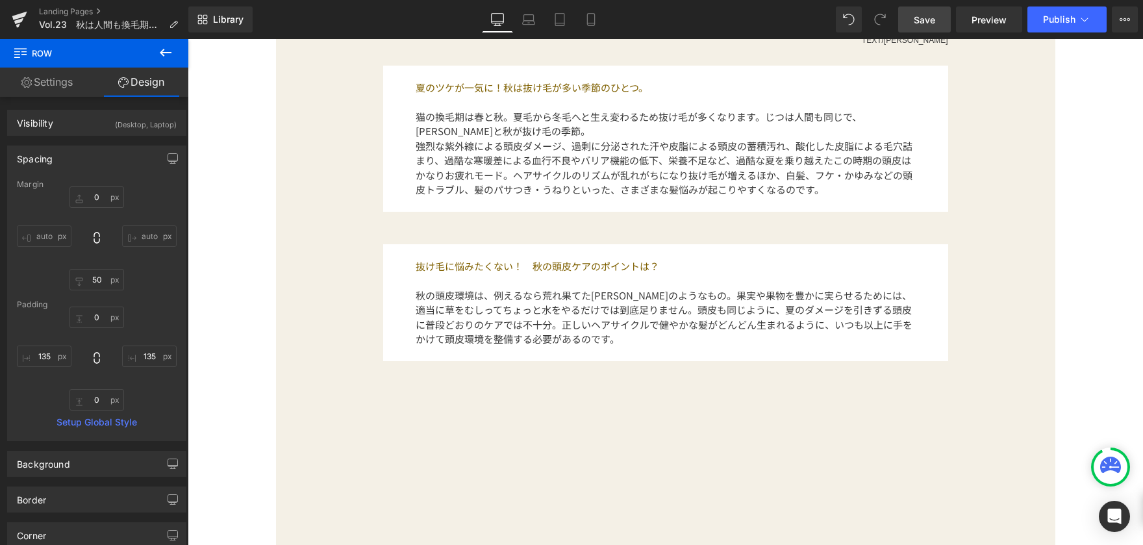
click at [220, 297] on div "PRODUCTについて Button [DATE] Text Block Vol.23　秋は人間も換毛期に!? 豊かな髪を育む3つのメソッド Text Blo…" at bounding box center [665, 194] width 955 height 1368
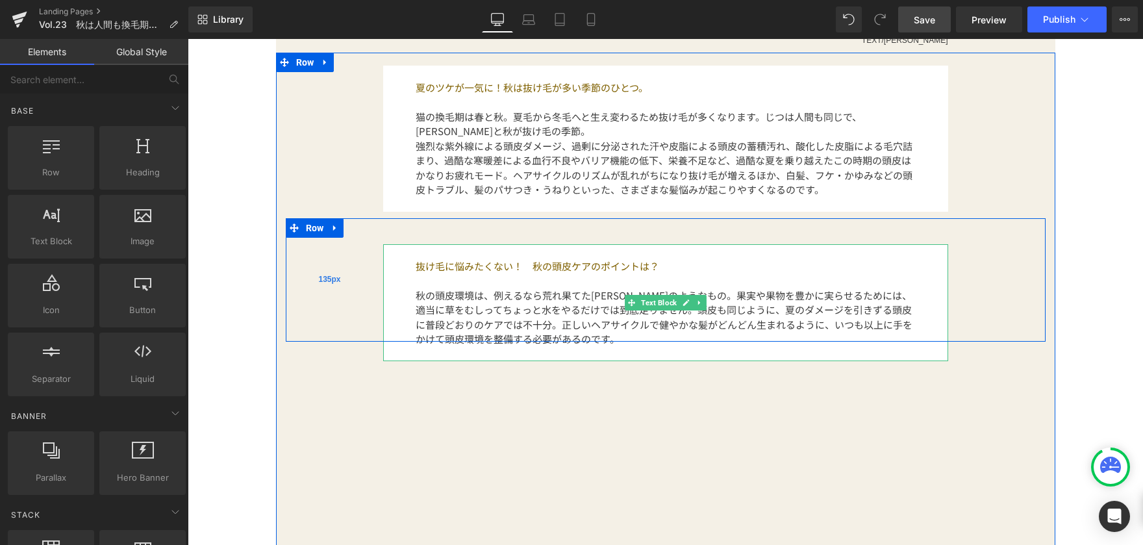
click at [327, 314] on div "135px" at bounding box center [330, 279] width 88 height 123
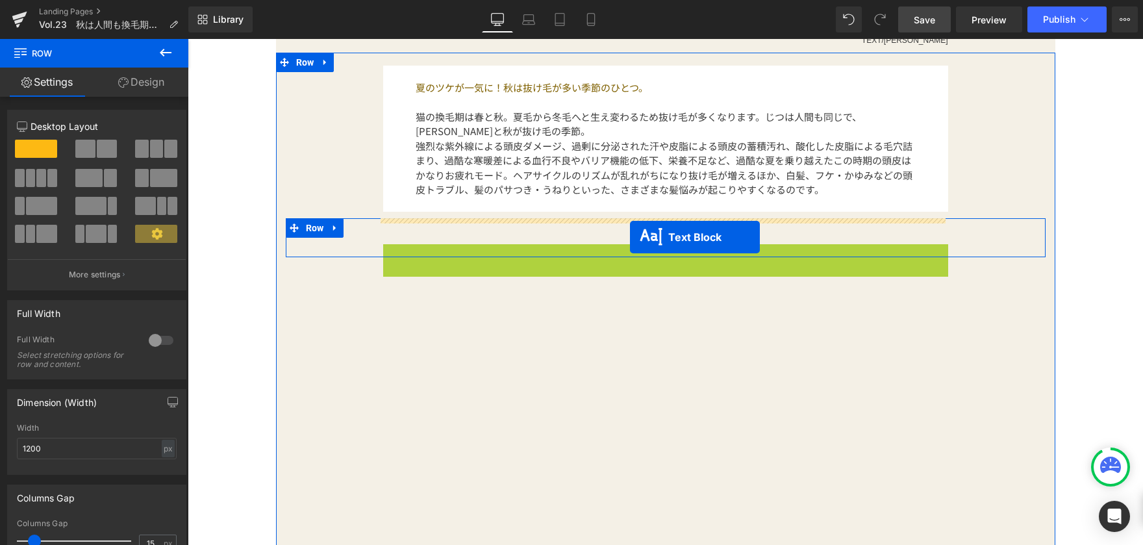
drag, startPoint x: 660, startPoint y: 305, endPoint x: 630, endPoint y: 237, distance: 74.4
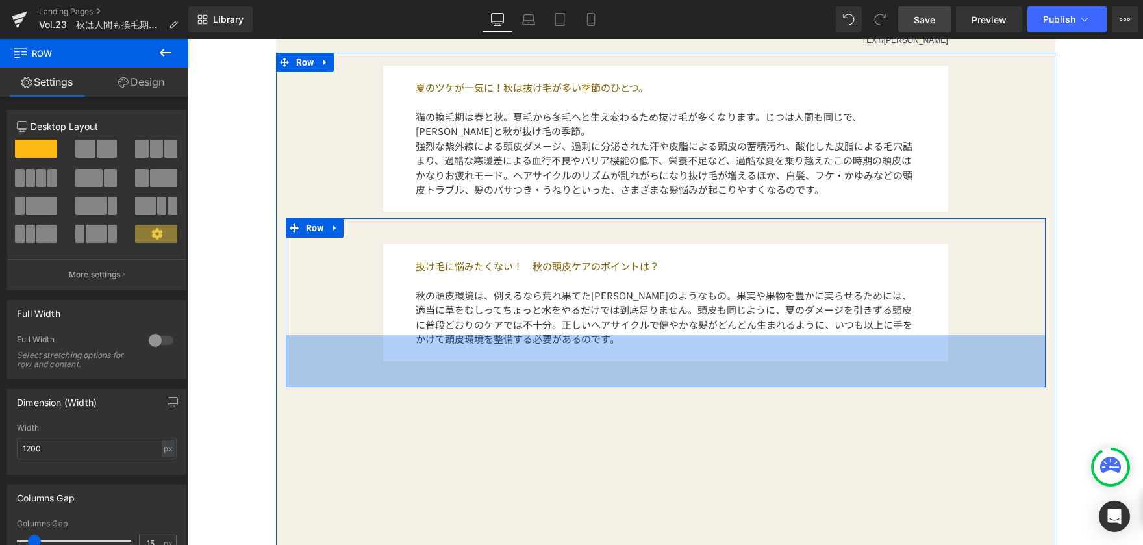
drag, startPoint x: 464, startPoint y: 342, endPoint x: 466, endPoint y: 387, distance: 45.5
click at [466, 387] on div "80px" at bounding box center [666, 361] width 760 height 52
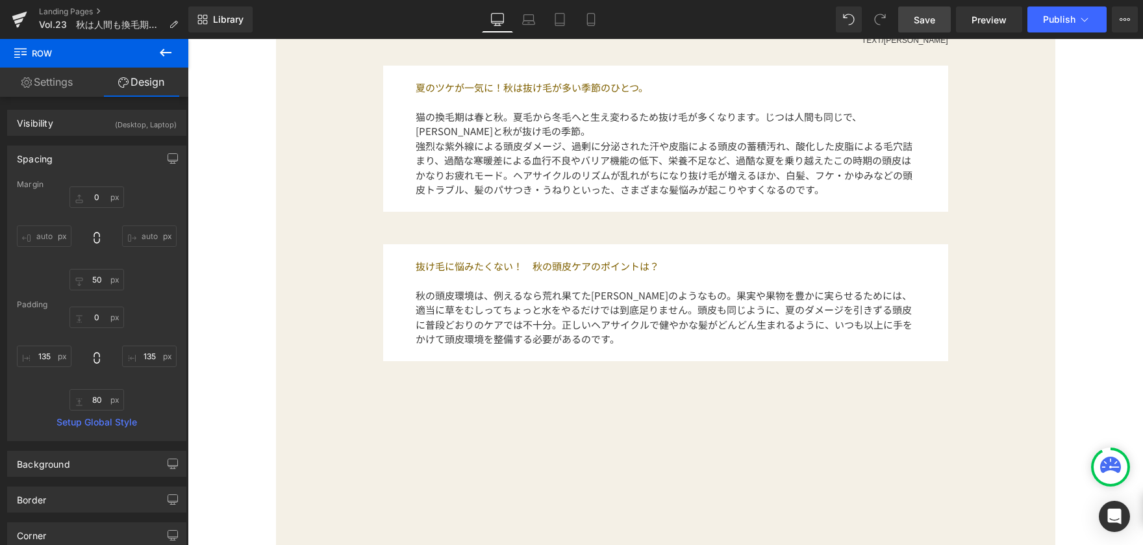
click at [221, 218] on div "PRODUCTについて Button [DATE] Text Block Vol.23　秋は人間も換毛期に!? 豊かな髪を育む3つのメソッド Text Blo…" at bounding box center [665, 217] width 955 height 1414
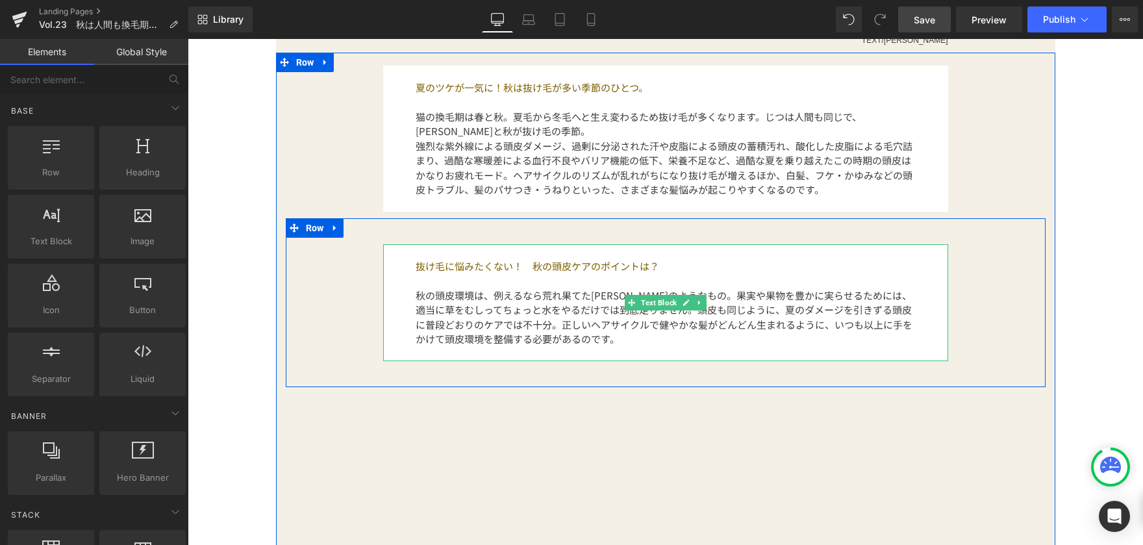
click at [571, 288] on font "秋の頭皮環境は、例えるなら荒れ果てた[PERSON_NAME]のようなもの。果実や果物を豊かに実らせるためには、適当に草をむしってちょっと水をやるだけでは到底…" at bounding box center [664, 317] width 497 height 58
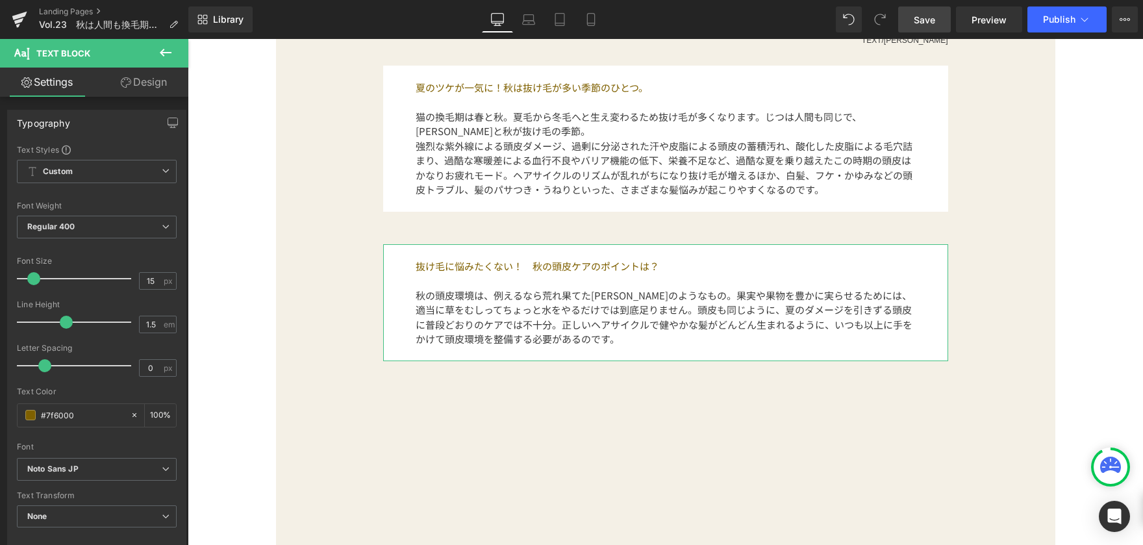
click at [143, 84] on link "Design" at bounding box center [144, 82] width 94 height 29
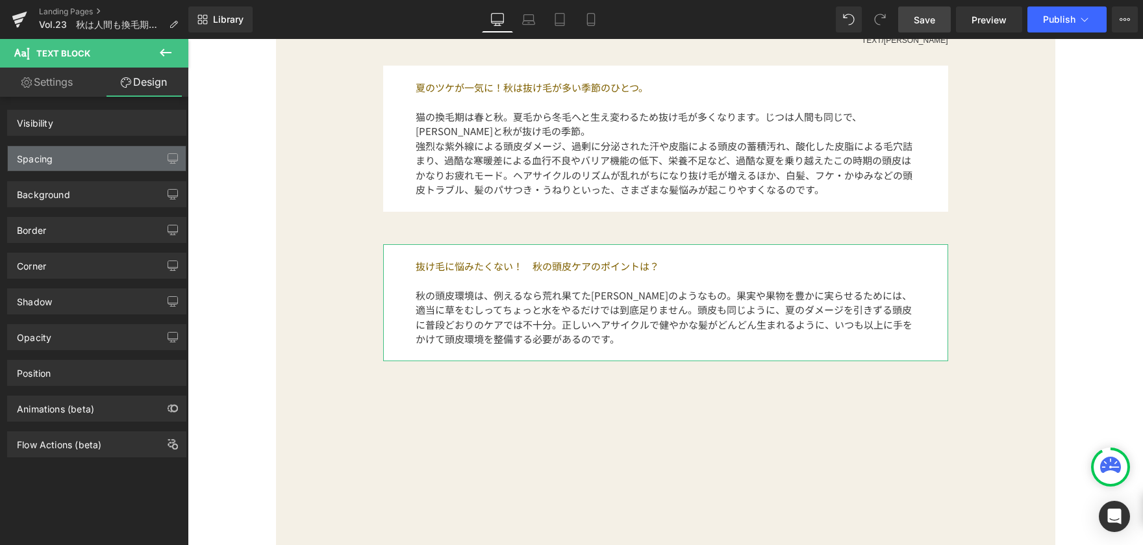
click at [116, 164] on div "Spacing" at bounding box center [97, 158] width 178 height 25
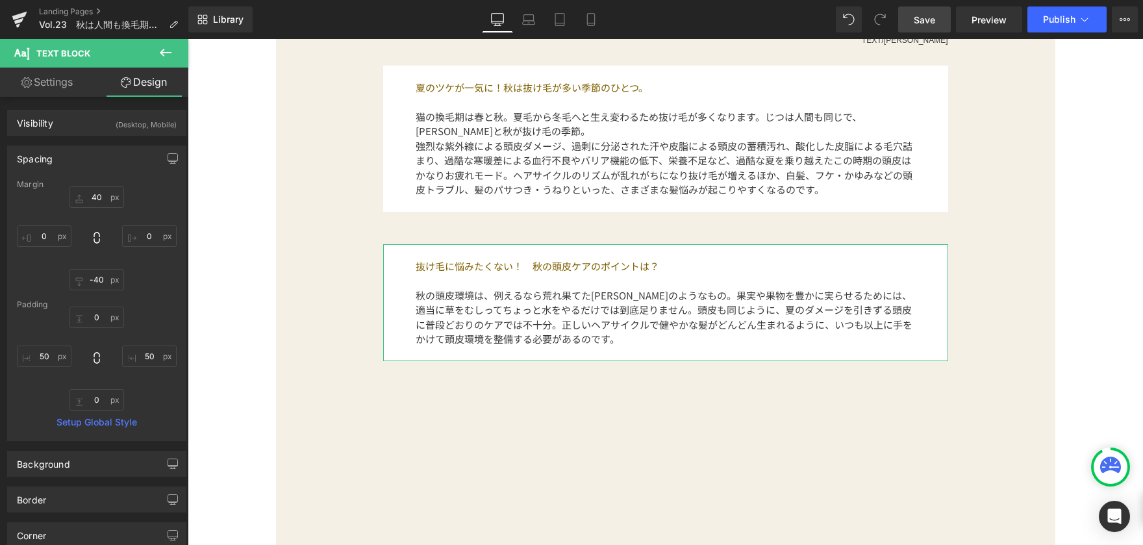
type input "40"
type input "0"
type input "-40"
type input "0"
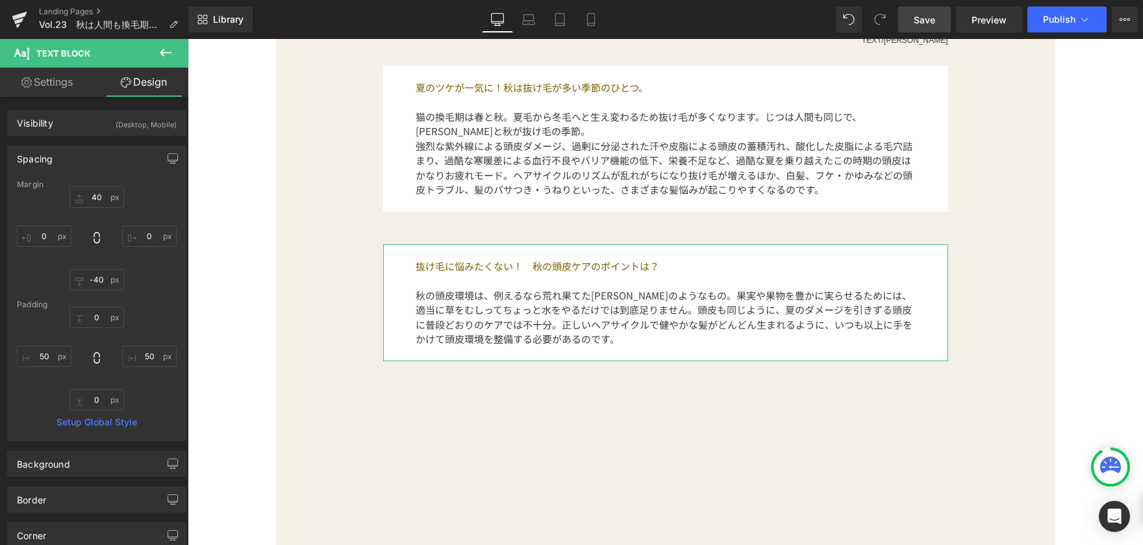
type input "50"
type input "0"
type input "50"
click at [110, 200] on input "40" at bounding box center [96, 196] width 55 height 21
click at [100, 279] on input "-40" at bounding box center [96, 279] width 55 height 21
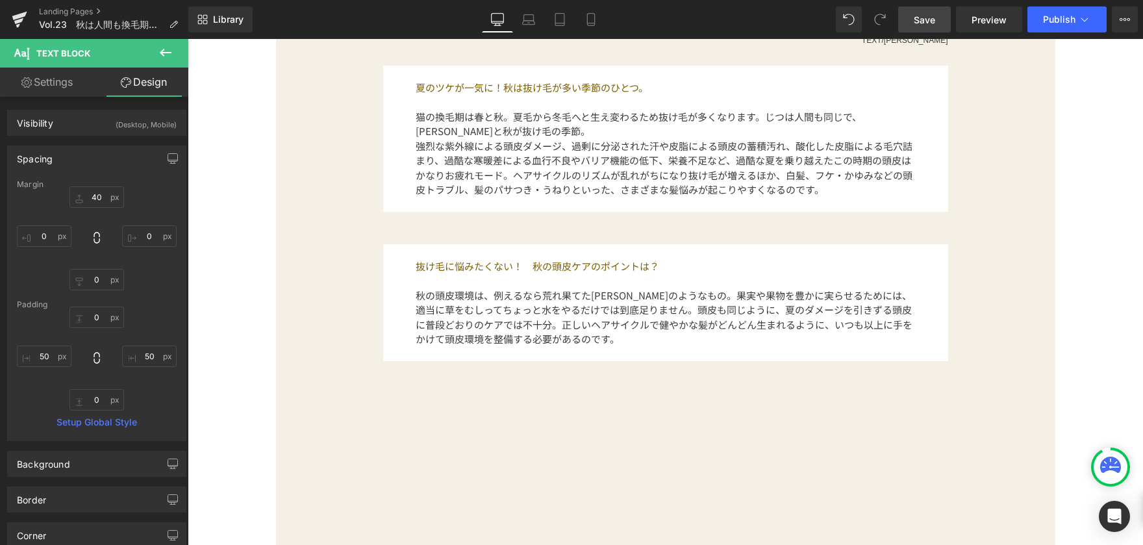
click at [214, 302] on div "PRODUCTについて Button [DATE] Text Block Vol.23　秋は人間も換毛期に!? 豊かな髪を育む3つのメソッド Text Blo…" at bounding box center [665, 230] width 955 height 1440
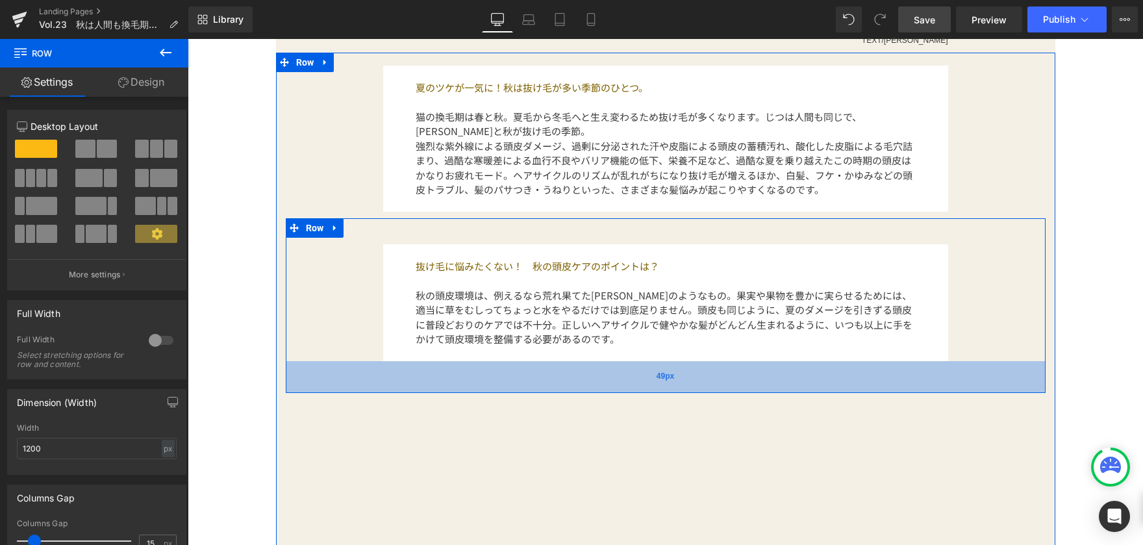
drag, startPoint x: 549, startPoint y: 405, endPoint x: 547, endPoint y: 388, distance: 16.4
click at [547, 388] on div "49px" at bounding box center [666, 377] width 760 height 32
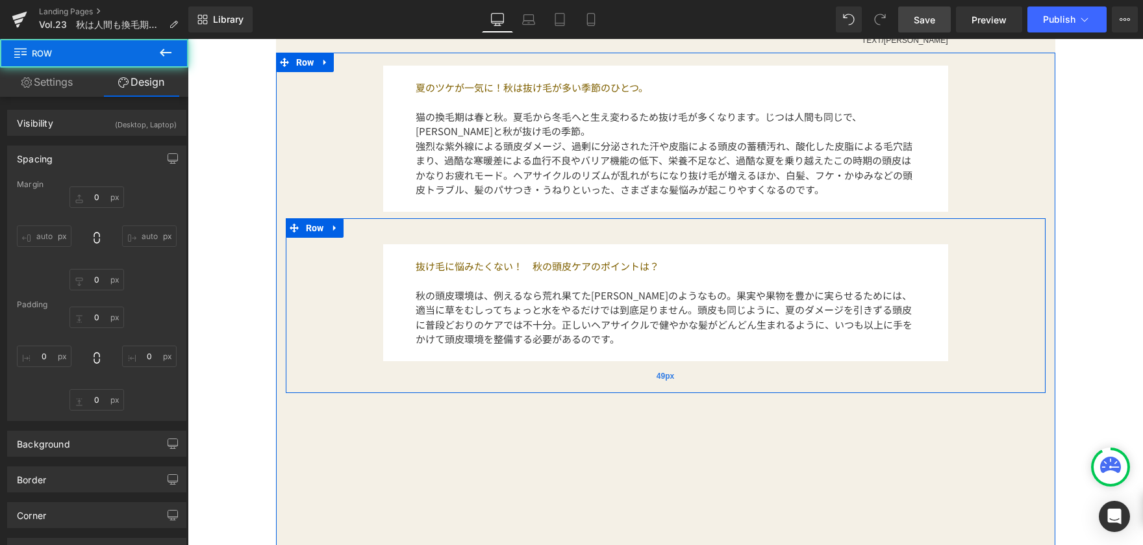
type input "0"
type input "50"
type input "0"
type input "135"
type input "49"
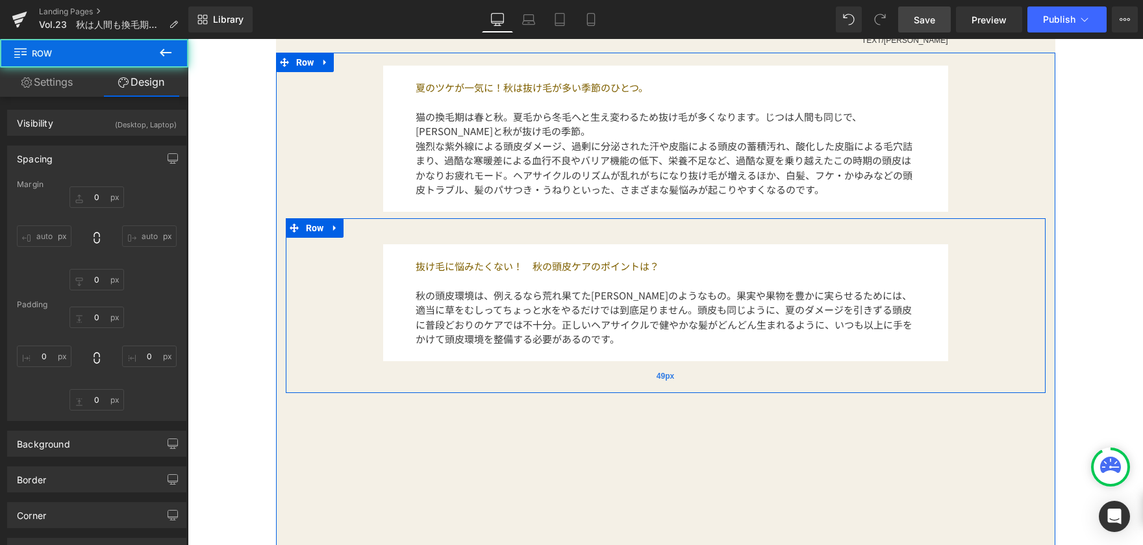
type input "135"
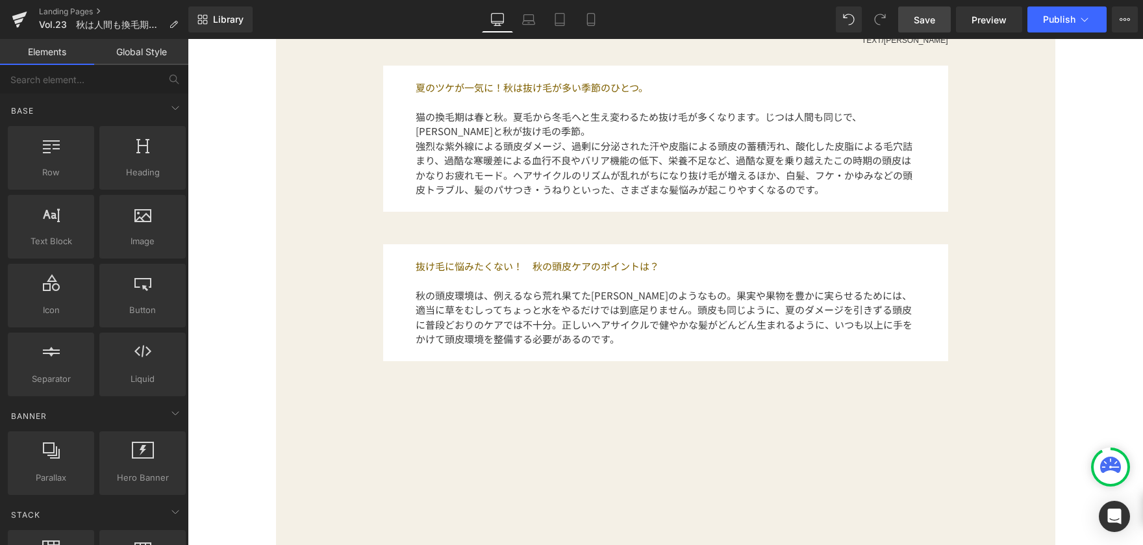
click at [234, 299] on div "PRODUCTについて Button [DATE] Text Block Vol.23　秋は人間も換毛期に!? 豊かな髪を育む3つのメソッド Text Blo…" at bounding box center [665, 220] width 955 height 1420
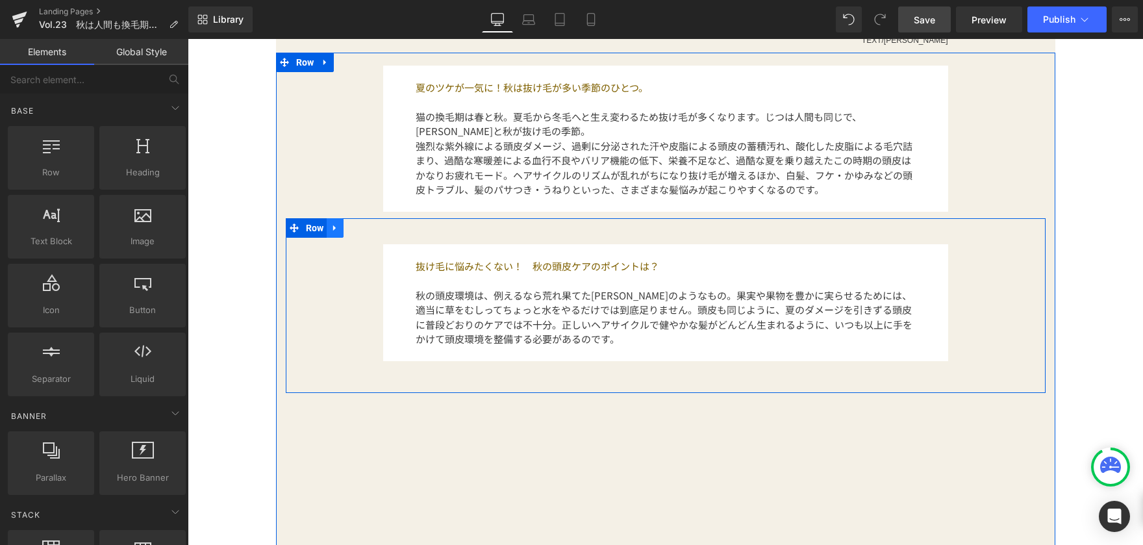
click at [333, 229] on icon at bounding box center [334, 228] width 3 height 6
click at [347, 229] on icon at bounding box center [351, 227] width 9 height 9
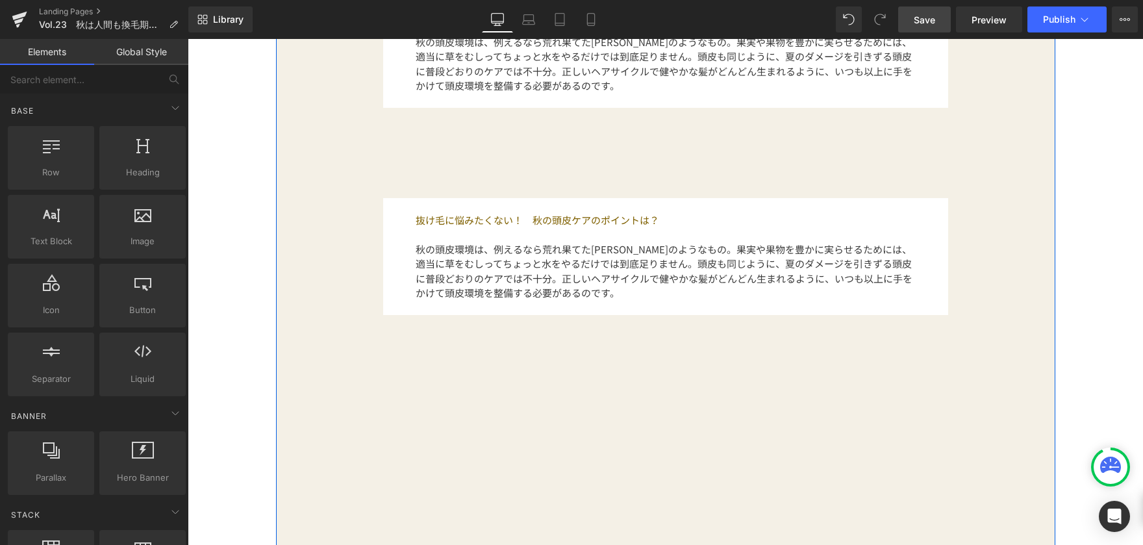
scroll to position [789, 0]
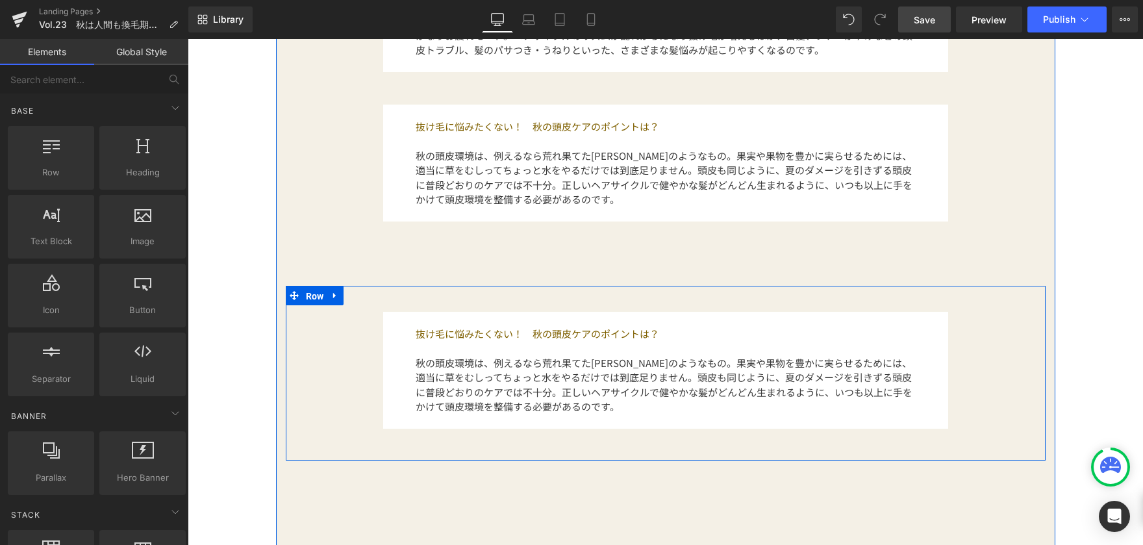
drag, startPoint x: 315, startPoint y: 290, endPoint x: 189, endPoint y: 175, distance: 170.5
click at [314, 290] on span "Row" at bounding box center [315, 295] width 25 height 19
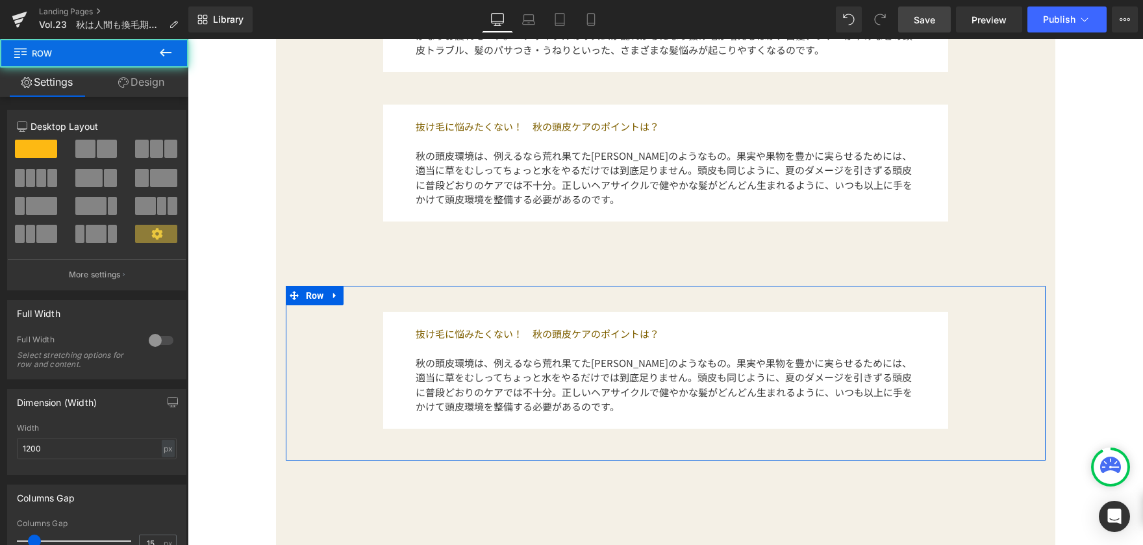
click at [157, 85] on link "Design" at bounding box center [141, 82] width 94 height 29
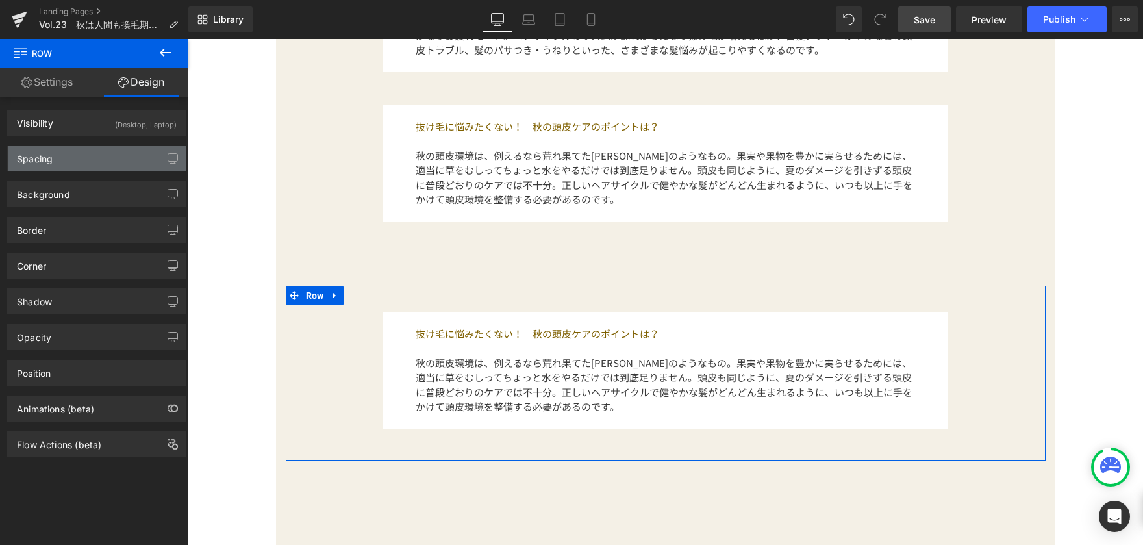
click at [115, 164] on div "Spacing" at bounding box center [97, 158] width 178 height 25
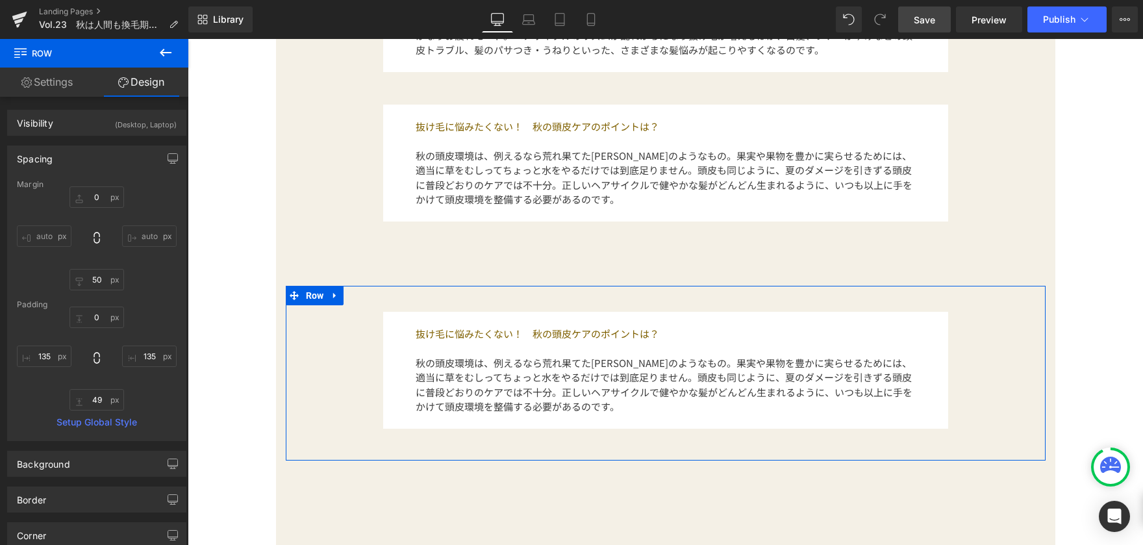
type input "0"
type input "50"
type input "0"
type input "135"
type input "49"
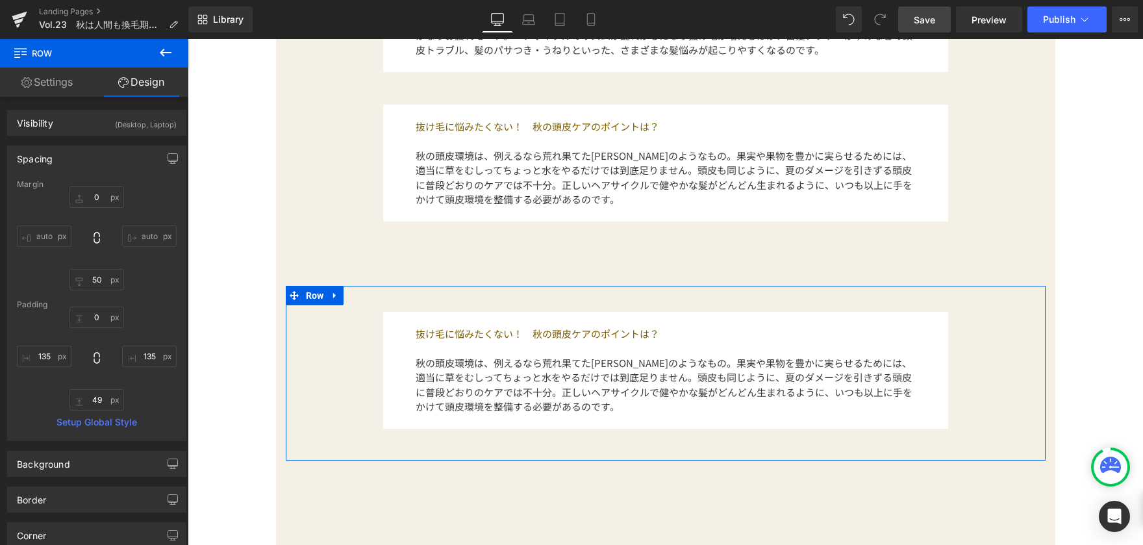
type input "135"
click at [107, 195] on input "0" at bounding box center [96, 196] width 55 height 21
type input "-90"
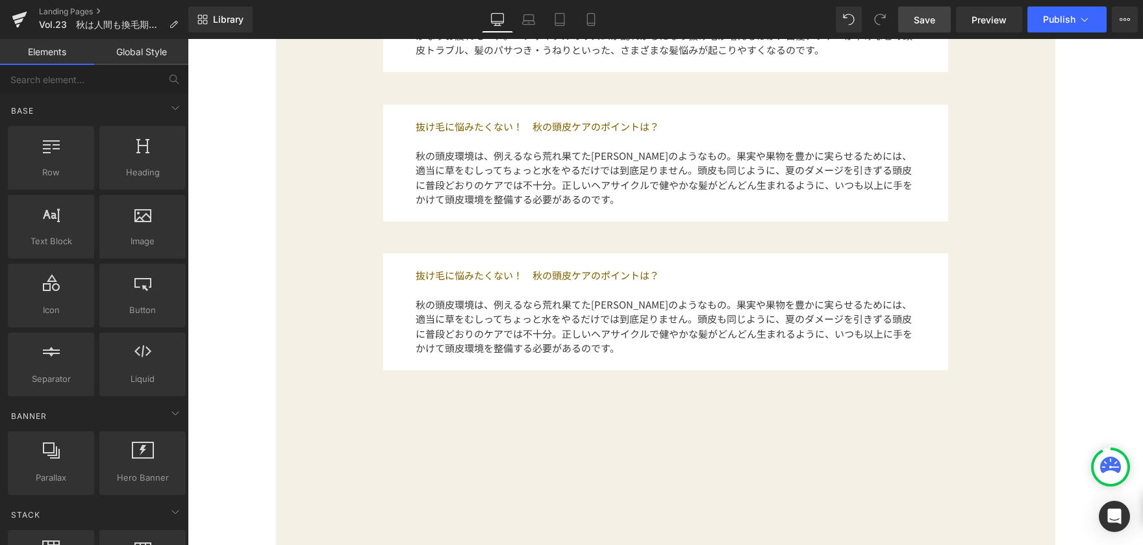
click at [222, 229] on div "PRODUCTについて Button [DATE] Text Block Vol.23　秋は人間も換毛期に!? 豊かな髪を育む3つのメソッド Text Blo…" at bounding box center [665, 155] width 955 height 1568
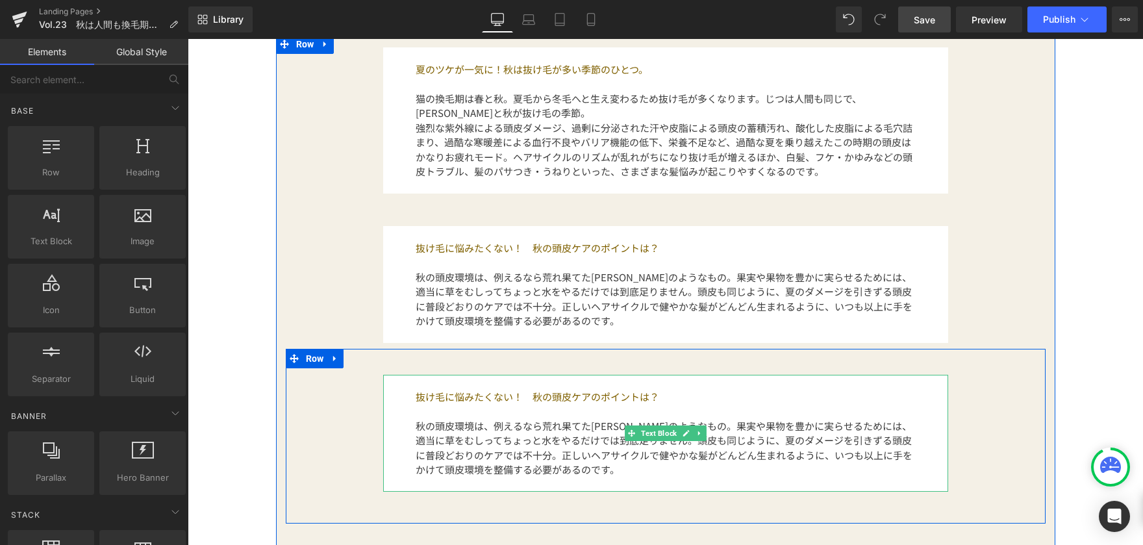
scroll to position [659, 0]
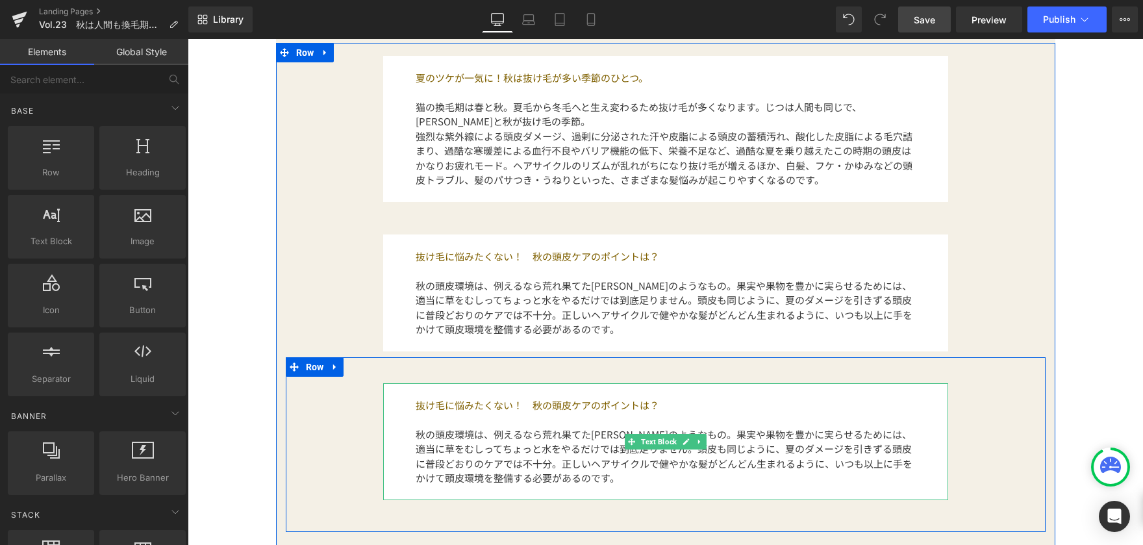
click at [426, 423] on p at bounding box center [666, 419] width 500 height 15
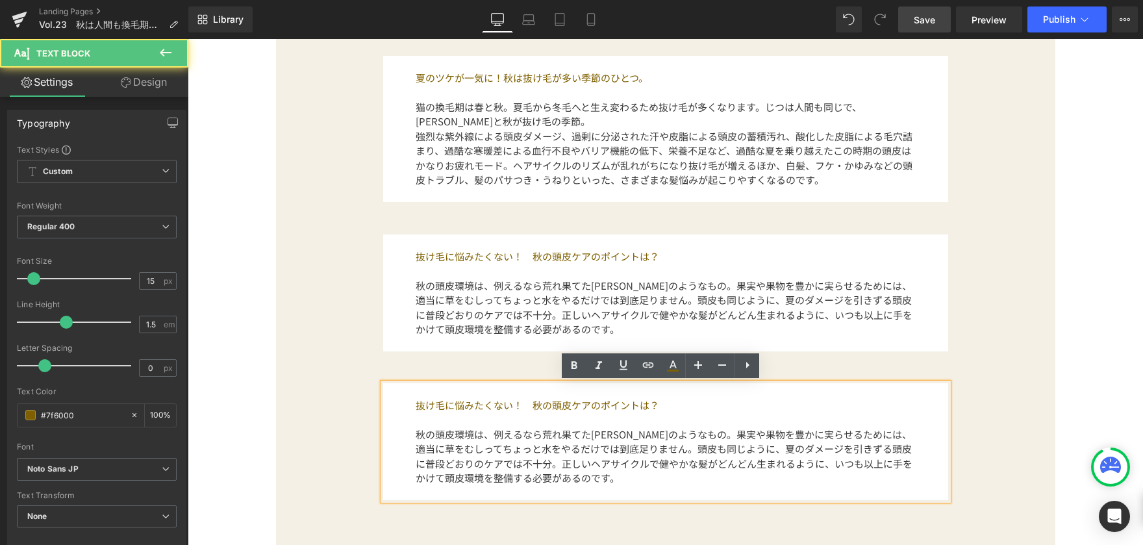
click at [421, 407] on p "抜け毛に悩みたくない！　秋の頭皮ケアのポイントは？" at bounding box center [666, 405] width 500 height 15
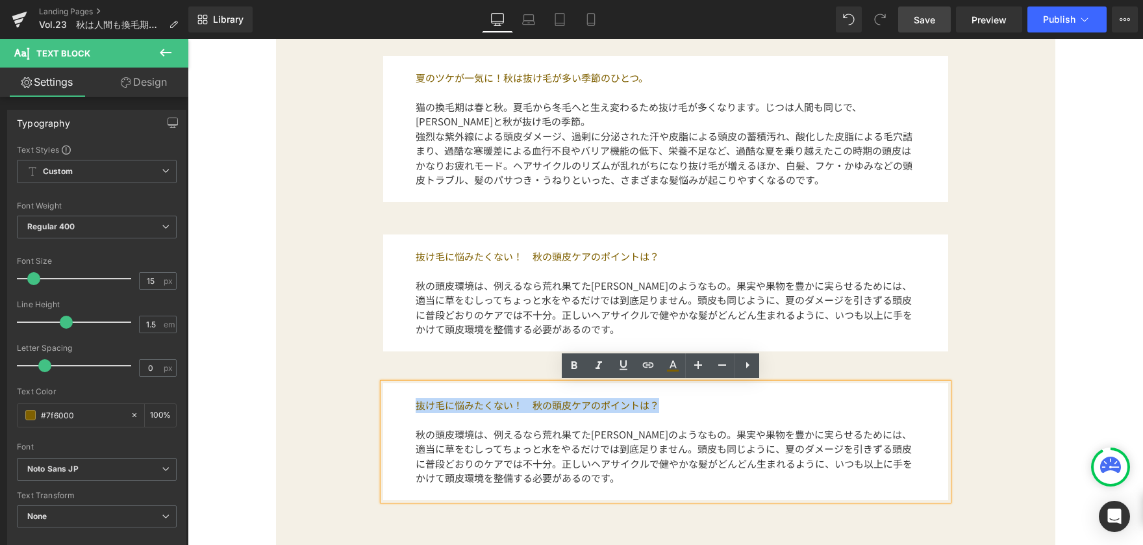
drag, startPoint x: 410, startPoint y: 408, endPoint x: 664, endPoint y: 410, distance: 254.6
click at [664, 410] on div "抜け毛に悩みたくない！　秋の頭皮ケアのポイントは？ 秋の頭皮環境は、例えるなら荒れ果てた[PERSON_NAME]のようなもの。果実や果物を豊かに実らせるため…" at bounding box center [665, 441] width 565 height 117
paste div
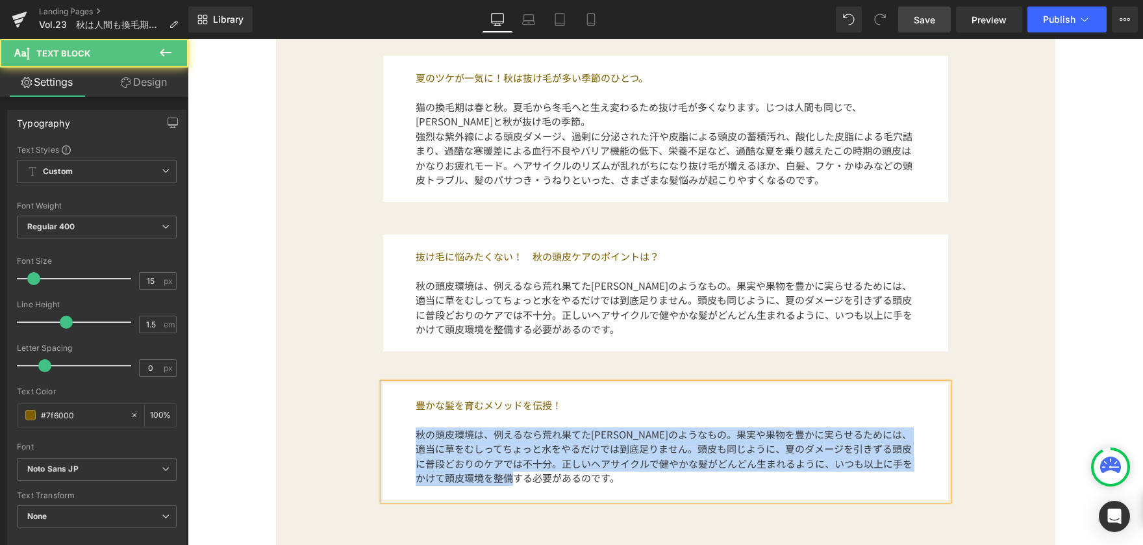
drag, startPoint x: 415, startPoint y: 436, endPoint x: 592, endPoint y: 480, distance: 182.1
click at [592, 480] on p "秋の頭皮環境は、例えるなら荒れ果てた[PERSON_NAME]のようなもの。果実や果物を豊かに実らせるためには、適当に草をむしってちょっと水をやるだけでは到底…" at bounding box center [666, 456] width 500 height 58
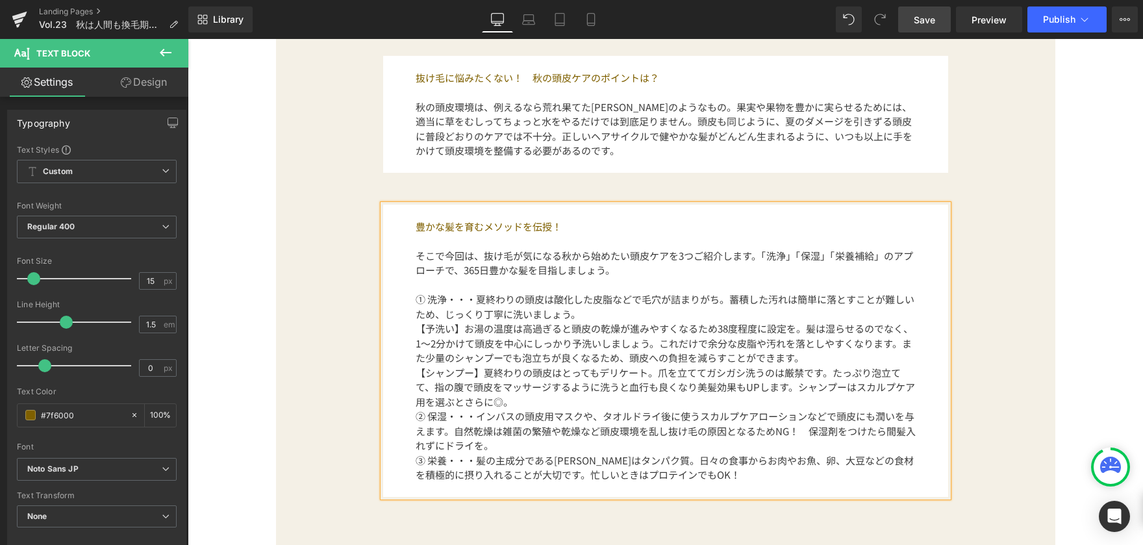
scroll to position [854, 0]
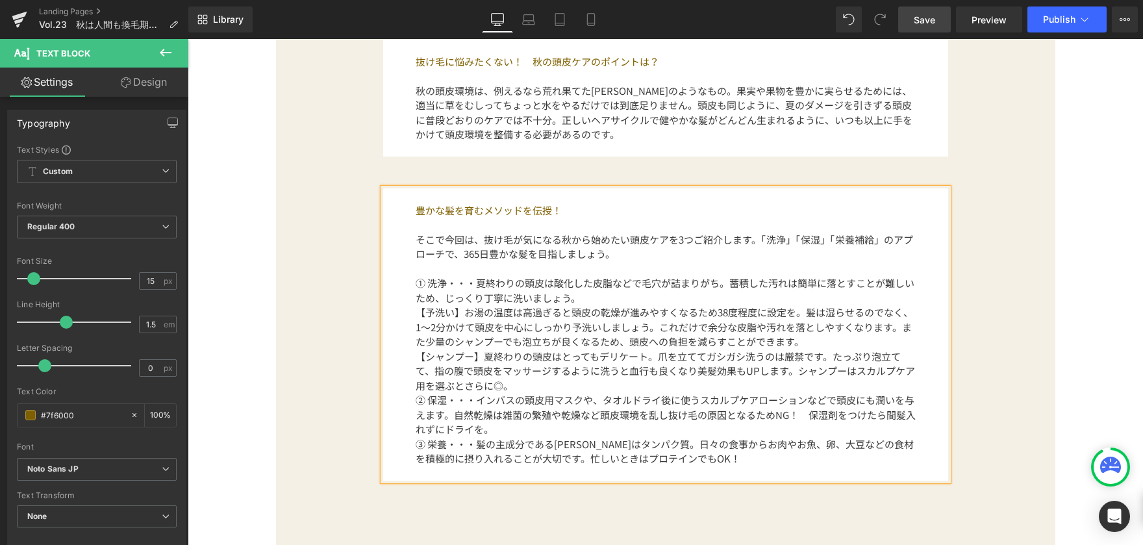
click at [531, 388] on p "【シャンプー】夏終わりの頭皮はとってもデリケート。爪を立ててガシガシ洗うのは厳禁です。たっぷり泡立てて、指の腹で頭皮をマッサージするように洗うと血行も良くなり…" at bounding box center [666, 371] width 500 height 44
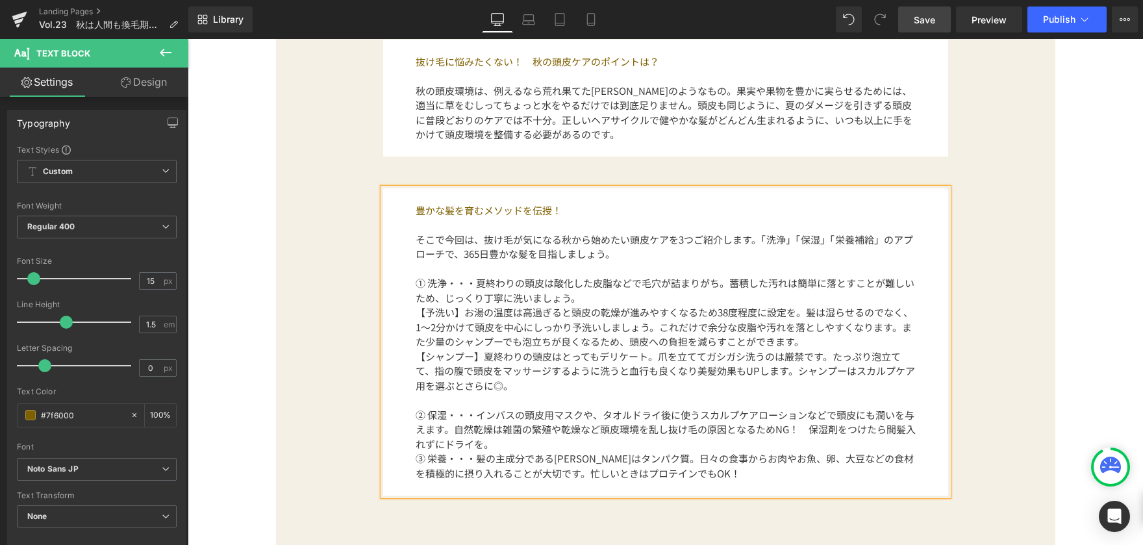
click at [416, 460] on font "③ 栄養・・・髪の主成分である[PERSON_NAME]はタンパク質。日々の食事からお肉やお魚、卵、大豆などの食材を積極的に摂り入れることが大切です。忙しいと…" at bounding box center [665, 465] width 498 height 29
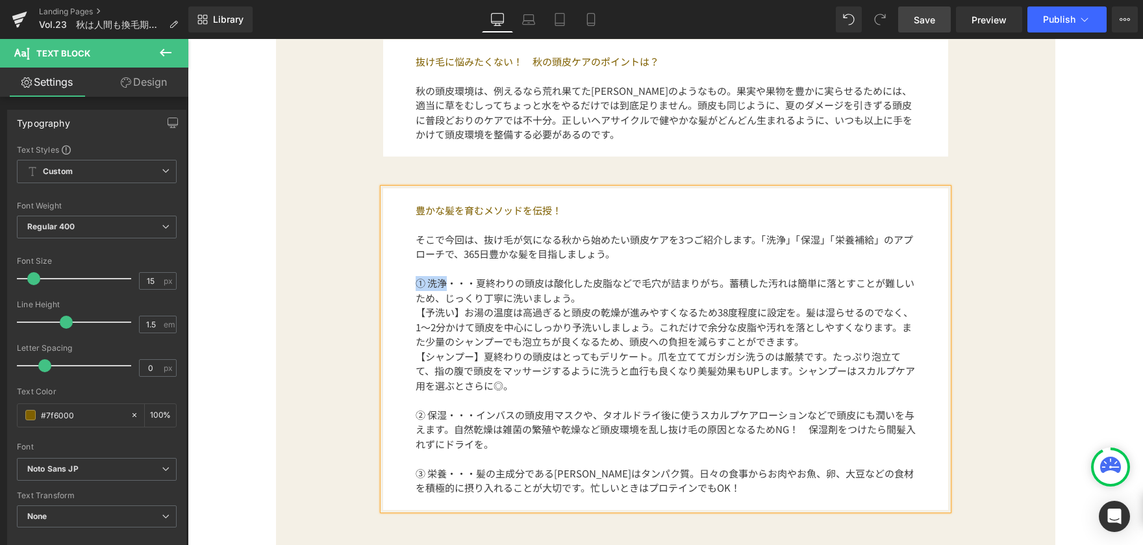
drag, startPoint x: 410, startPoint y: 285, endPoint x: 440, endPoint y: 285, distance: 29.9
click at [440, 285] on font "① 洗浄・・・夏終わりの頭皮は酸化した皮脂などで毛穴が詰まりがち。蓄積した汚れは簡単に落とすことが難しいため、じっくり丁寧に洗いましょう。" at bounding box center [665, 290] width 499 height 29
click at [573, 166] on icon at bounding box center [574, 171] width 16 height 16
click at [549, 351] on font "【シャンプー】夏終わりの頭皮はとってもデリケート。爪を立ててガシガシ洗うのは厳禁です。たっぷり泡立てて、指の腹で頭皮をマッサージするように洗うと血行も良くなり…" at bounding box center [665, 370] width 499 height 43
click at [416, 310] on font "【予洗い】お湯の温度は高過ぎると頭皮の乾燥が進みやすくなるため38度程度に設定を。髪は湿らせるのでなく、1〜2分かけて頭皮を中心にしっかり予洗いしましょう。こ…" at bounding box center [664, 326] width 497 height 43
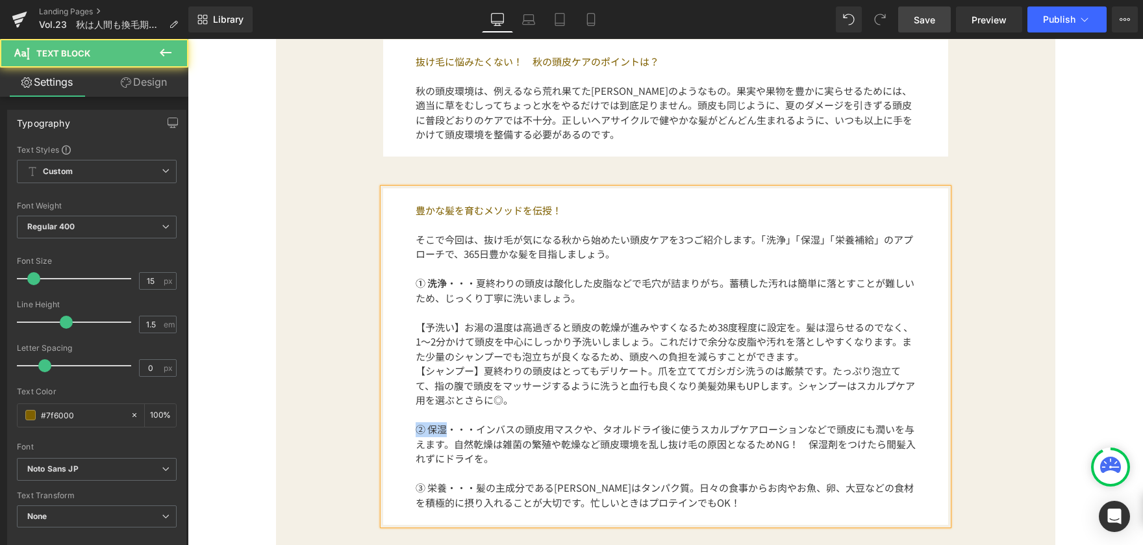
drag, startPoint x: 411, startPoint y: 429, endPoint x: 444, endPoint y: 430, distance: 33.1
click at [444, 430] on font "② 保湿・・・インバスの頭皮用マスクや、タオルドライ後に使うスカルプケアローションなどで頭皮にも潤いを与えます。自然乾燥は雑菌の繁殖や乾燥など頭皮環境を乱し抜…" at bounding box center [666, 443] width 500 height 43
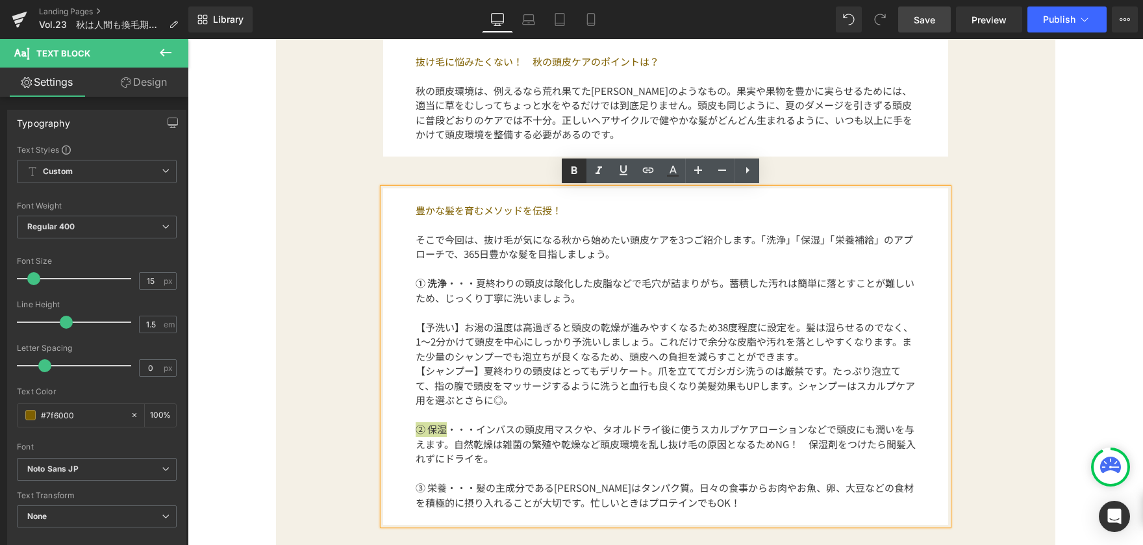
click at [573, 174] on icon at bounding box center [574, 171] width 6 height 8
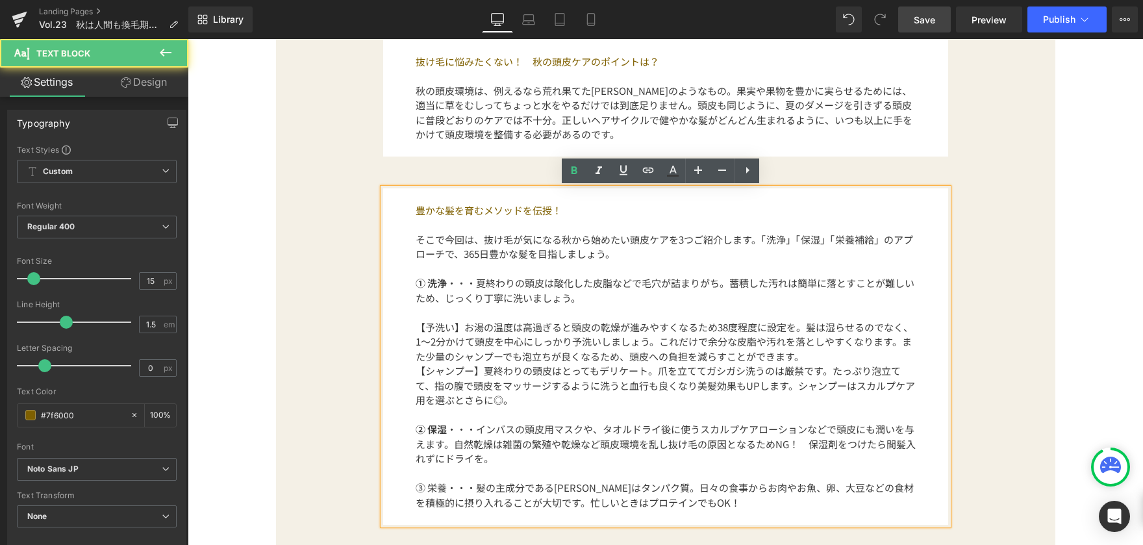
click at [507, 455] on p "② 保湿 ・・・インバスの頭皮用マスクや、タオルドライ後に使うスカルプケアローションなどで頭皮にも潤いを与えます。自然乾燥は雑菌の繁殖や乾燥など頭皮環境を乱し…" at bounding box center [666, 444] width 500 height 44
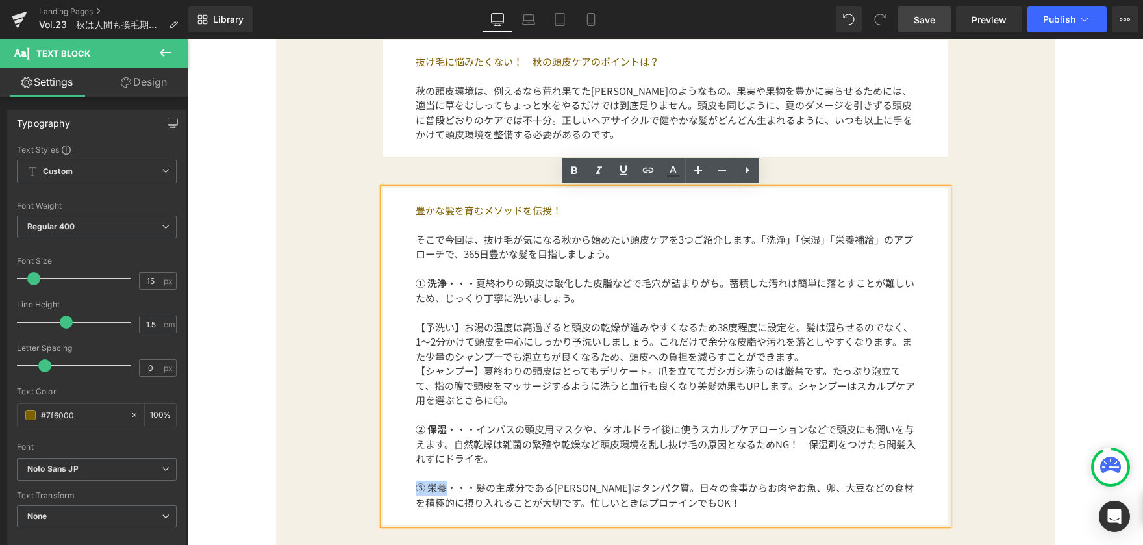
drag, startPoint x: 412, startPoint y: 488, endPoint x: 440, endPoint y: 488, distance: 28.6
click at [440, 488] on font "③ 栄養・・・髪の主成分である[PERSON_NAME]はタンパク質。日々の食事からお肉やお魚、卵、大豆などの食材を積極的に摂り入れることが大切です。忙しいと…" at bounding box center [665, 495] width 498 height 29
click at [573, 168] on icon at bounding box center [574, 171] width 6 height 8
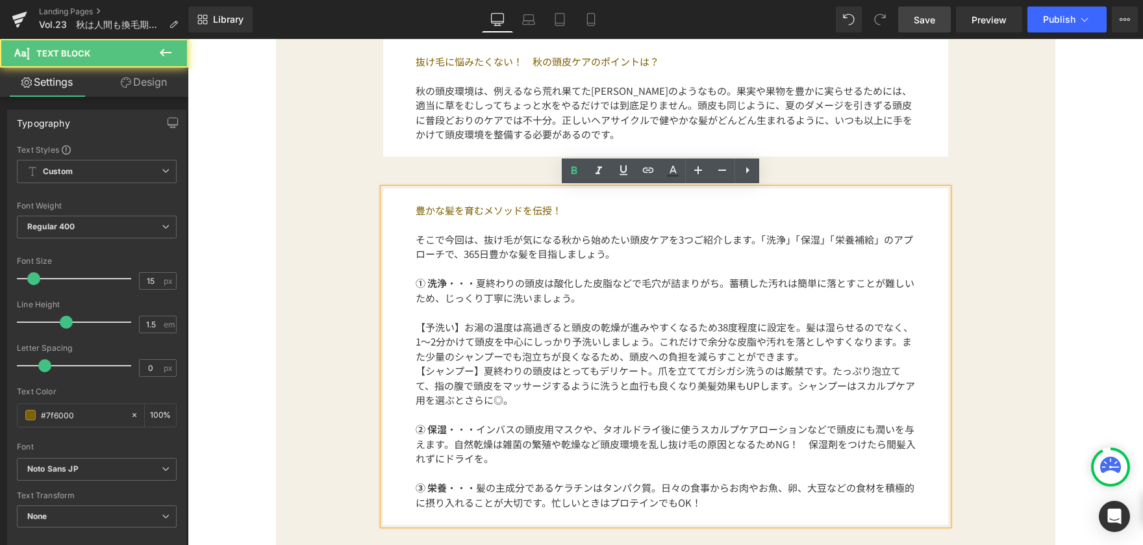
click at [588, 399] on p "【シャンプー】夏終わりの頭皮はとってもデリケート。爪を立ててガシガシ洗うのは厳禁です。たっぷり泡立てて、指の腹で頭皮をマッサージするように洗うと血行も良くなり…" at bounding box center [666, 386] width 500 height 44
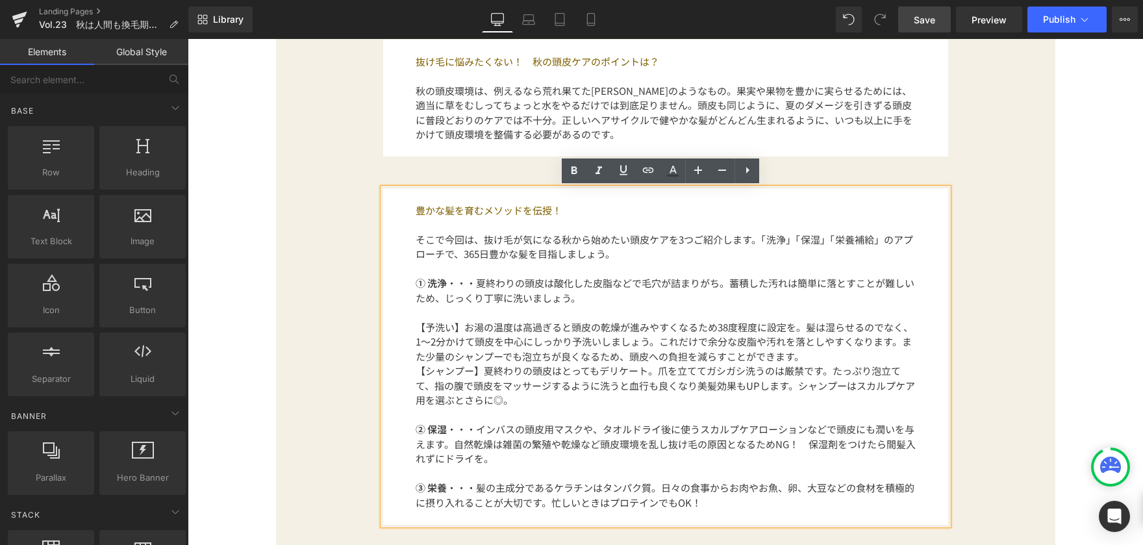
click at [1089, 238] on div "PRODUCTについて Button [DATE] Text Block Vol.23　秋は人間も換毛期に!? 豊かな髪を育む3つのメソッド Text Blo…" at bounding box center [665, 199] width 955 height 1787
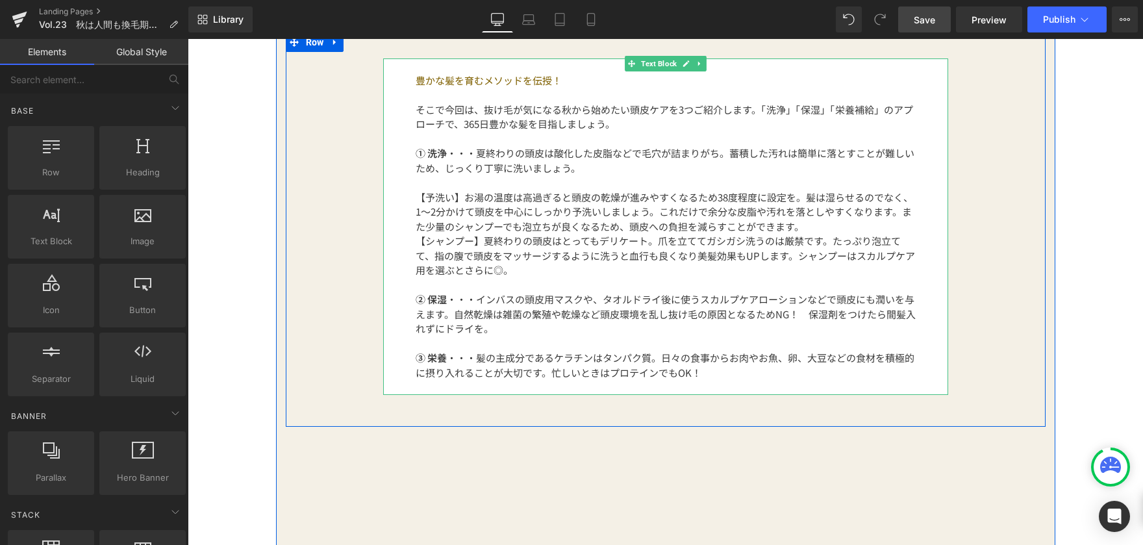
scroll to position [919, 0]
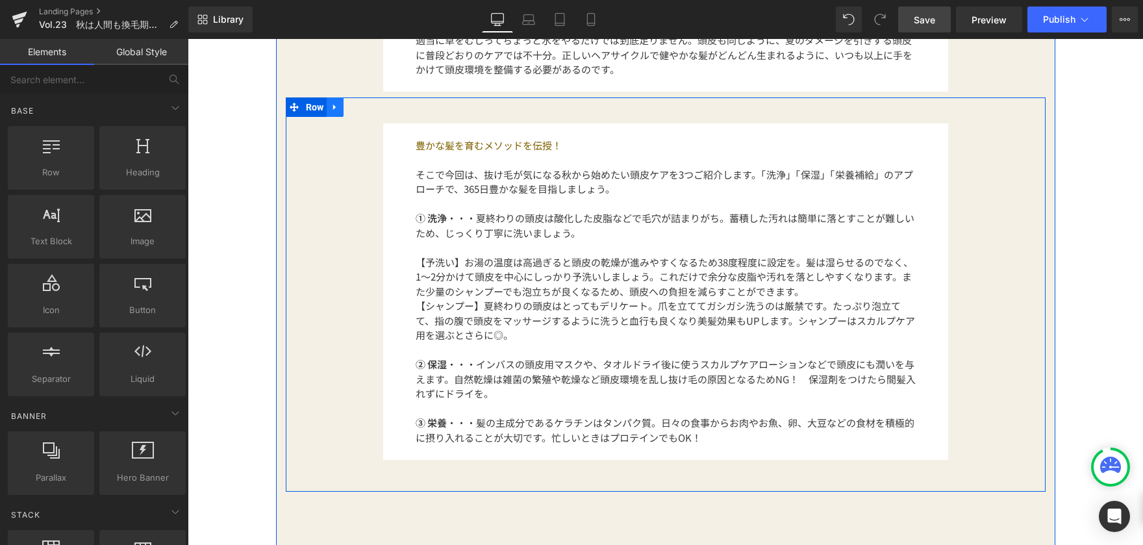
click at [333, 109] on icon at bounding box center [335, 108] width 9 height 10
click at [347, 109] on icon at bounding box center [351, 107] width 9 height 9
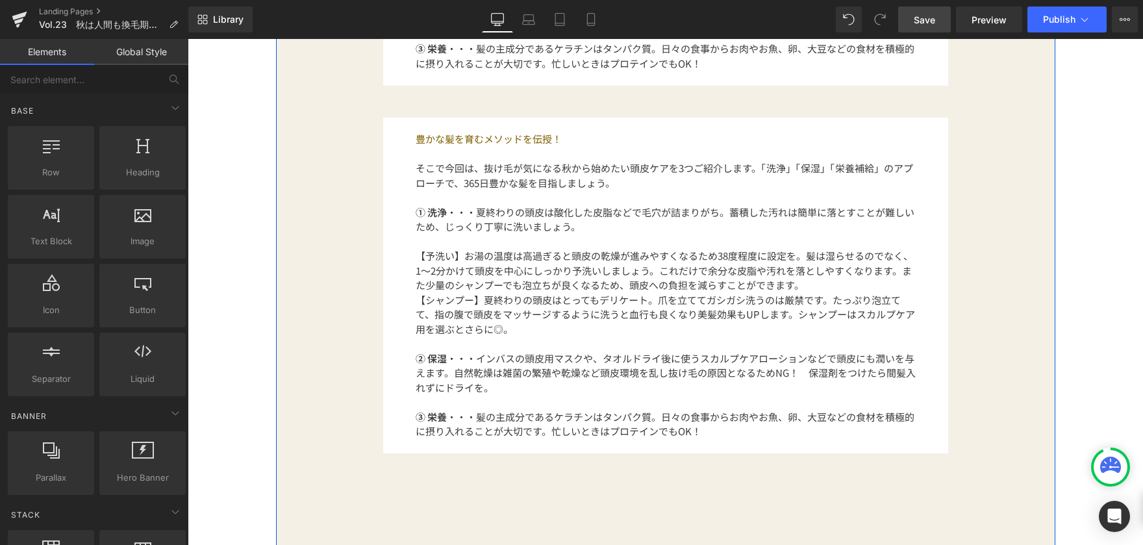
scroll to position [1294, 0]
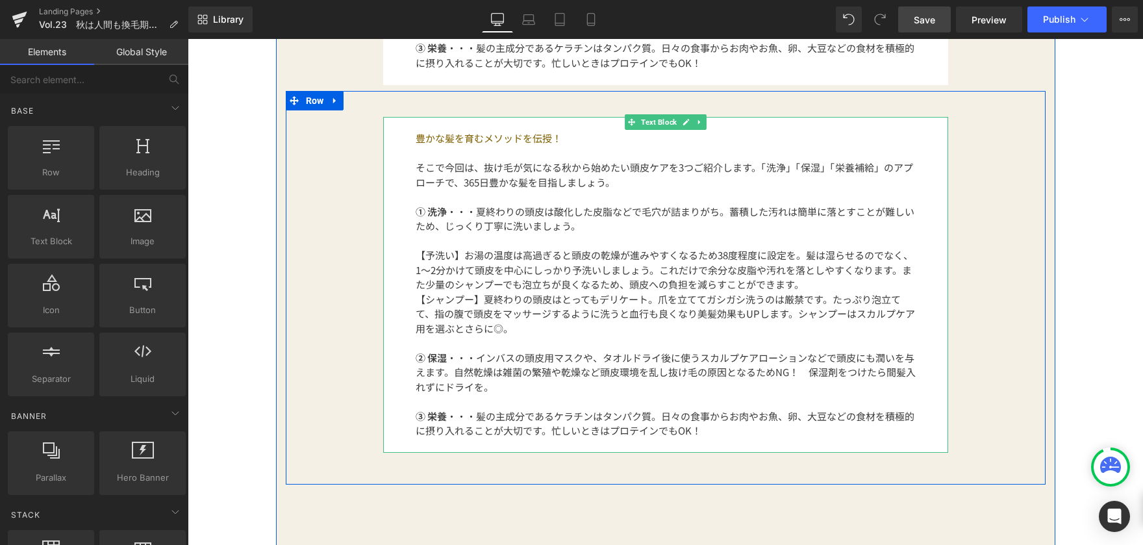
click at [416, 136] on p "豊かな髪を育むメソッドを伝授！" at bounding box center [666, 138] width 500 height 15
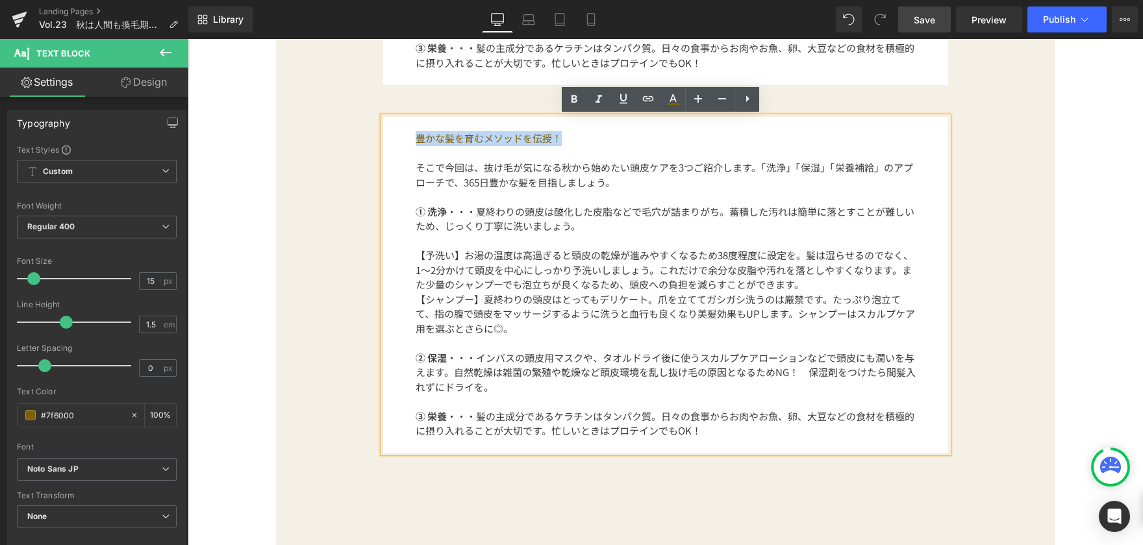
drag, startPoint x: 411, startPoint y: 138, endPoint x: 574, endPoint y: 135, distance: 163.0
click at [574, 135] on p "豊かな髪を育むメソッドを伝授！" at bounding box center [666, 138] width 500 height 15
paste div
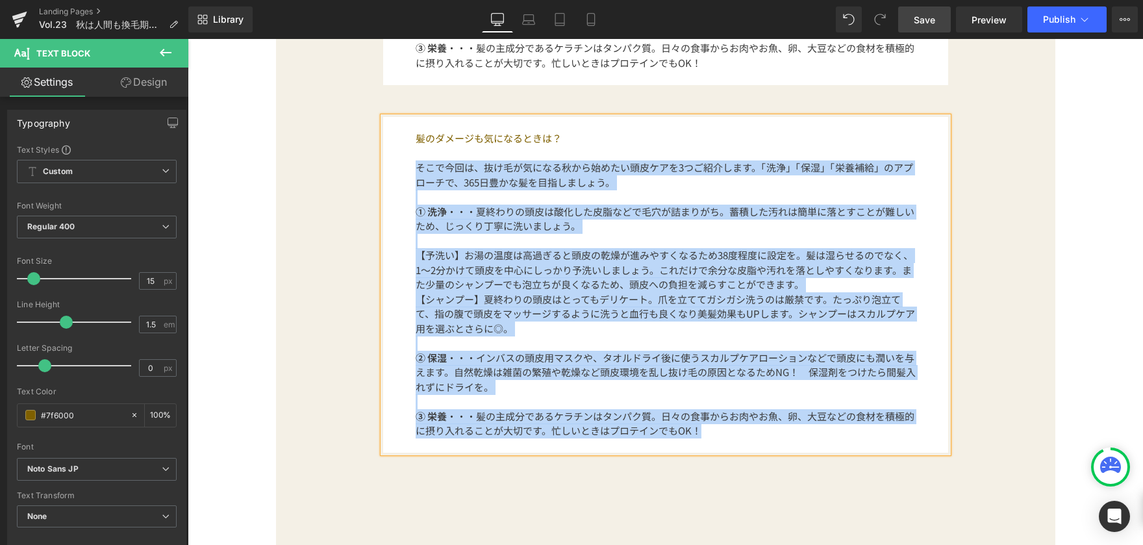
drag, startPoint x: 411, startPoint y: 168, endPoint x: 729, endPoint y: 441, distance: 418.6
click at [729, 441] on div "髪のダメージも気になるときは？ そこで今回は、抜け毛が気になる秋から始めたい頭皮ケアを3つご紹介します。「洗浄」「保湿」「栄養補給」のアプローチで、365日豊…" at bounding box center [665, 285] width 565 height 336
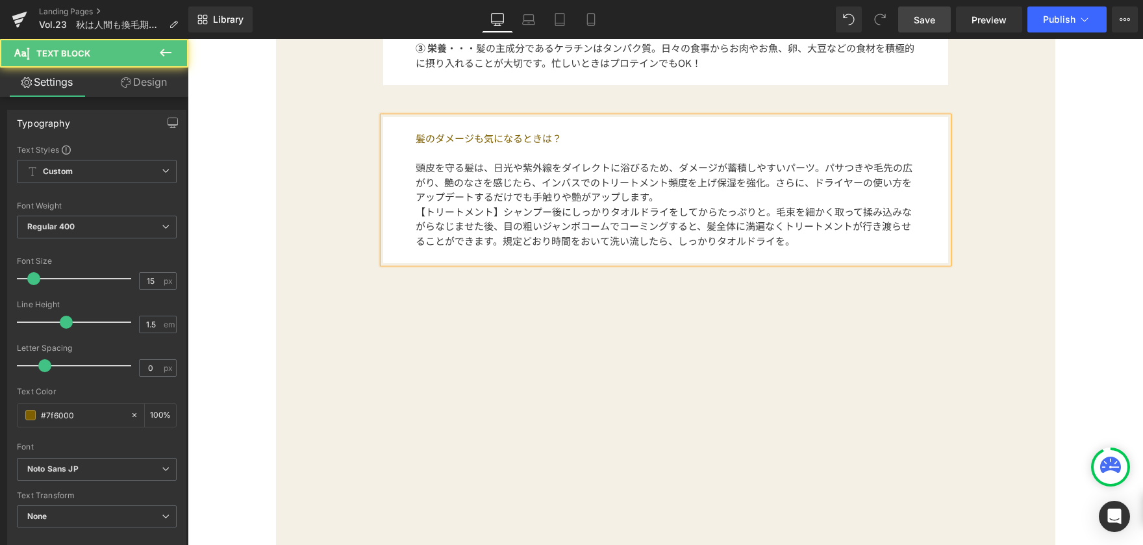
click at [416, 213] on font "【トリートメント】シャンプー後にしっかりタオルドライをしてからたっぷりと。毛束を細かく取って揉み込みながらなじませた後、目の粗いジャンボコームでコーミングする…" at bounding box center [664, 226] width 496 height 43
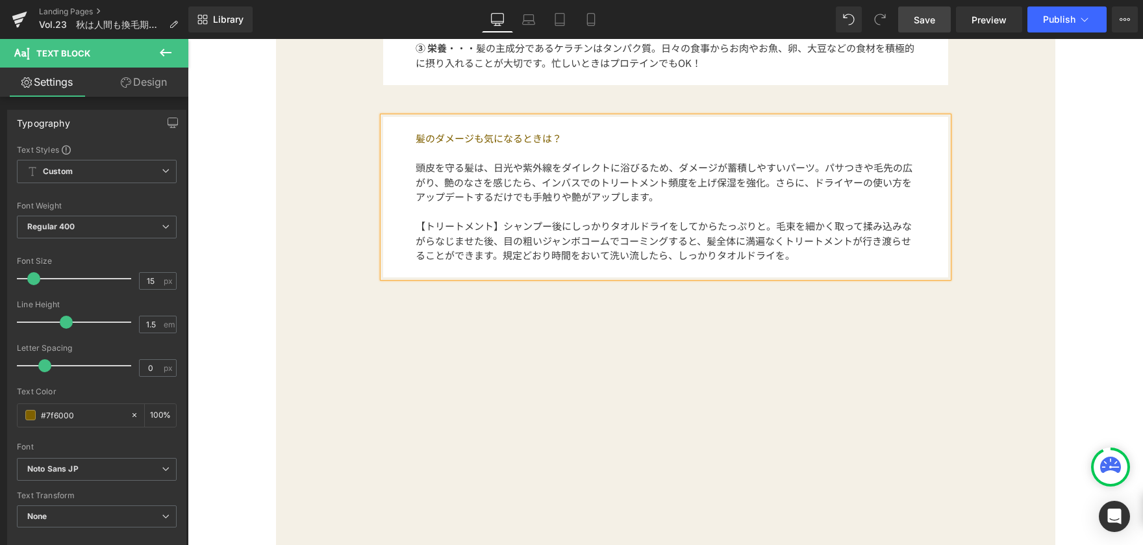
click at [804, 251] on p "【トリートメント】シャンプー後にしっかりタオルドライをしてからたっぷりと。毛束を細かく取って揉み込みながらなじませた後、目の粗いジャンボコームでコーミングする…" at bounding box center [666, 241] width 500 height 44
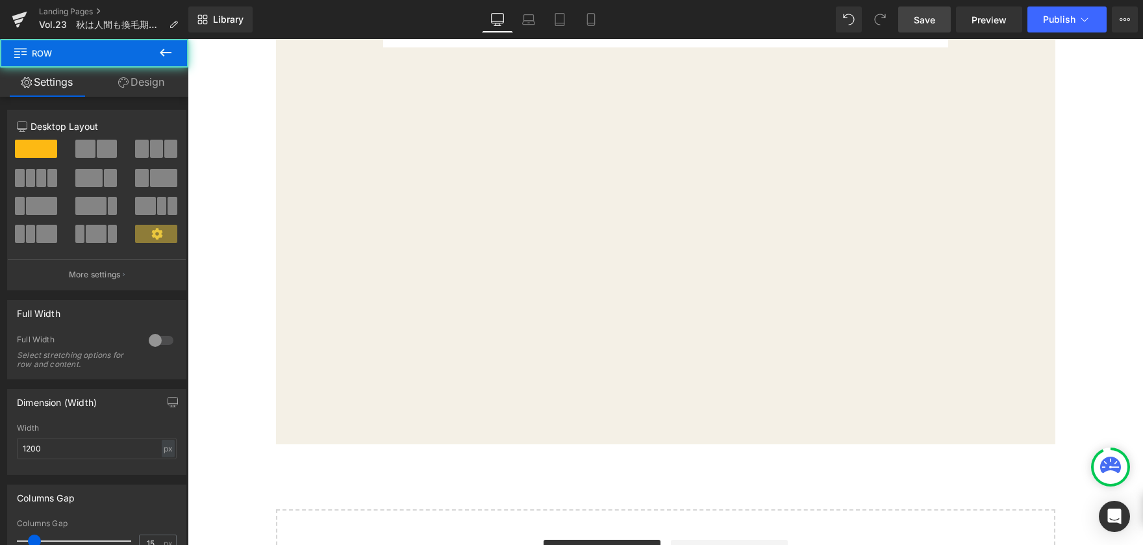
scroll to position [1748, 0]
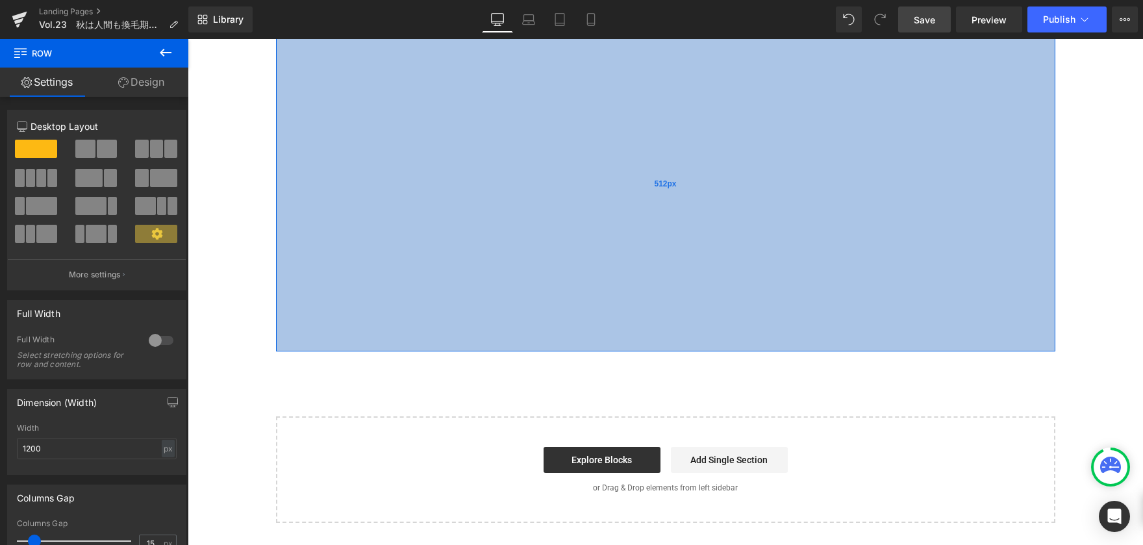
click at [416, 336] on div "512px" at bounding box center [665, 185] width 779 height 333
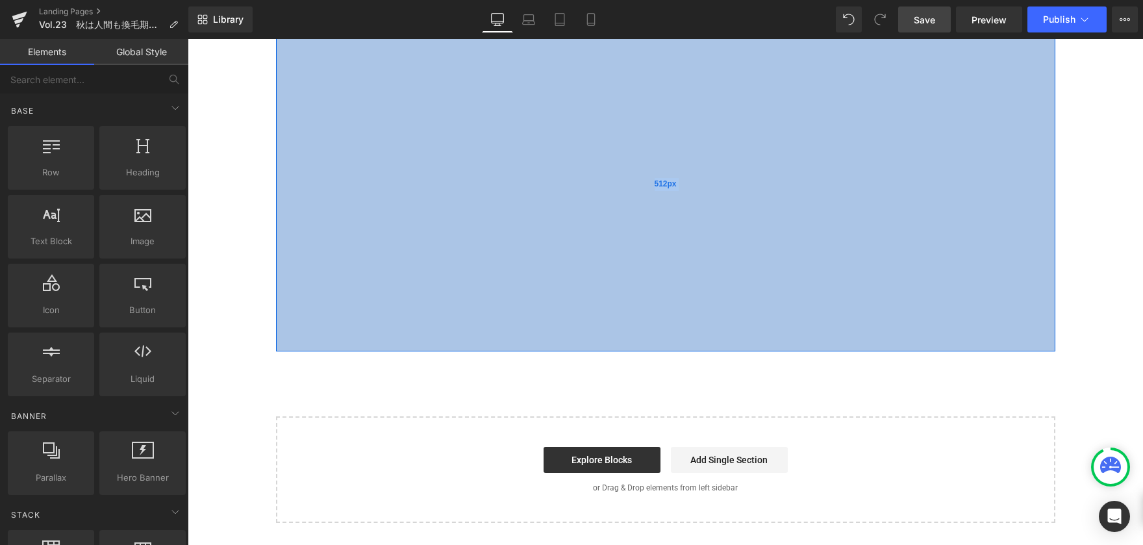
drag, startPoint x: 422, startPoint y: 353, endPoint x: 455, endPoint y: 161, distance: 194.3
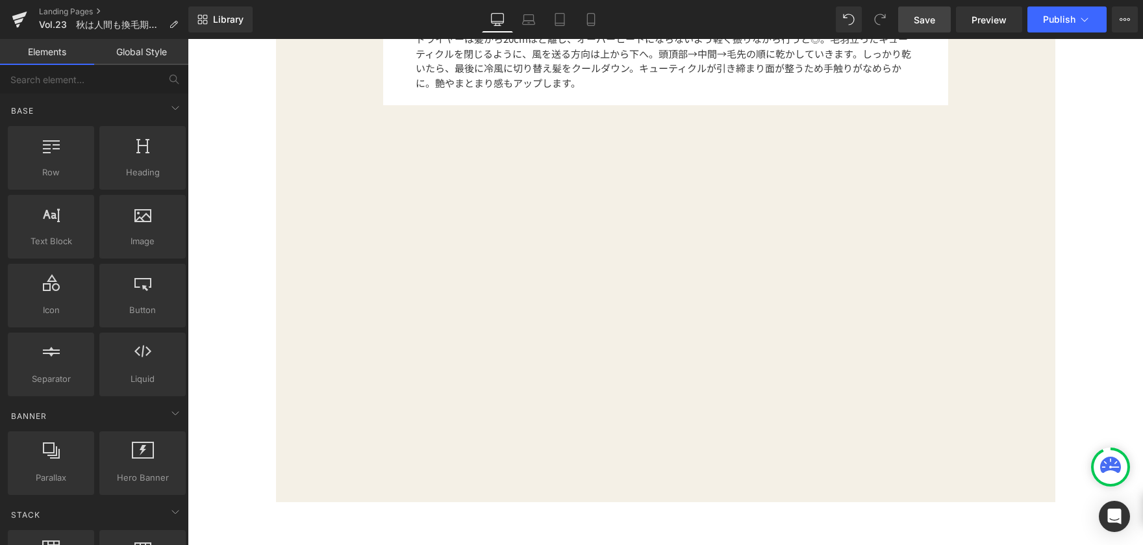
scroll to position [1618, 0]
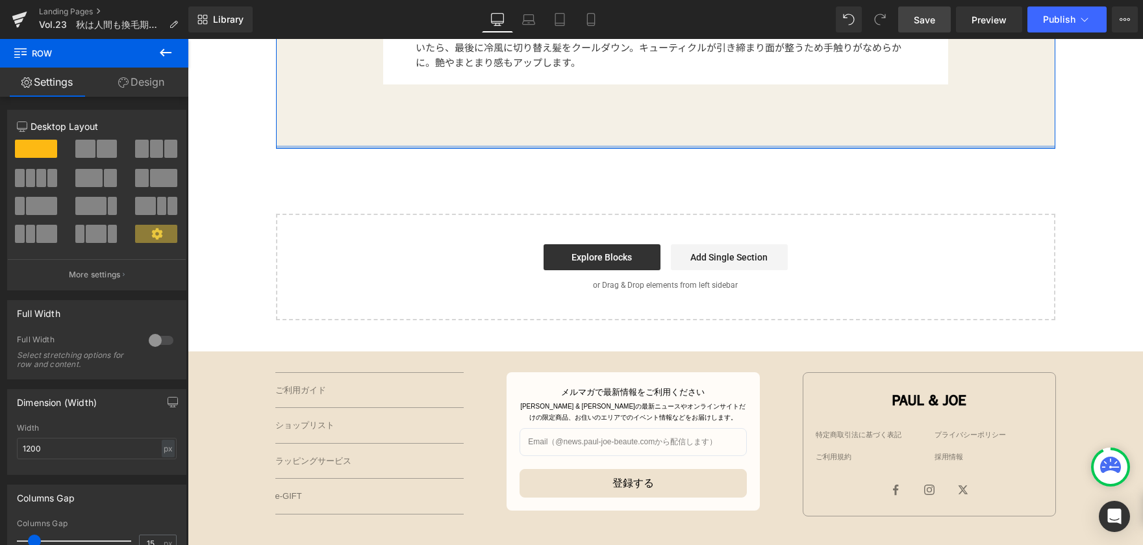
drag, startPoint x: 534, startPoint y: 477, endPoint x: 536, endPoint y: 123, distance: 353.9
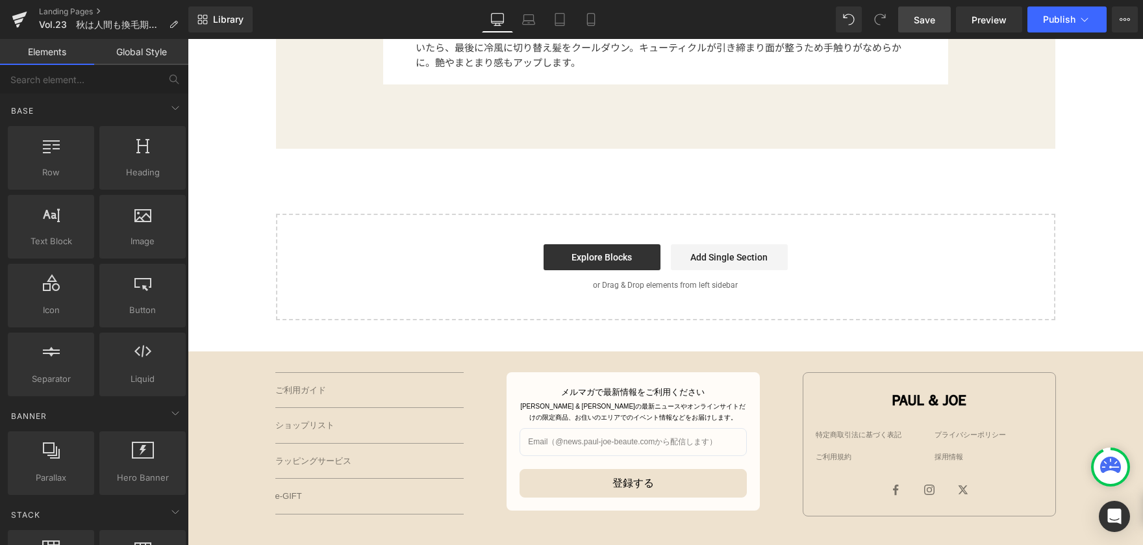
scroll to position [1553, 0]
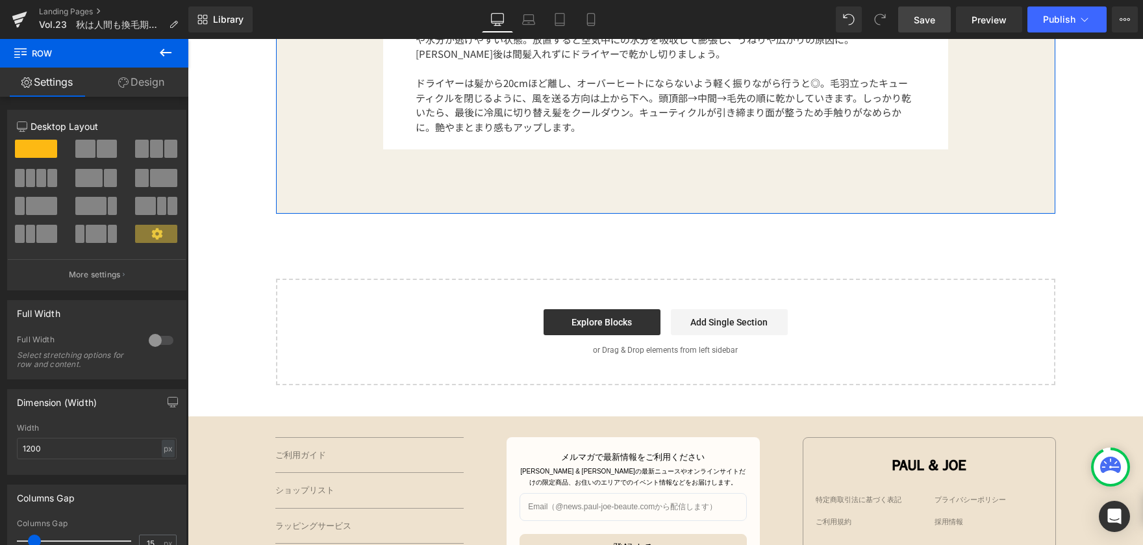
click at [157, 86] on link "Design" at bounding box center [141, 82] width 94 height 29
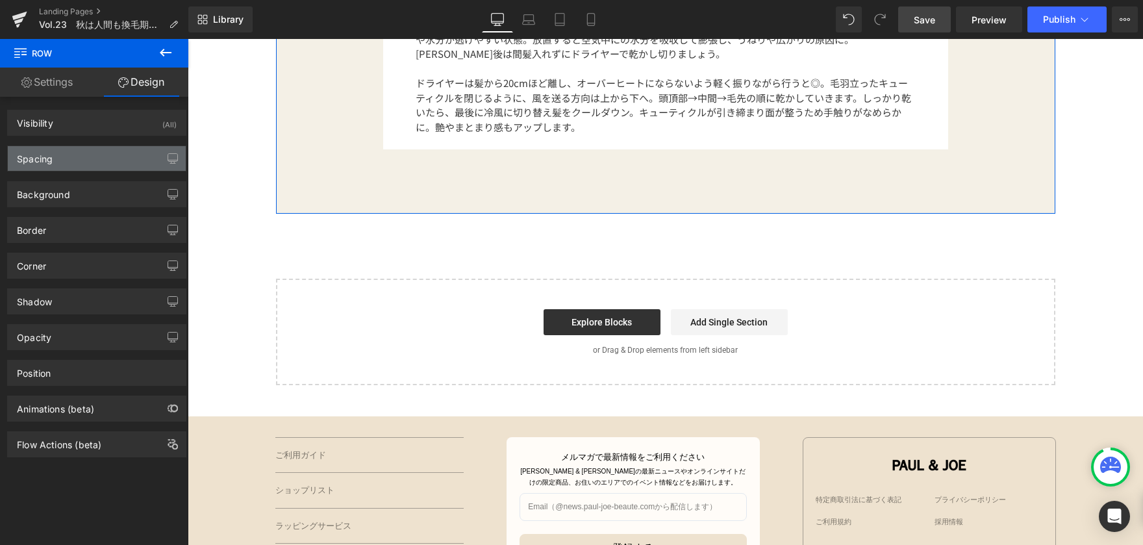
click at [99, 160] on div "Spacing" at bounding box center [97, 158] width 178 height 25
type input "0"
type input "30"
type input "0"
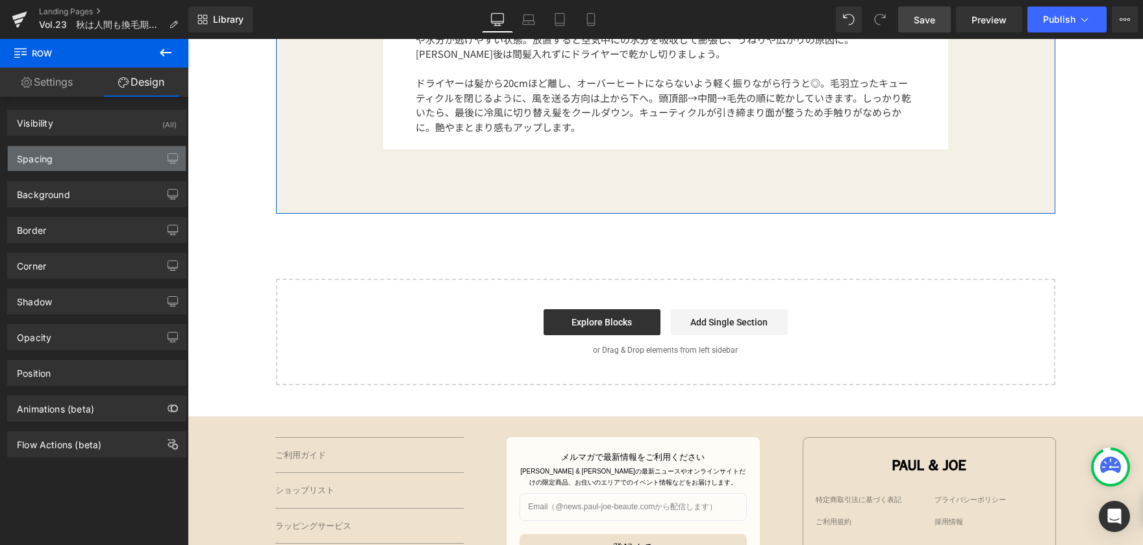
type input "0"
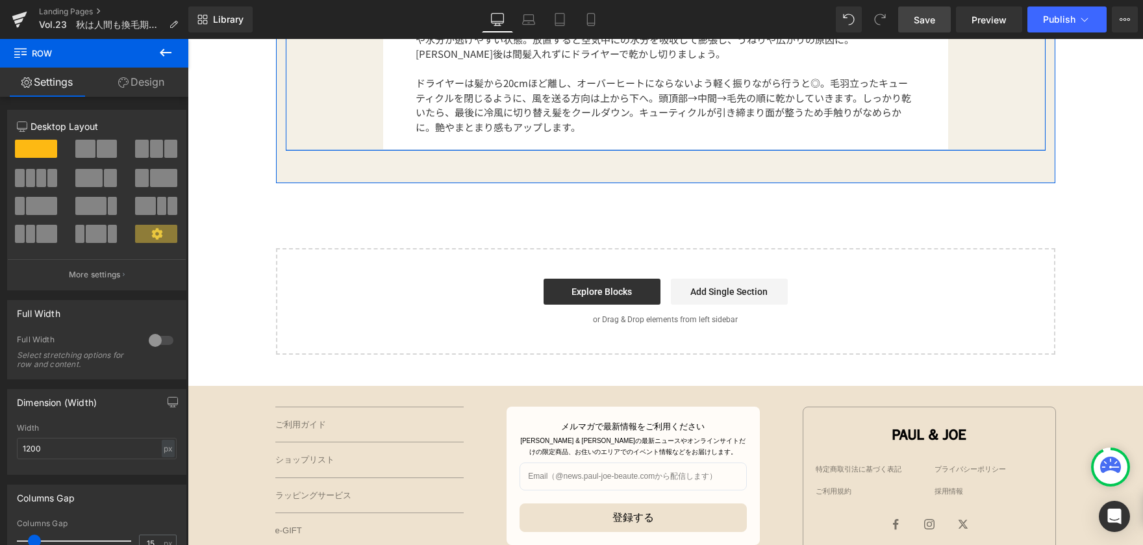
drag, startPoint x: 412, startPoint y: 179, endPoint x: 414, endPoint y: 148, distance: 30.6
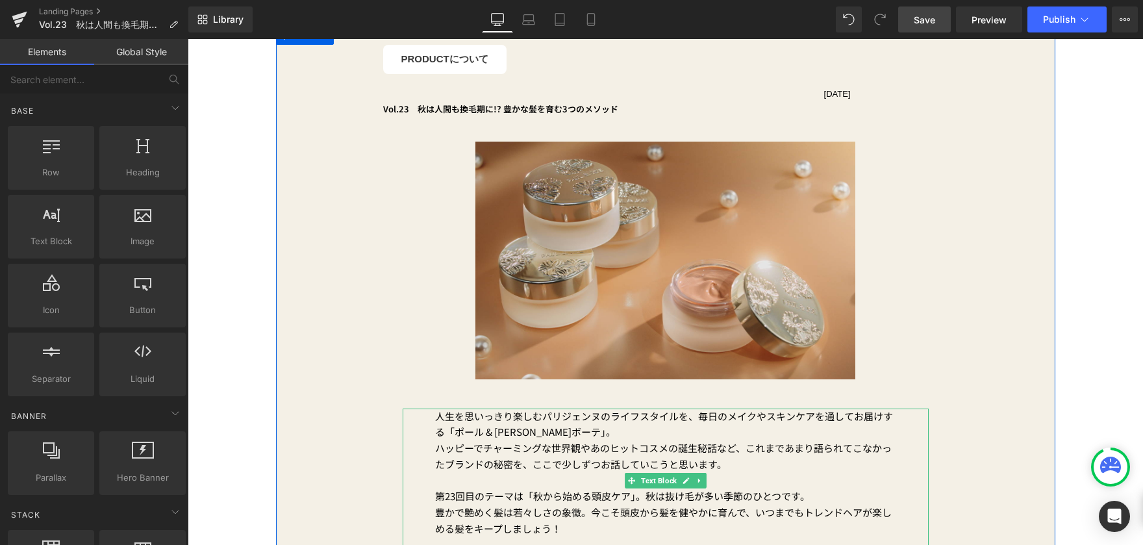
scroll to position [60, 0]
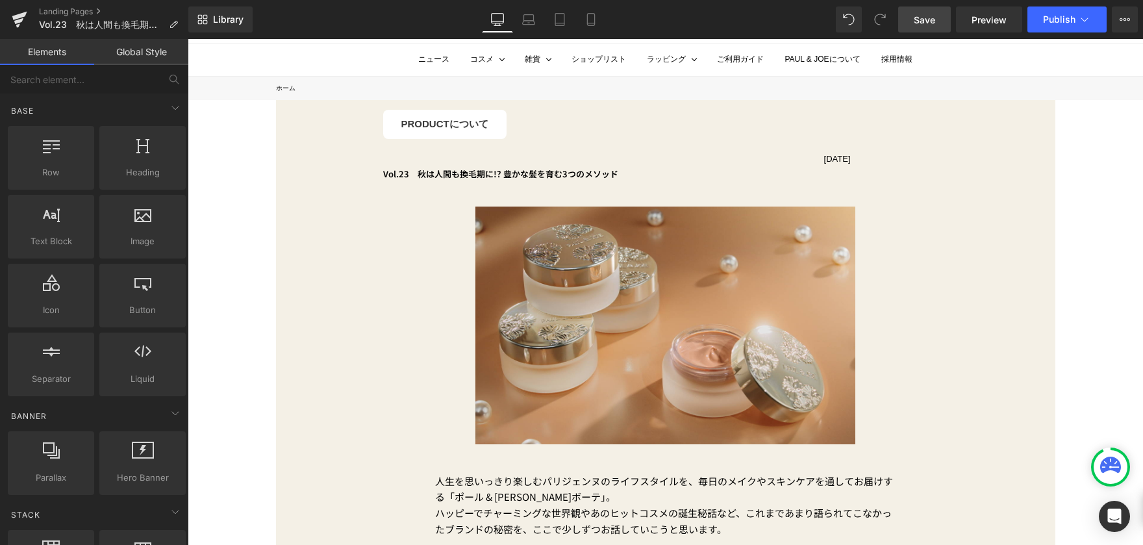
click at [908, 12] on link "Save" at bounding box center [924, 19] width 53 height 26
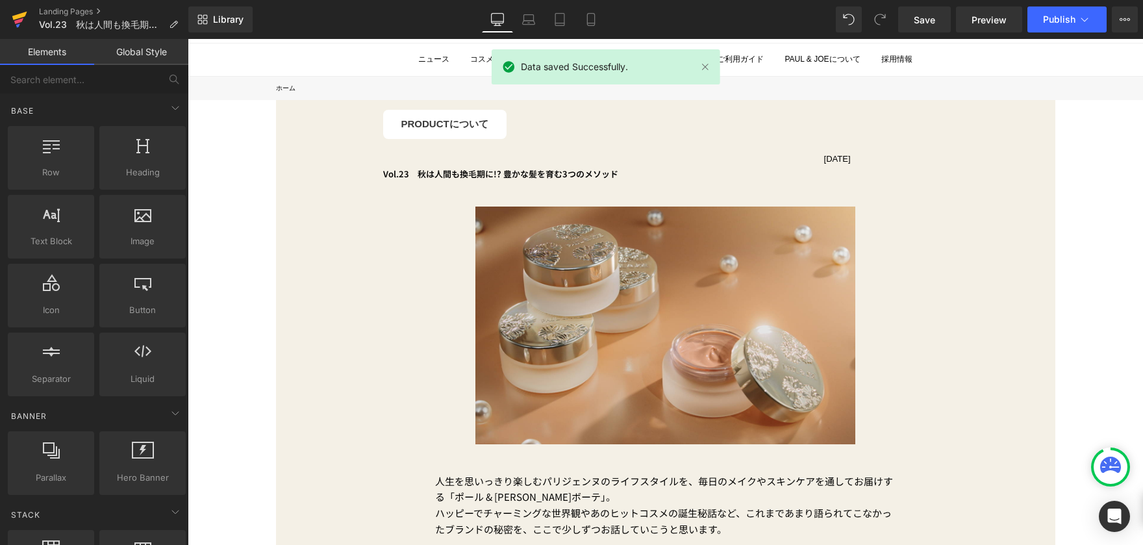
click at [18, 16] on icon at bounding box center [19, 16] width 15 height 8
